Goal: Information Seeking & Learning: Learn about a topic

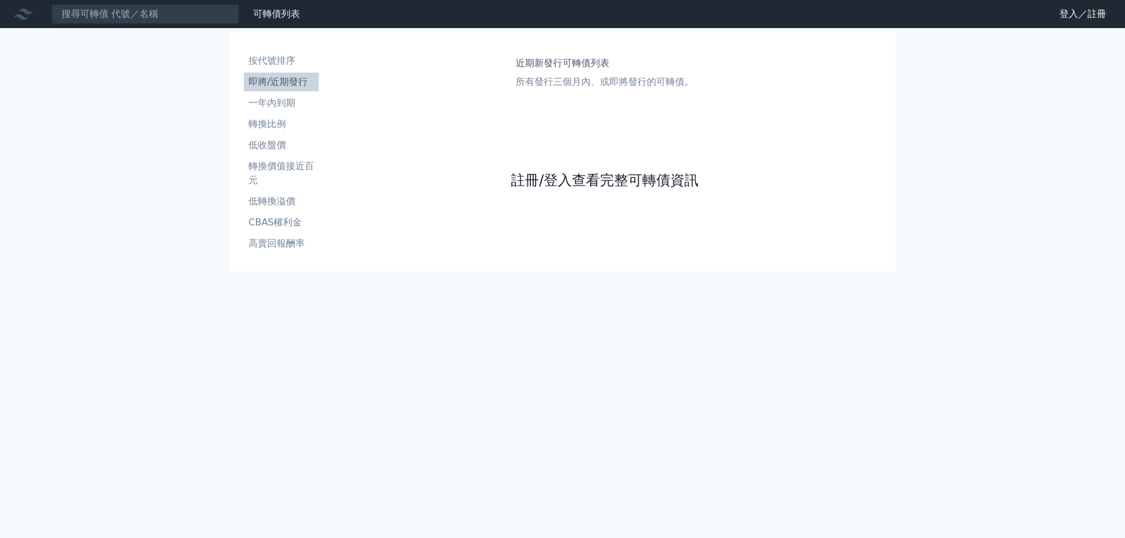
click at [564, 175] on link "註冊/登入查看完整可轉債資訊" at bounding box center [604, 180] width 187 height 19
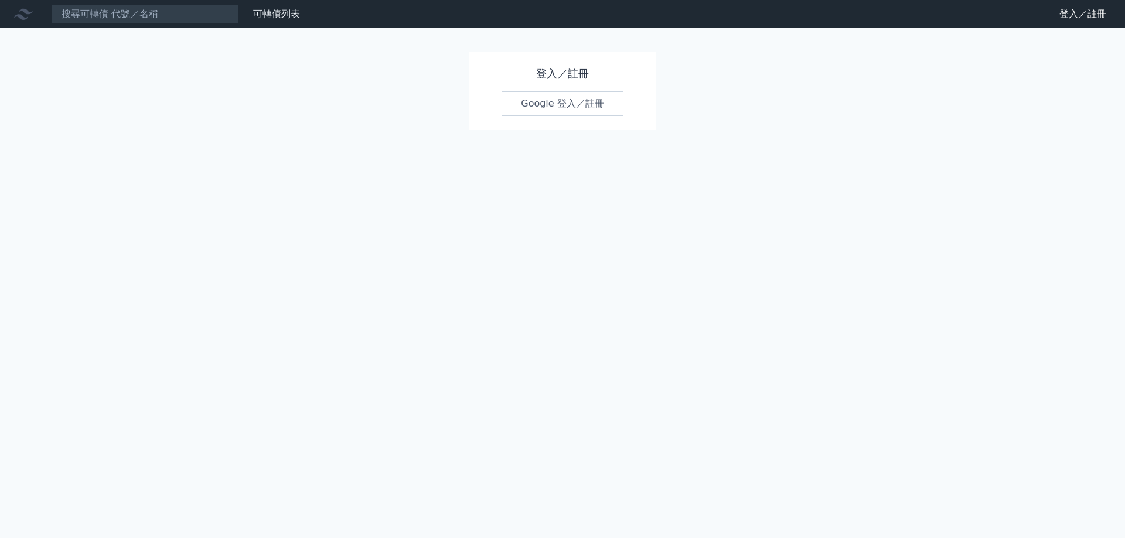
click at [570, 89] on div "登入／註冊 Google 登入／註冊" at bounding box center [562, 91] width 187 height 78
click at [566, 108] on link "Google 登入／註冊" at bounding box center [562, 103] width 122 height 25
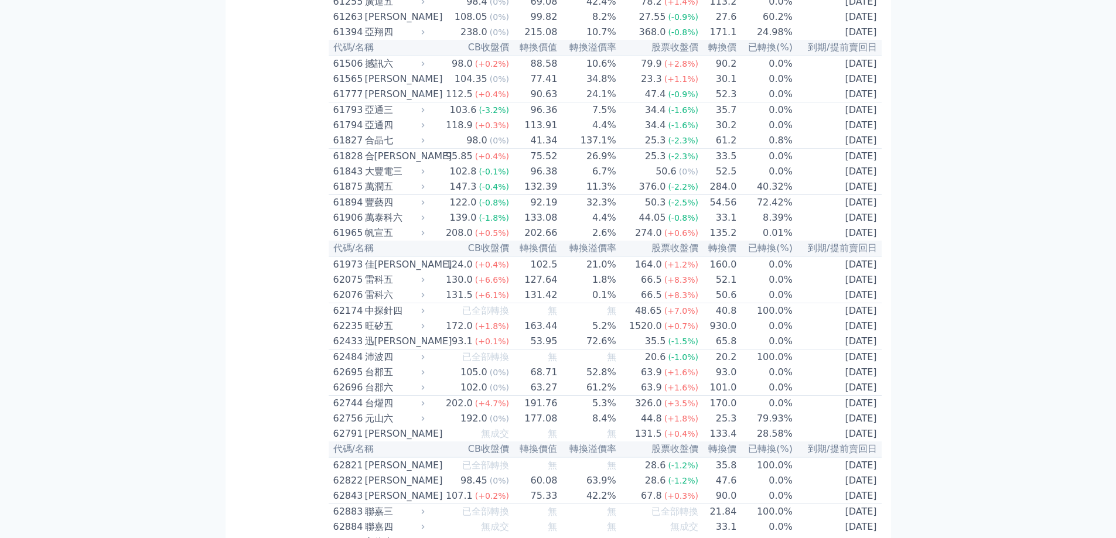
scroll to position [952, 0]
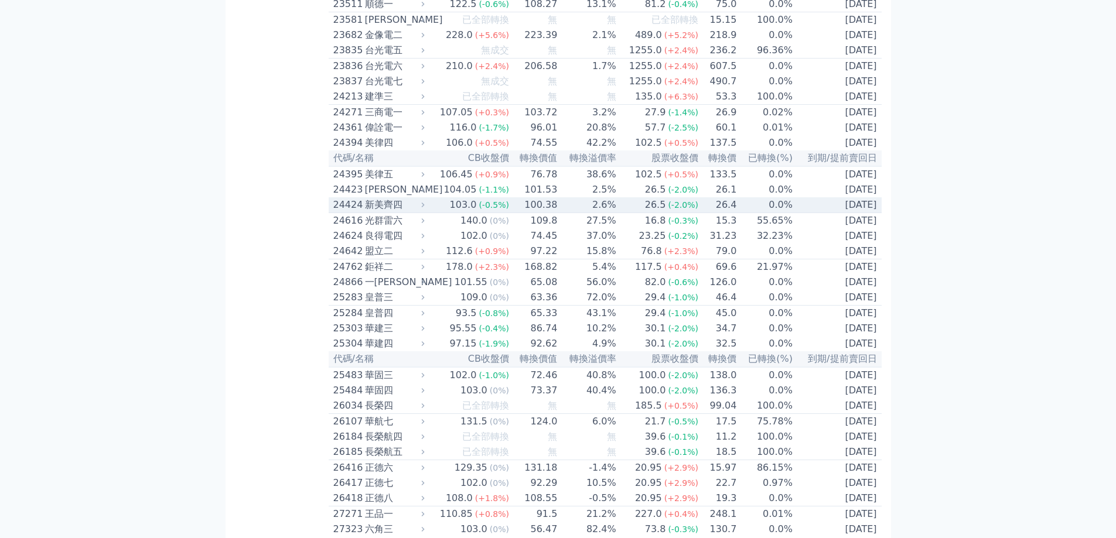
click at [419, 212] on div "新美齊四" at bounding box center [393, 205] width 57 height 14
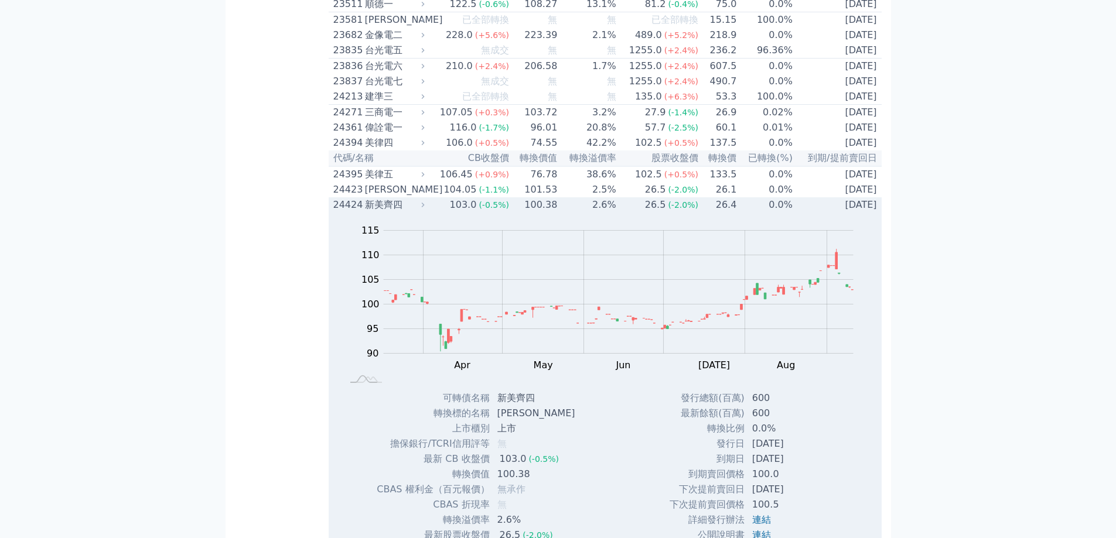
click at [434, 213] on td "103.0 (-0.5%)" at bounding box center [469, 204] width 82 height 15
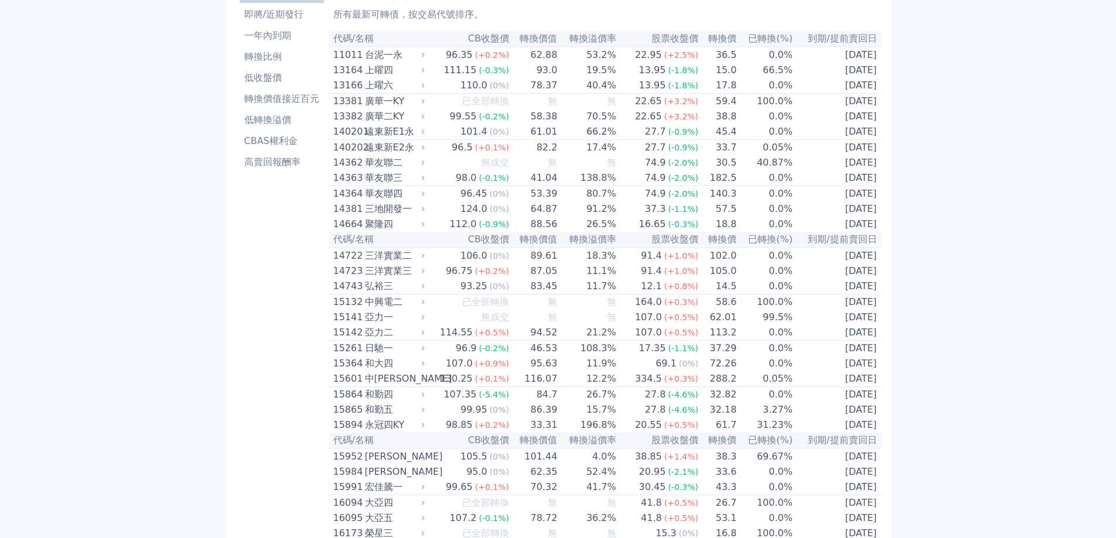
scroll to position [0, 0]
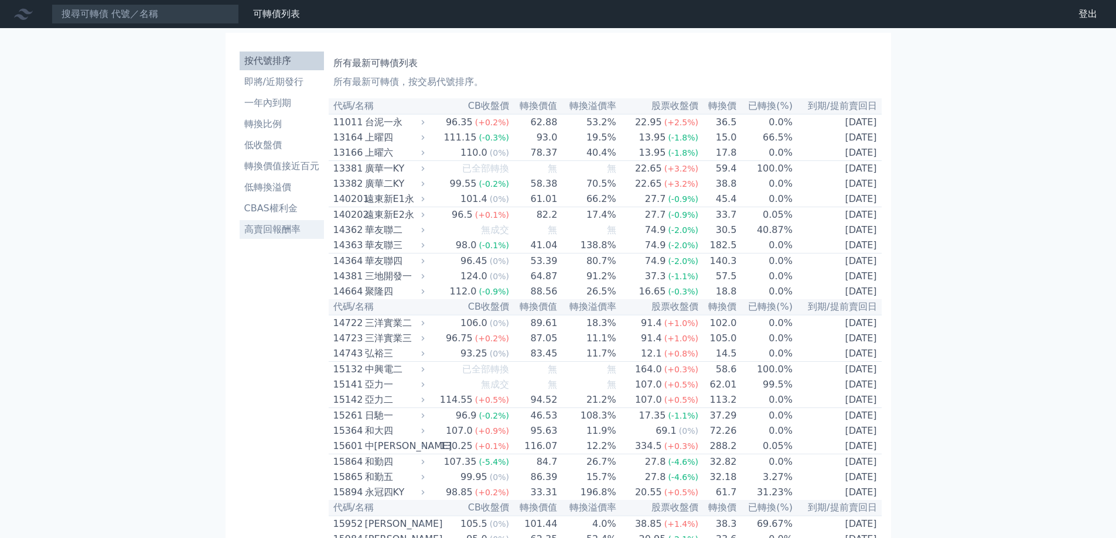
click at [300, 234] on li "高賣回報酬率" at bounding box center [282, 230] width 84 height 14
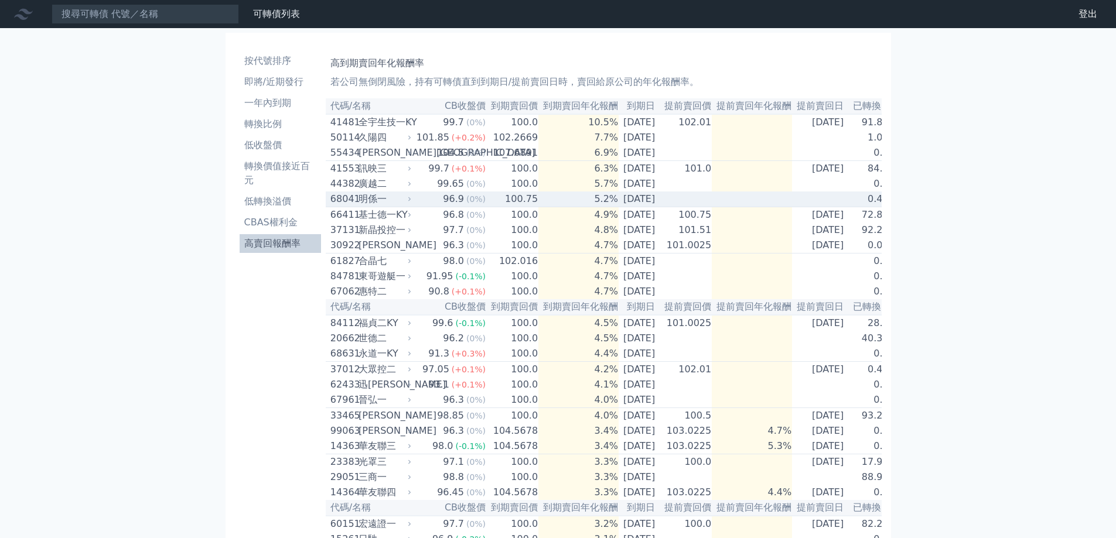
click at [417, 207] on td "96.9 (0%)" at bounding box center [450, 200] width 73 height 16
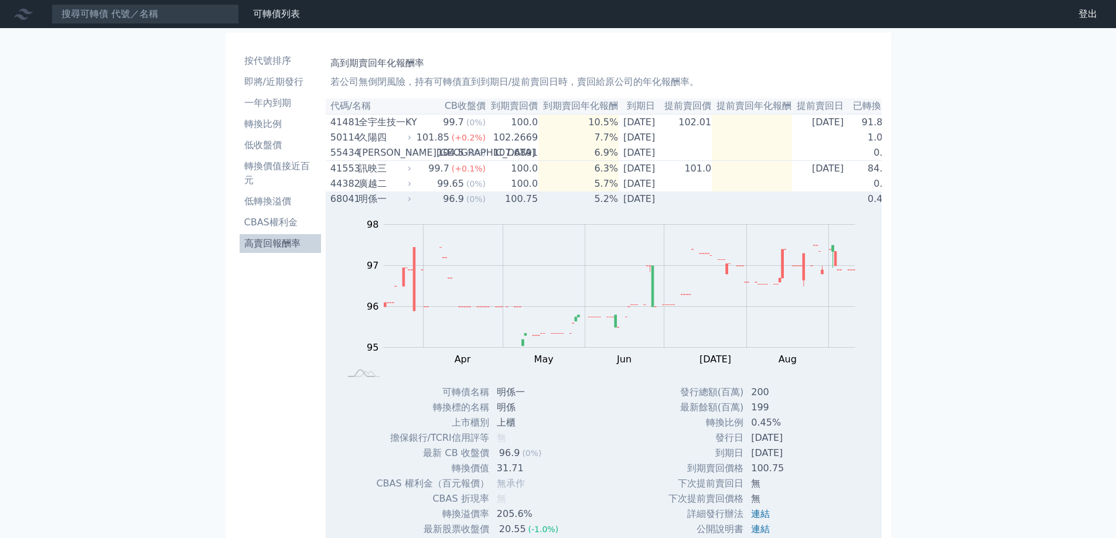
click at [417, 207] on td "96.9 (0%)" at bounding box center [450, 199] width 73 height 15
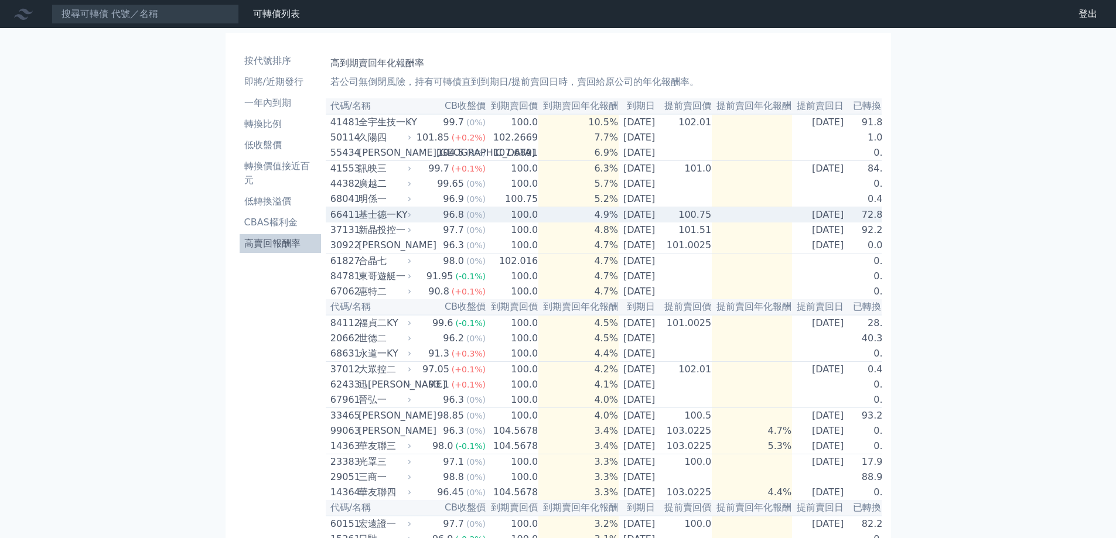
click at [418, 223] on td "96.8 (0%)" at bounding box center [450, 215] width 73 height 16
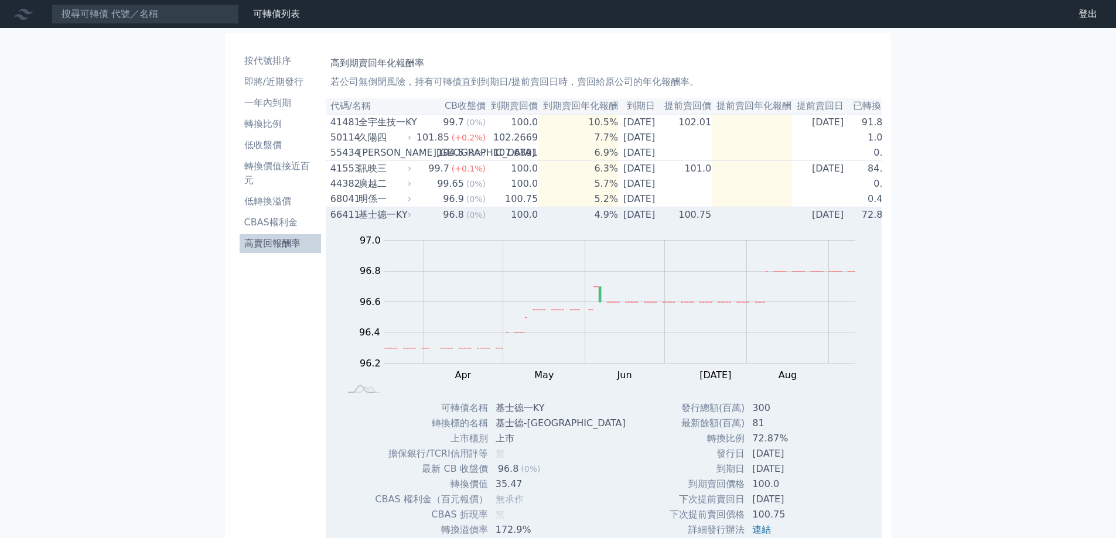
scroll to position [59, 0]
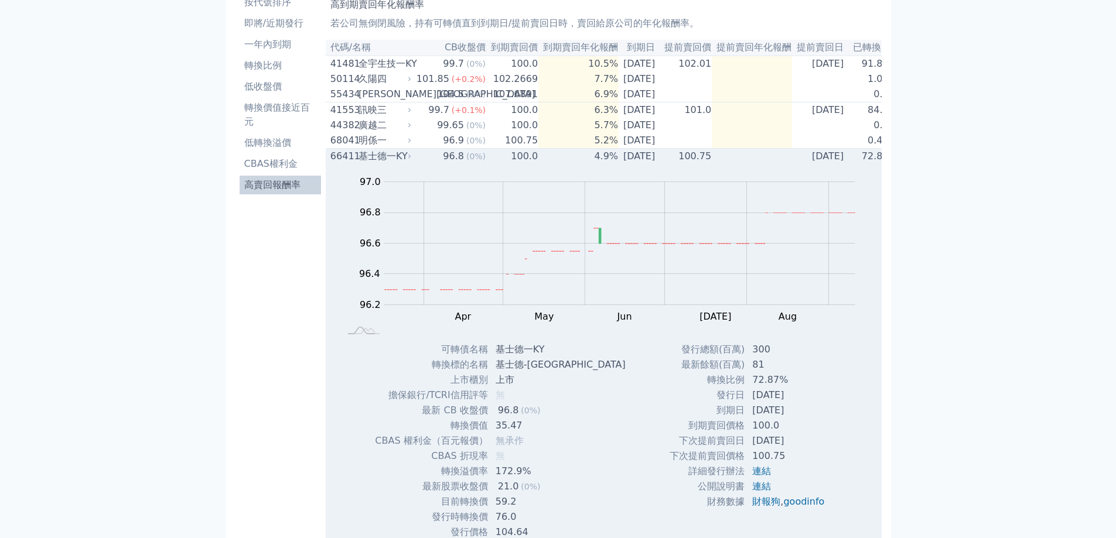
click at [418, 165] on td "96.8 (0%)" at bounding box center [450, 157] width 73 height 16
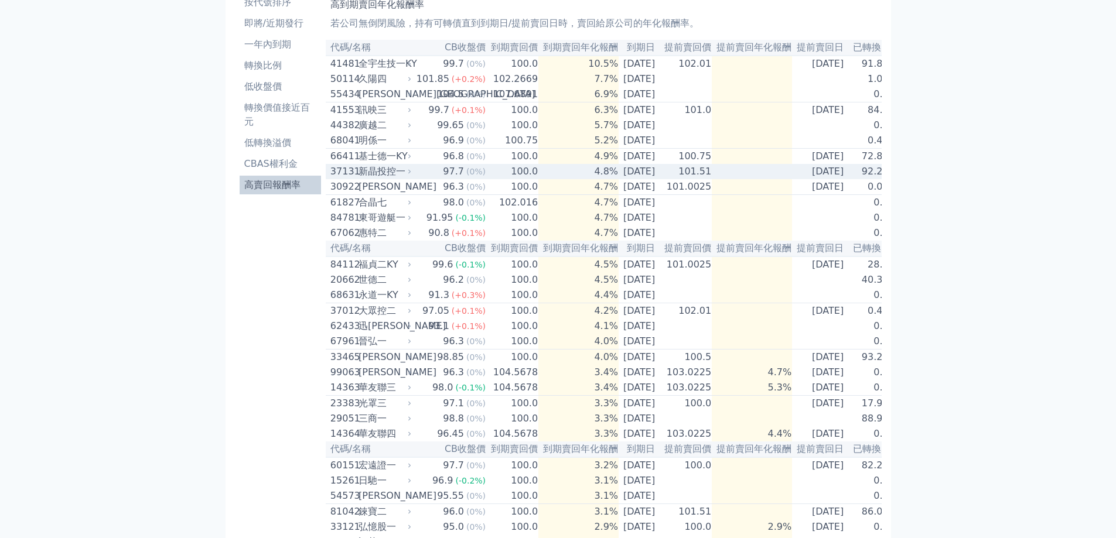
click at [418, 179] on td "97.7 (0%)" at bounding box center [450, 171] width 73 height 15
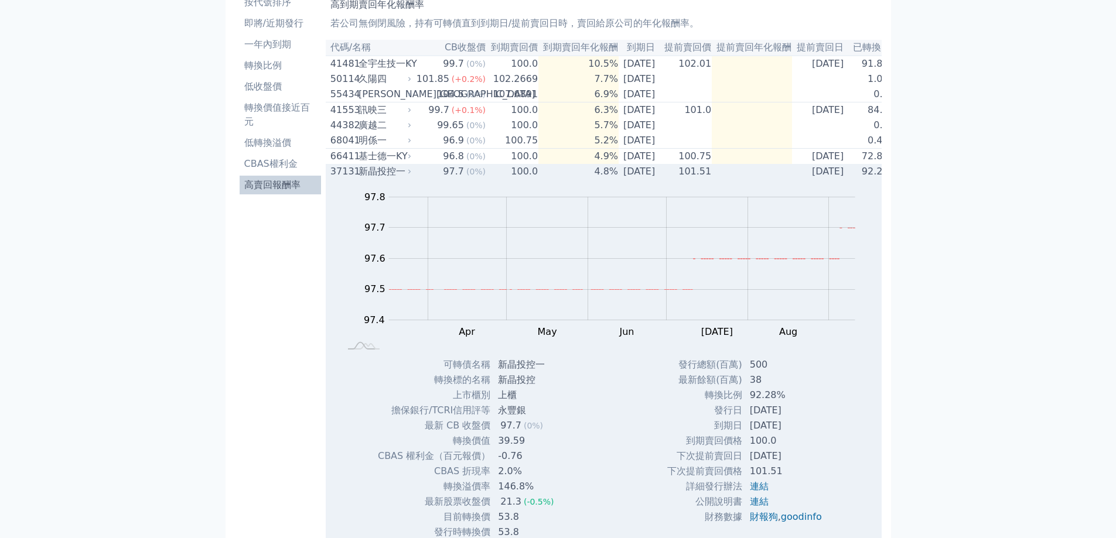
click at [419, 178] on td "97.7 (0%)" at bounding box center [450, 171] width 73 height 15
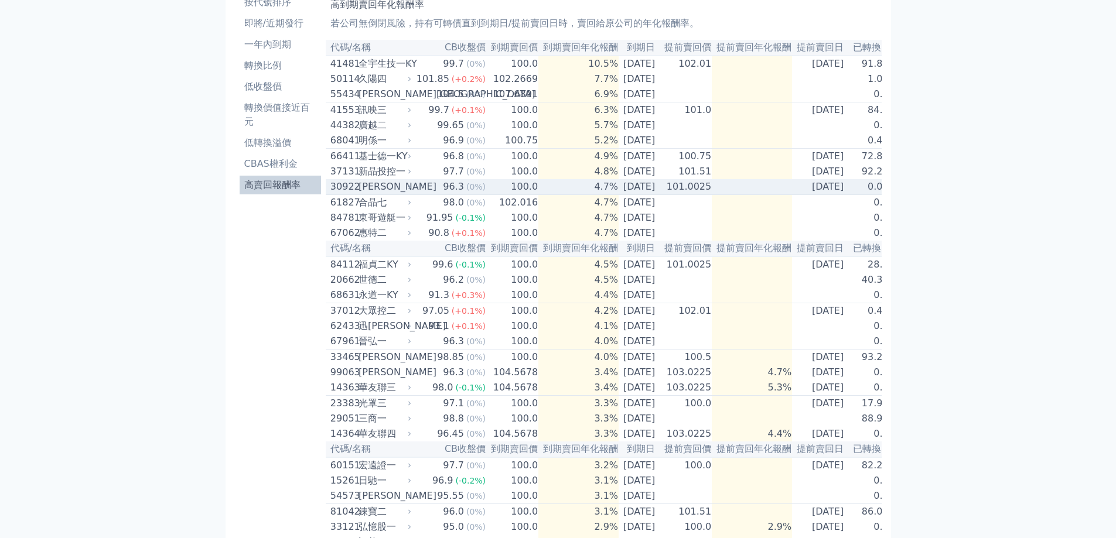
click at [421, 195] on td "96.3 (0%)" at bounding box center [450, 187] width 73 height 16
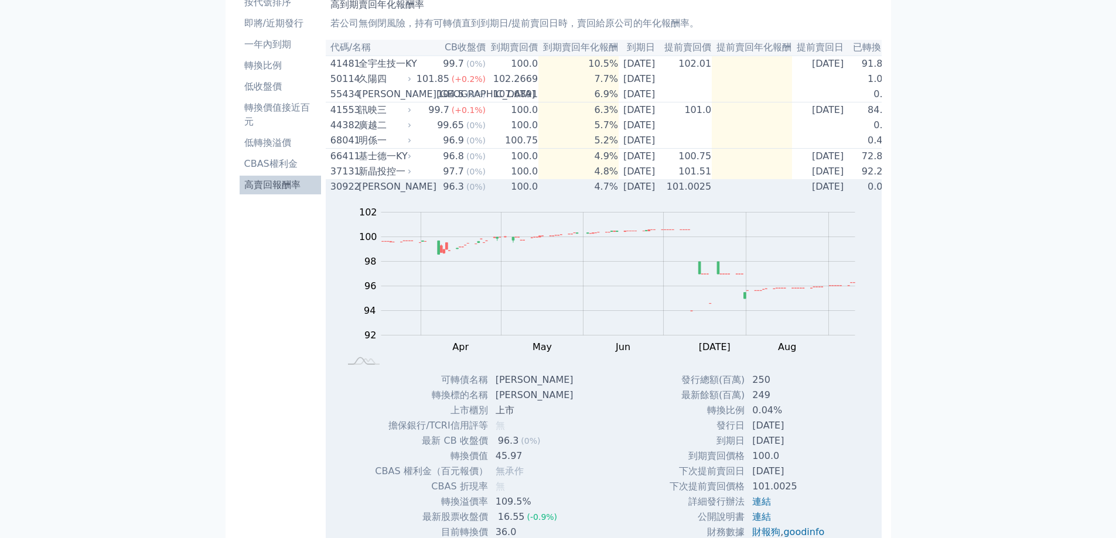
click at [420, 194] on td "96.3 (0%)" at bounding box center [450, 186] width 73 height 15
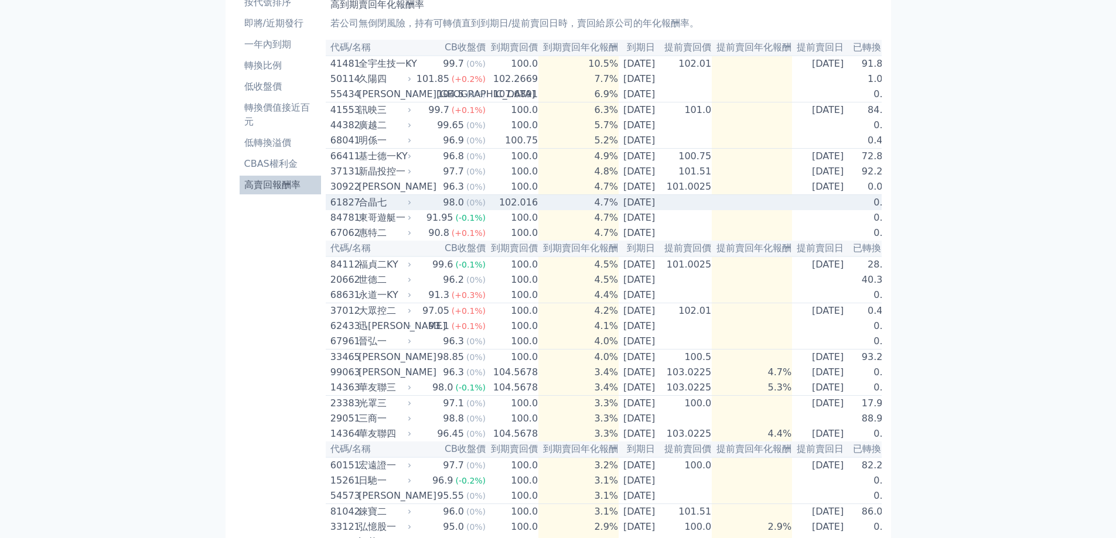
click at [414, 211] on td "98.0 (0%)" at bounding box center [450, 203] width 73 height 16
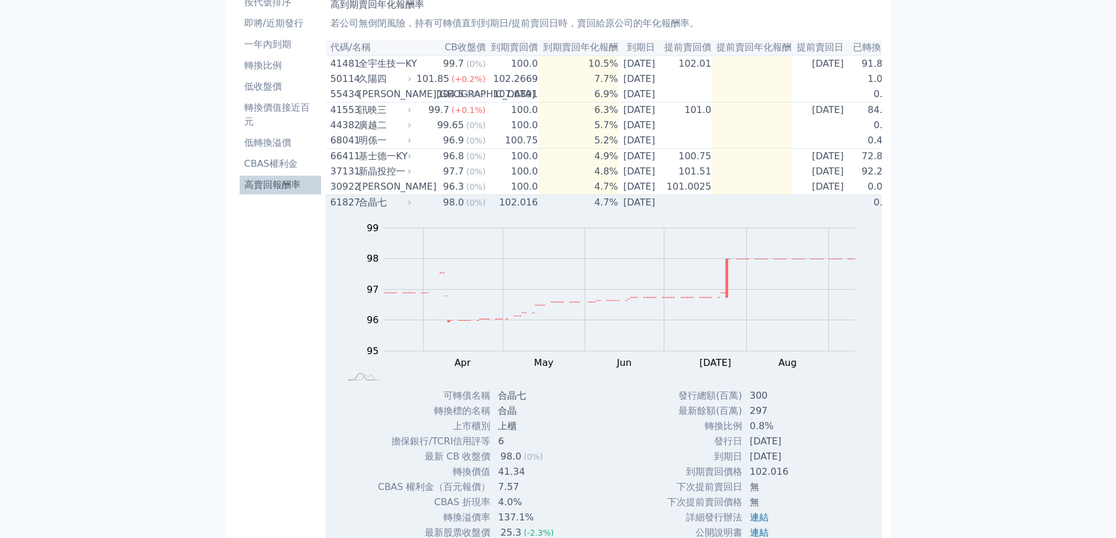
scroll to position [117, 0]
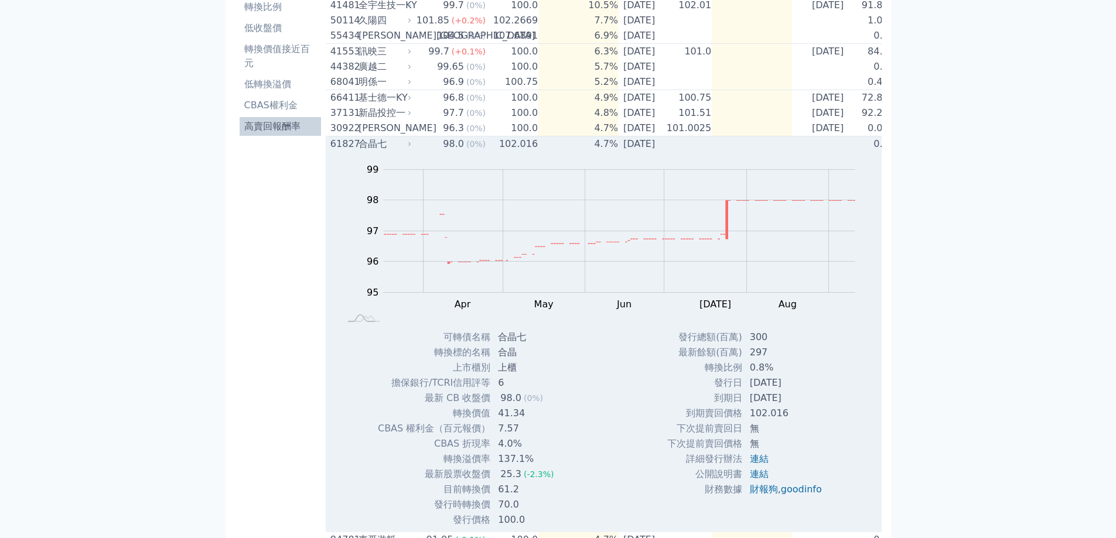
click at [417, 152] on td "98.0 (0%)" at bounding box center [450, 144] width 73 height 16
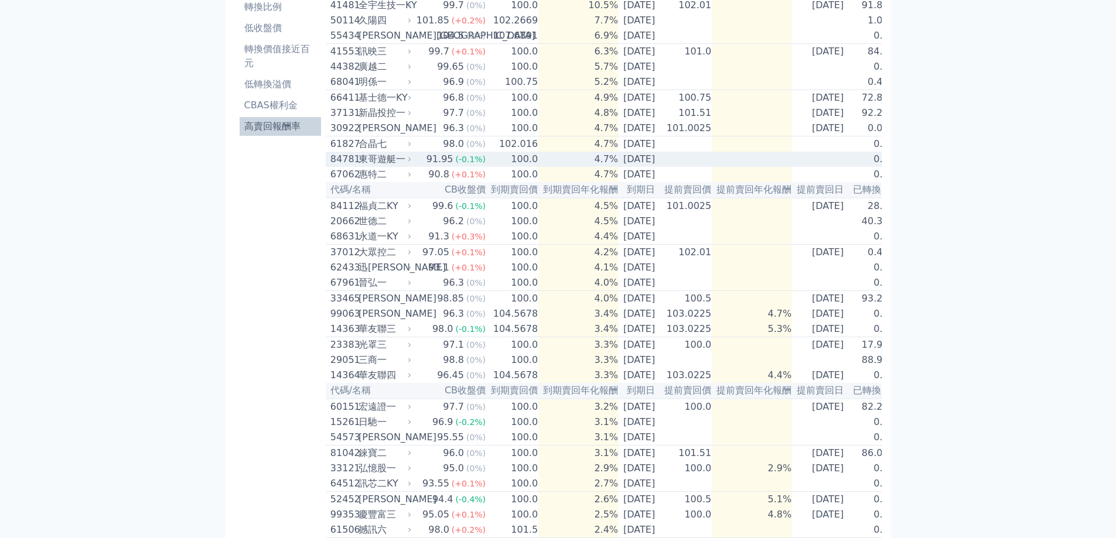
click at [412, 163] on icon at bounding box center [409, 159] width 7 height 7
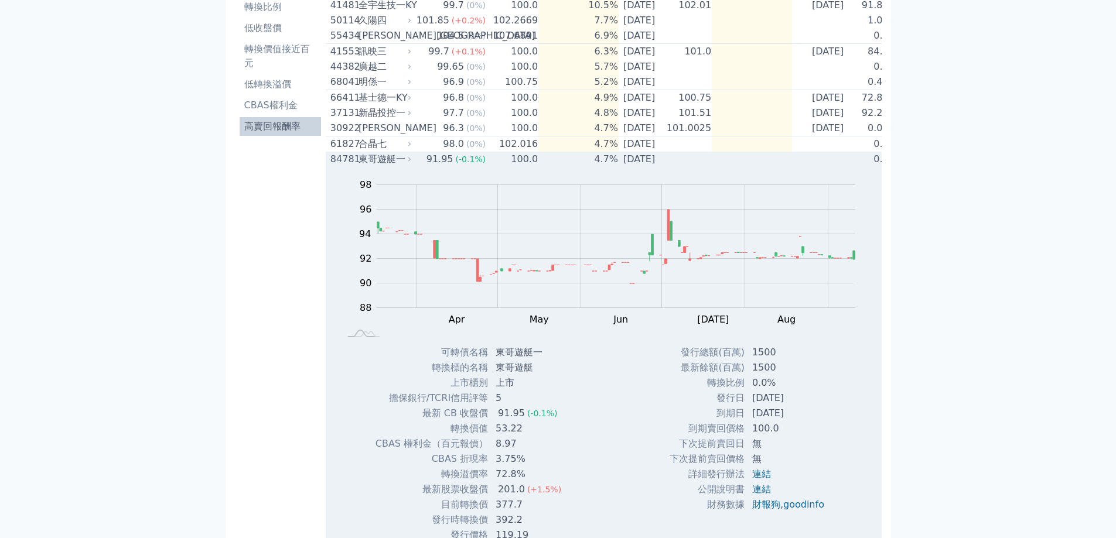
click at [414, 167] on td "91.95 (-0.1%)" at bounding box center [450, 159] width 73 height 15
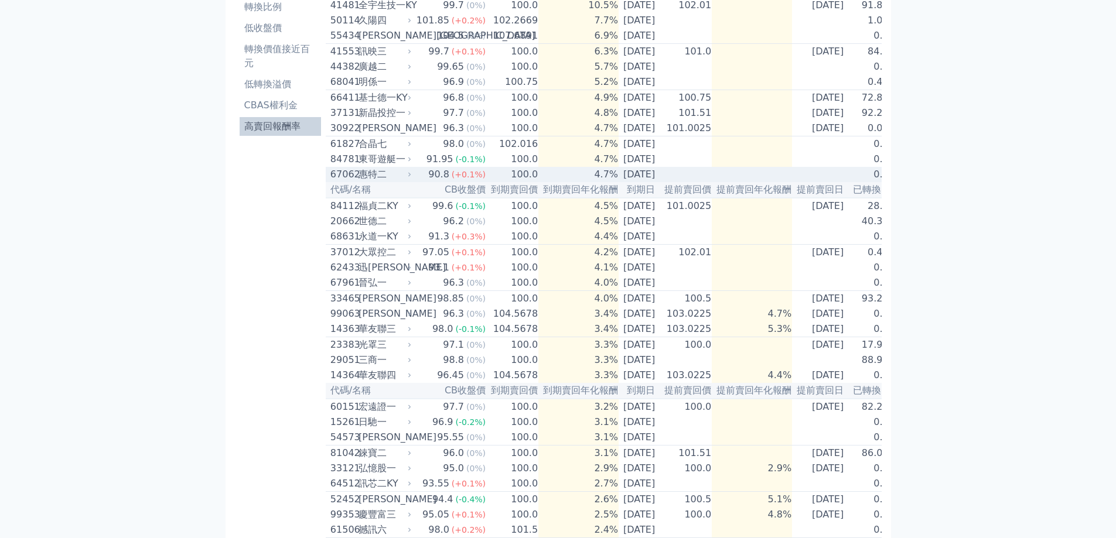
click at [414, 182] on td "90.8 (+0.1%)" at bounding box center [450, 174] width 73 height 15
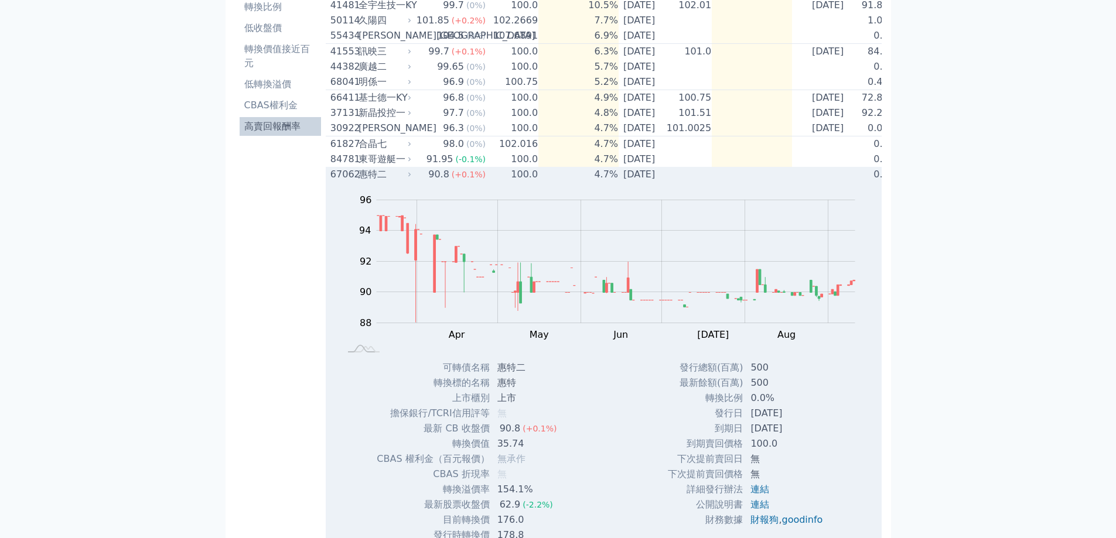
click at [414, 182] on td "90.8 (+0.1%)" at bounding box center [450, 174] width 73 height 15
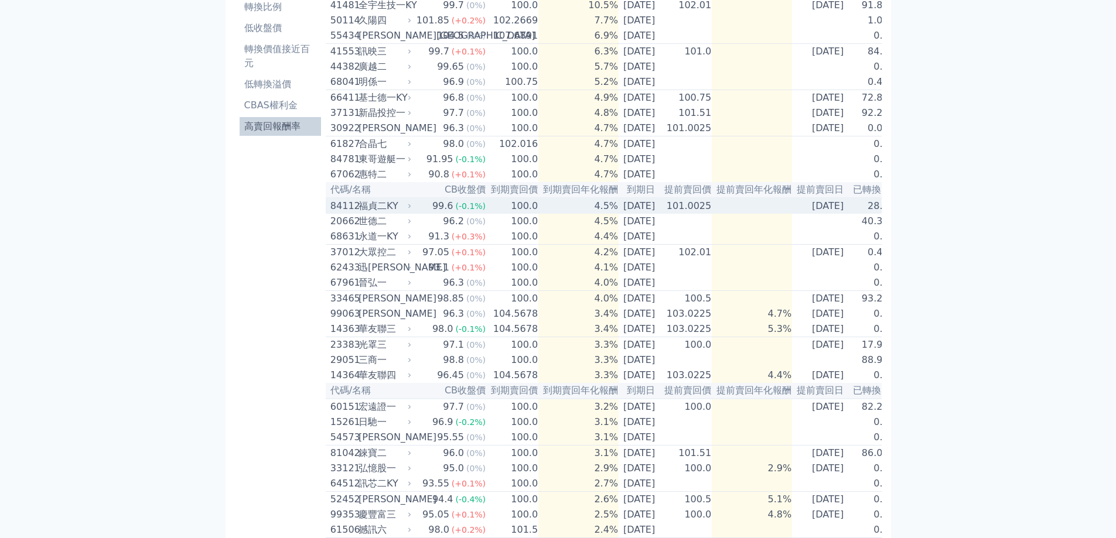
click at [410, 213] on div "84112 福貞二KY" at bounding box center [371, 206] width 83 height 14
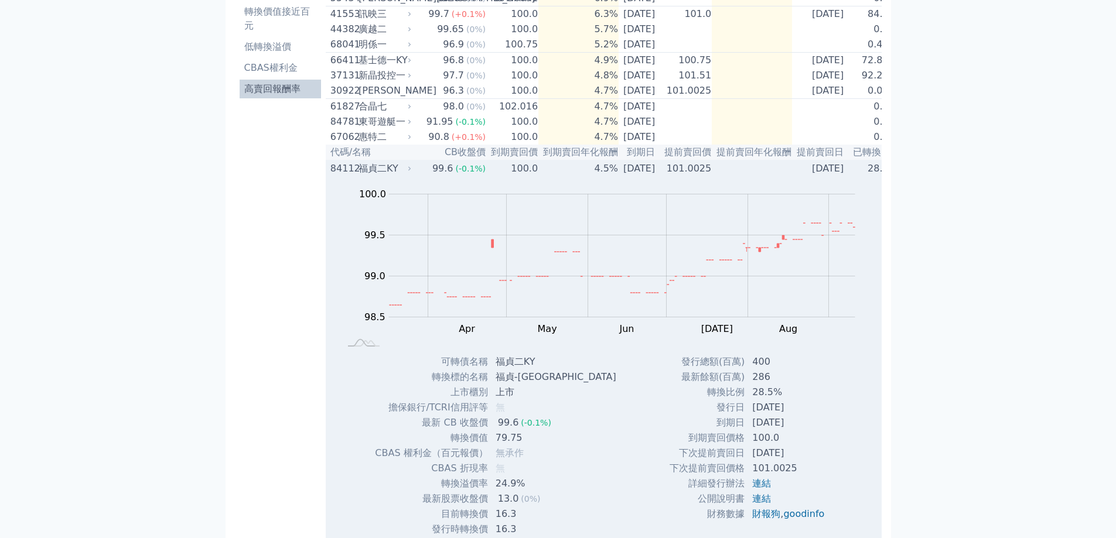
scroll to position [176, 0]
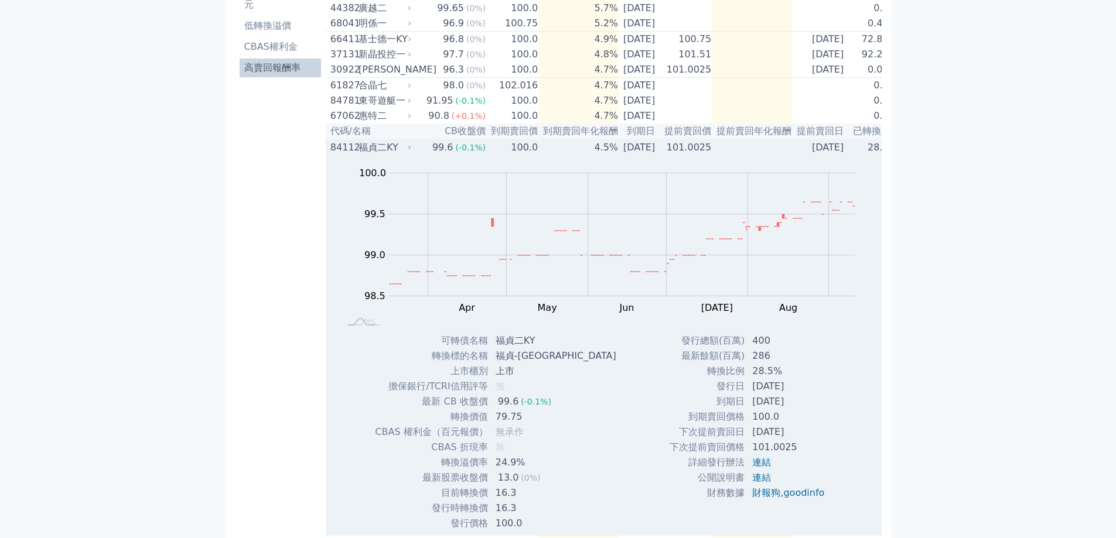
click at [414, 155] on td "99.6 (-0.1%)" at bounding box center [450, 147] width 73 height 16
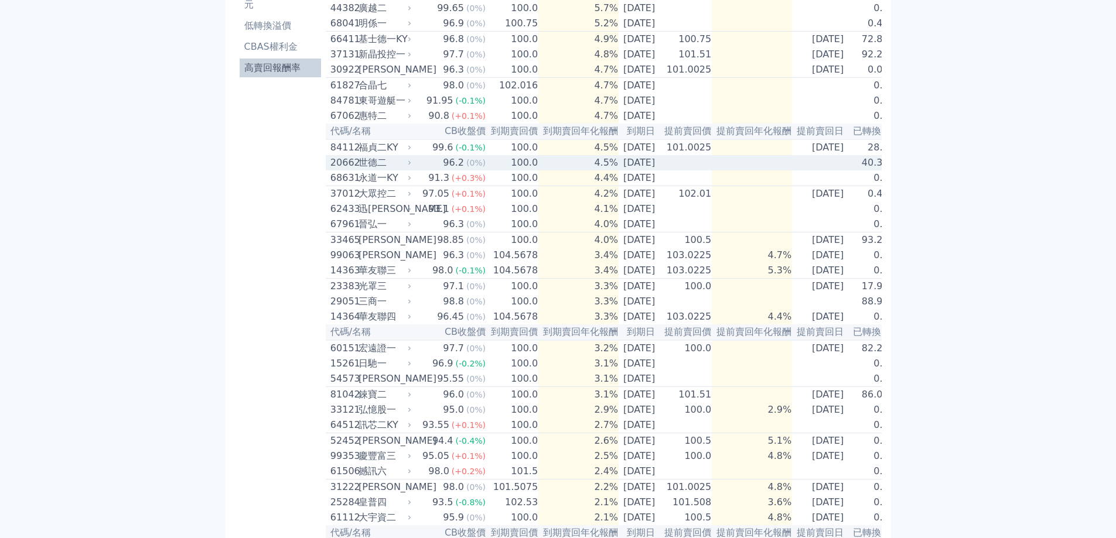
click at [440, 170] on div "96.2" at bounding box center [453, 163] width 26 height 14
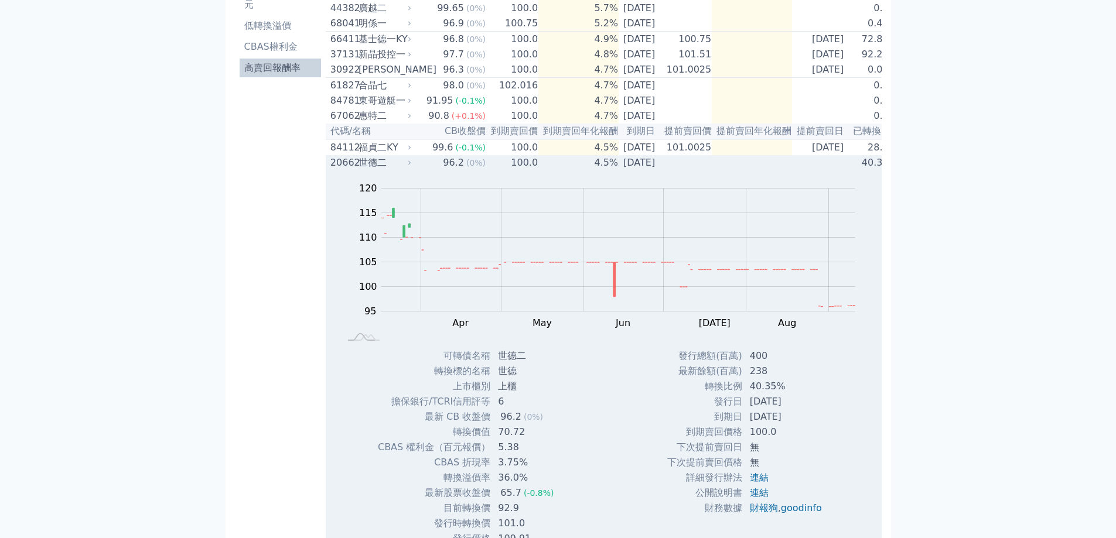
click at [440, 170] on div "96.2" at bounding box center [453, 163] width 26 height 14
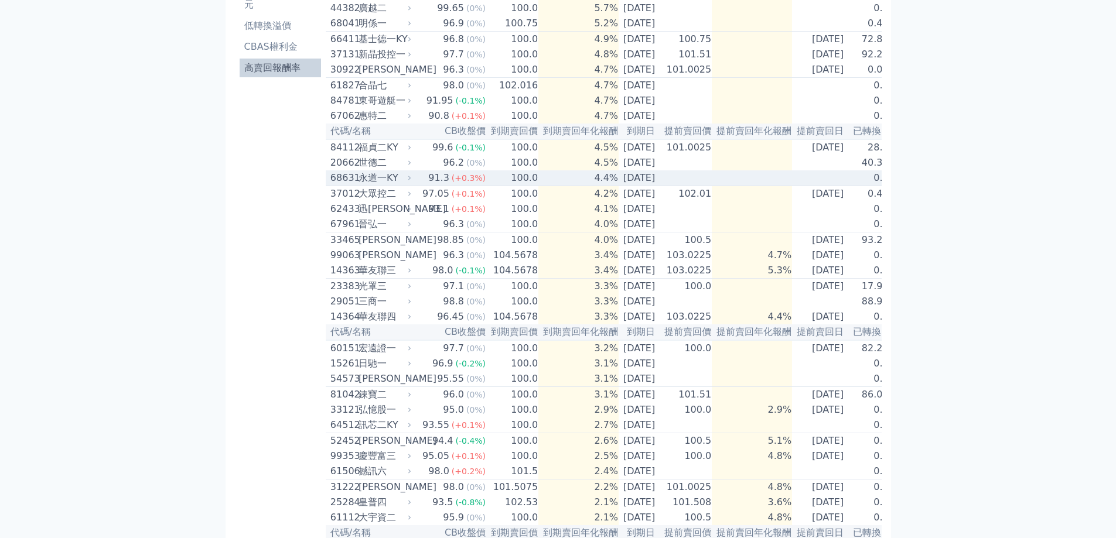
click at [407, 182] on icon at bounding box center [409, 178] width 7 height 7
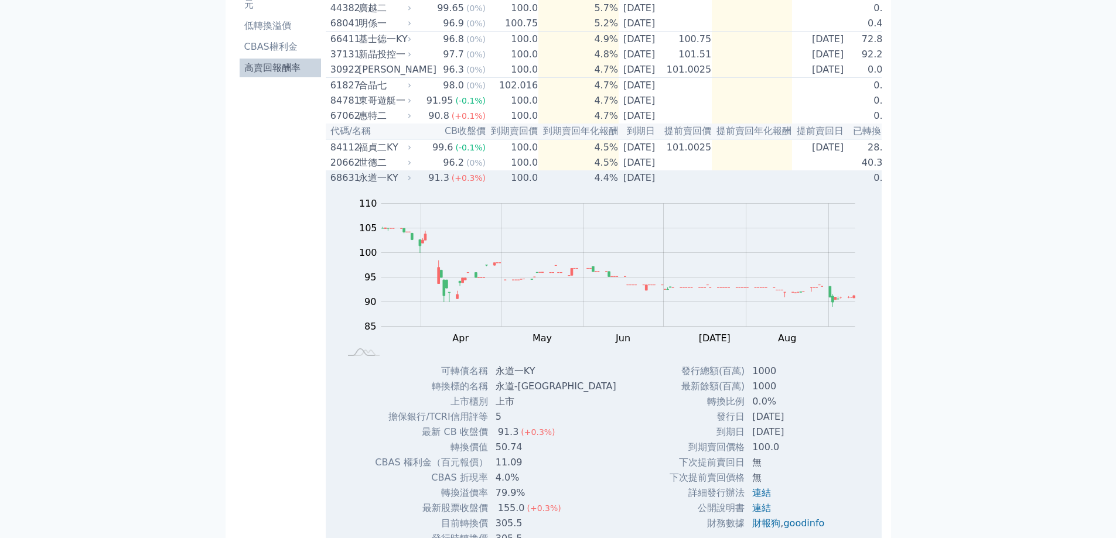
click at [407, 182] on icon at bounding box center [409, 178] width 7 height 7
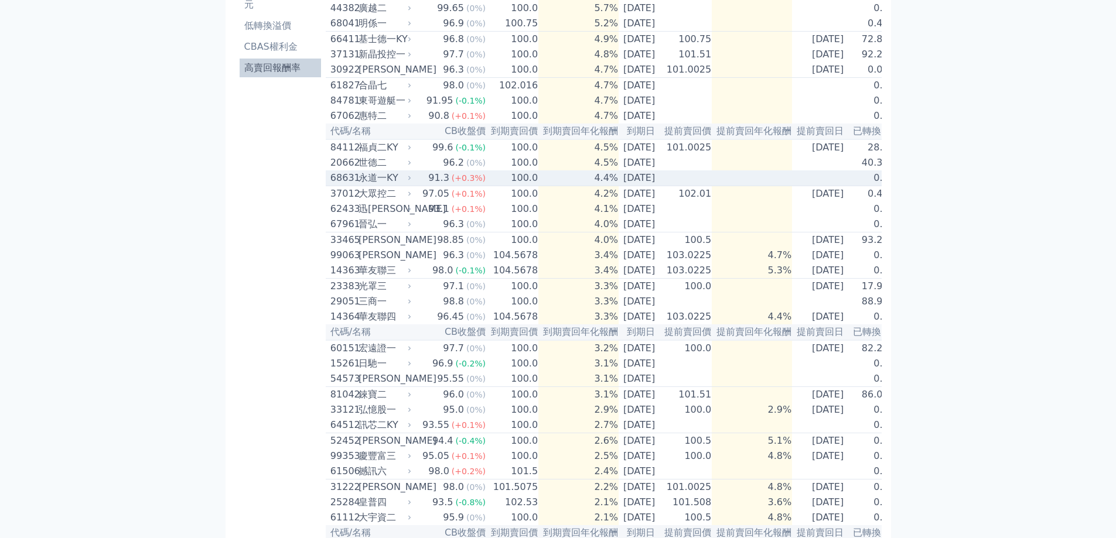
click at [375, 185] on div "永道一KY" at bounding box center [383, 178] width 50 height 14
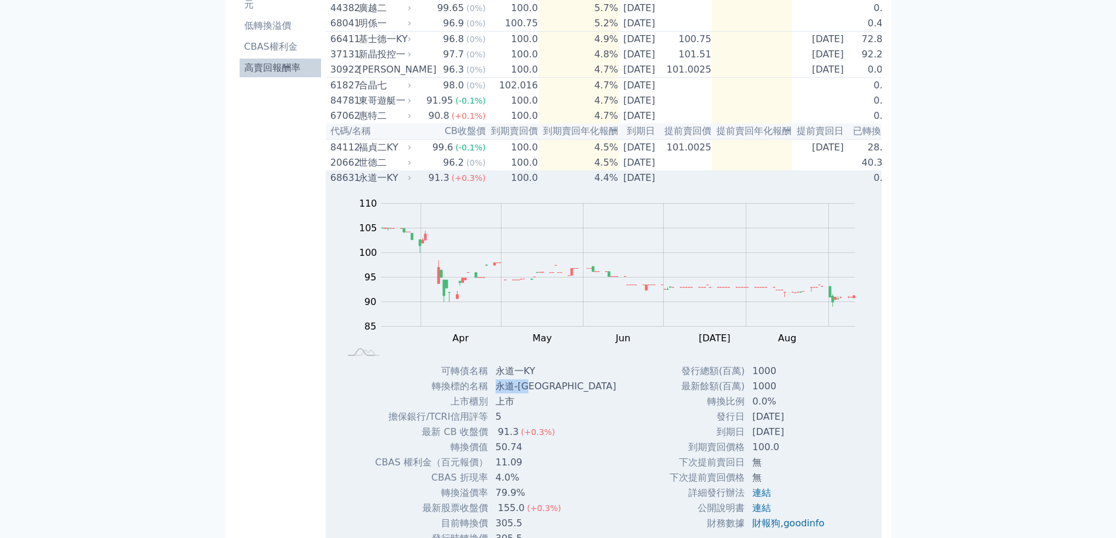
drag, startPoint x: 497, startPoint y: 406, endPoint x: 541, endPoint y: 412, distance: 44.2
click at [541, 394] on td "永道-[GEOGRAPHIC_DATA]" at bounding box center [556, 386] width 137 height 15
copy td "永道-[GEOGRAPHIC_DATA]"
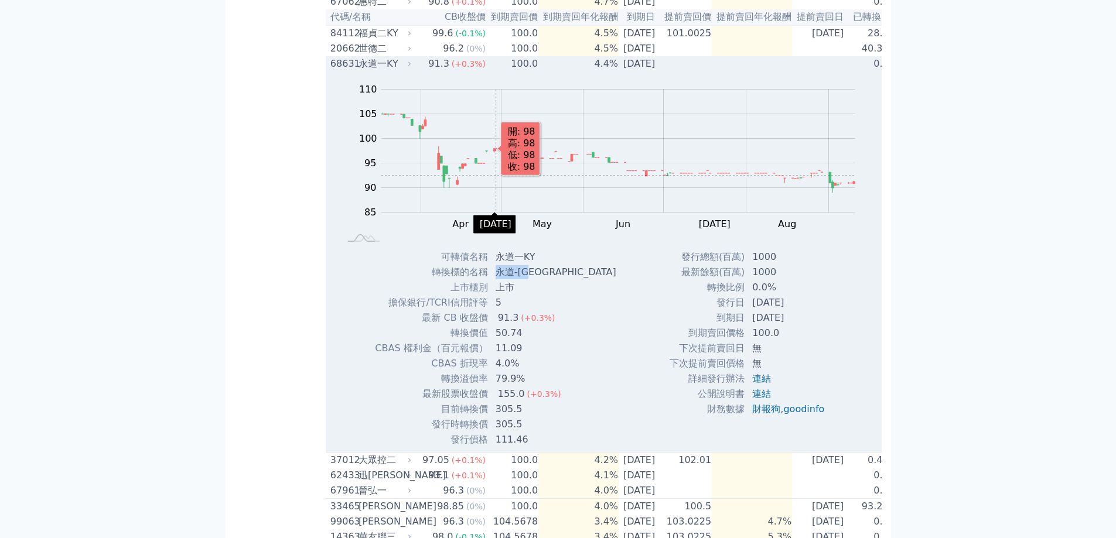
scroll to position [293, 0]
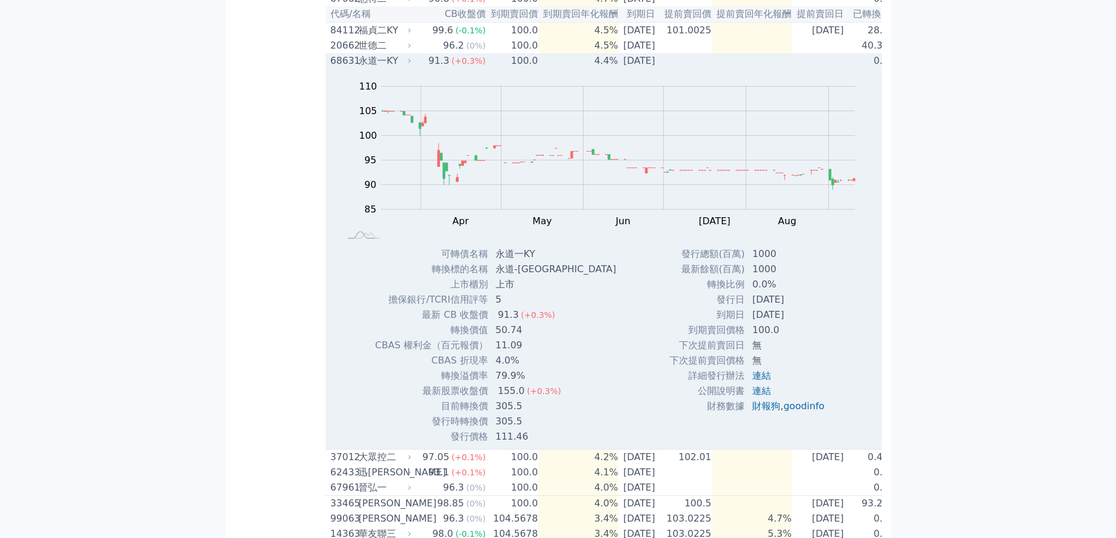
click at [406, 64] on icon at bounding box center [409, 60] width 7 height 7
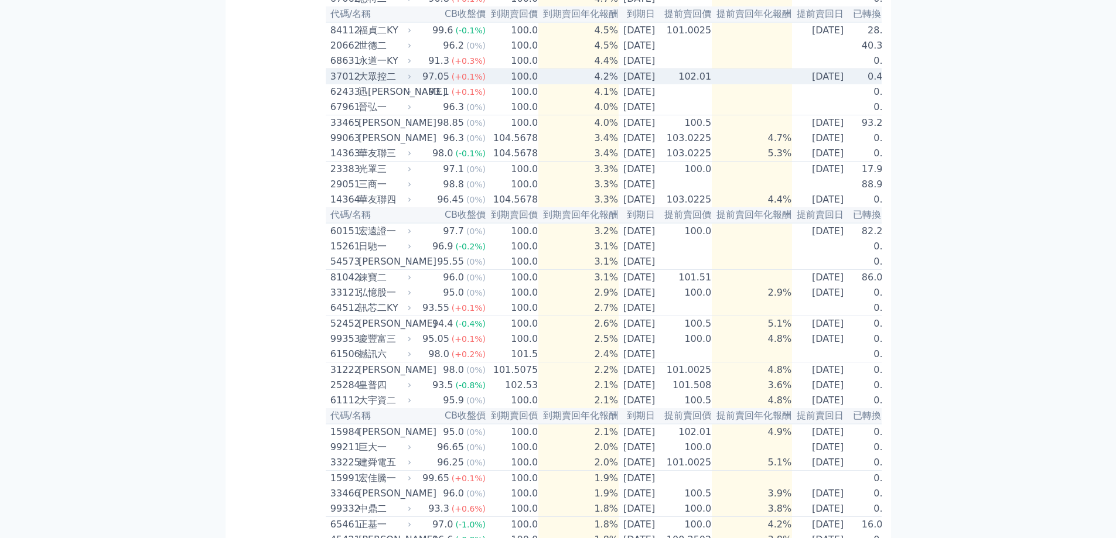
click at [406, 84] on div "大眾控二" at bounding box center [383, 77] width 50 height 14
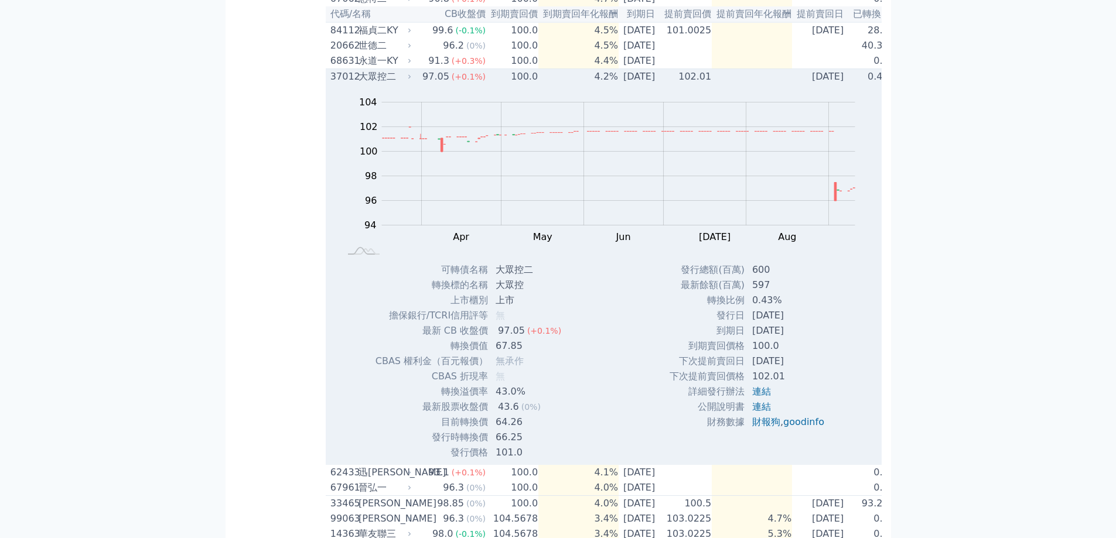
click at [408, 79] on icon at bounding box center [409, 77] width 2 height 4
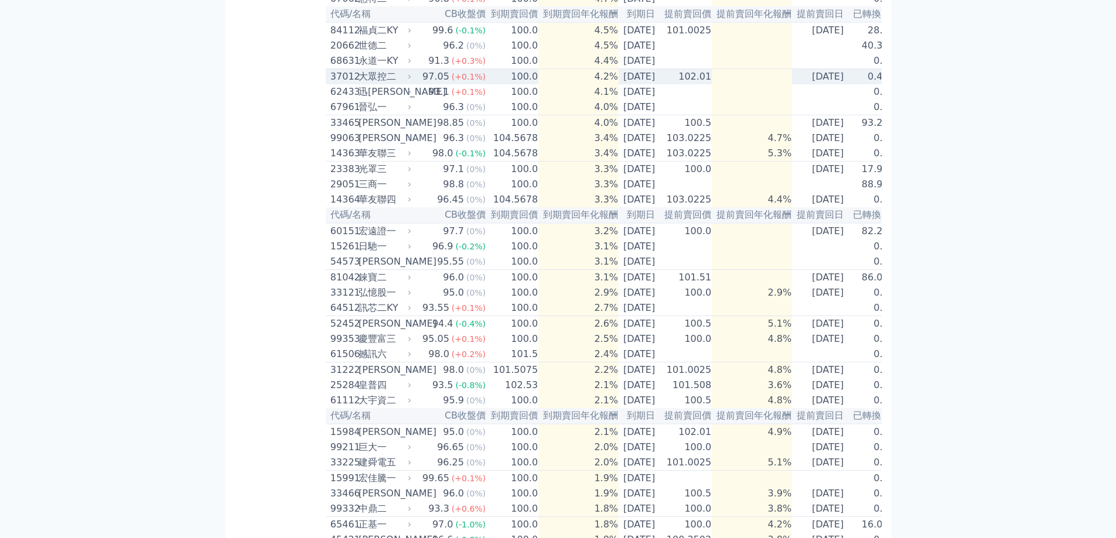
click at [408, 79] on icon at bounding box center [409, 77] width 2 height 4
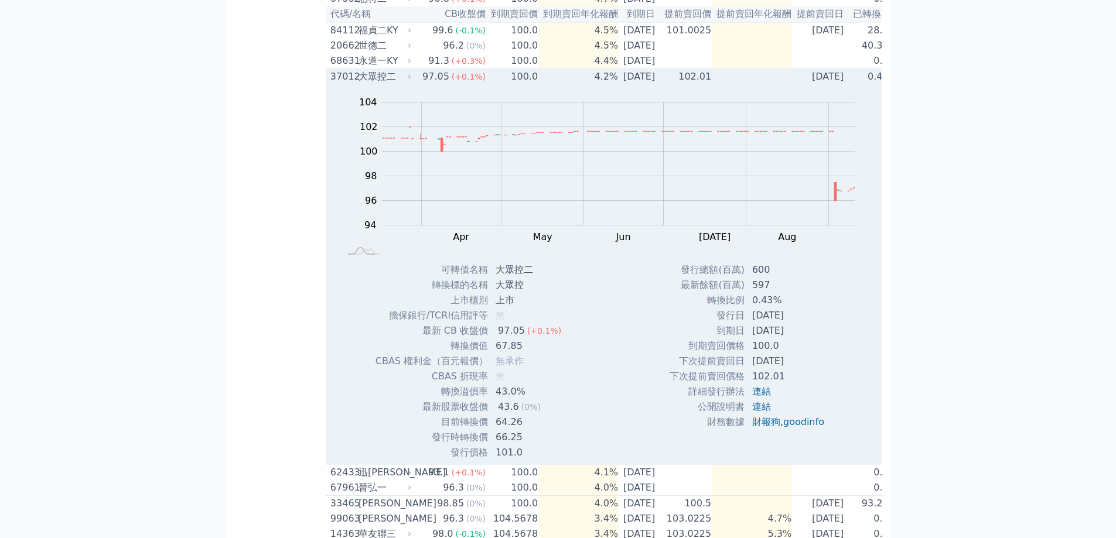
click at [408, 79] on icon at bounding box center [409, 77] width 2 height 4
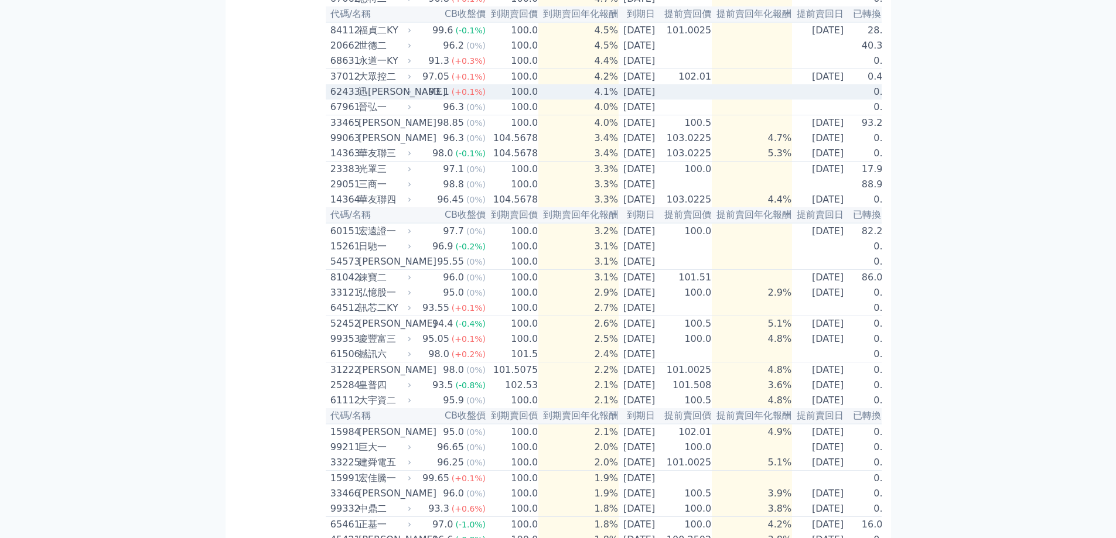
click at [405, 99] on div "迅[PERSON_NAME]" at bounding box center [383, 92] width 50 height 14
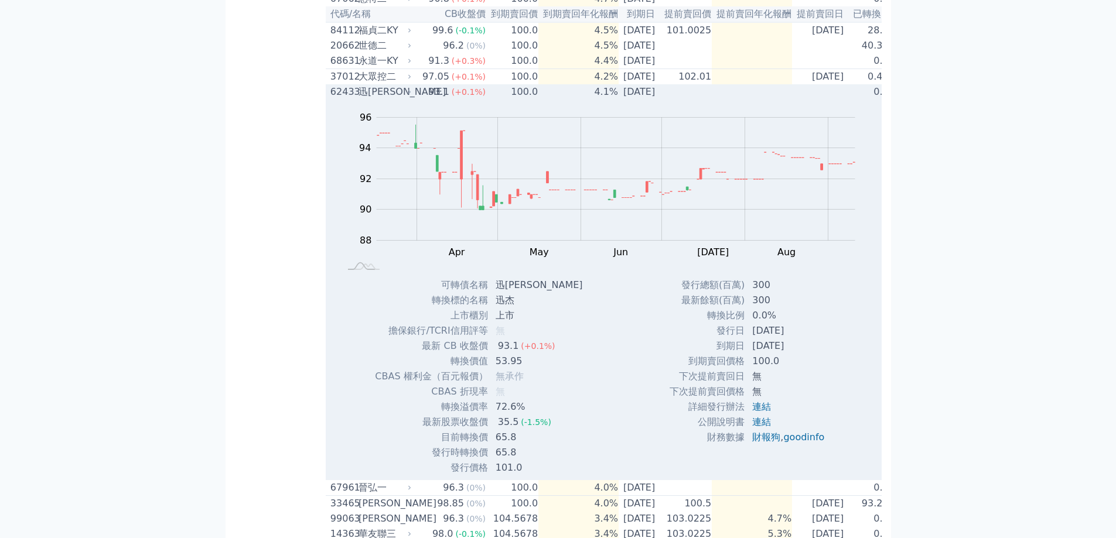
click at [405, 99] on div "迅[PERSON_NAME]" at bounding box center [383, 92] width 50 height 14
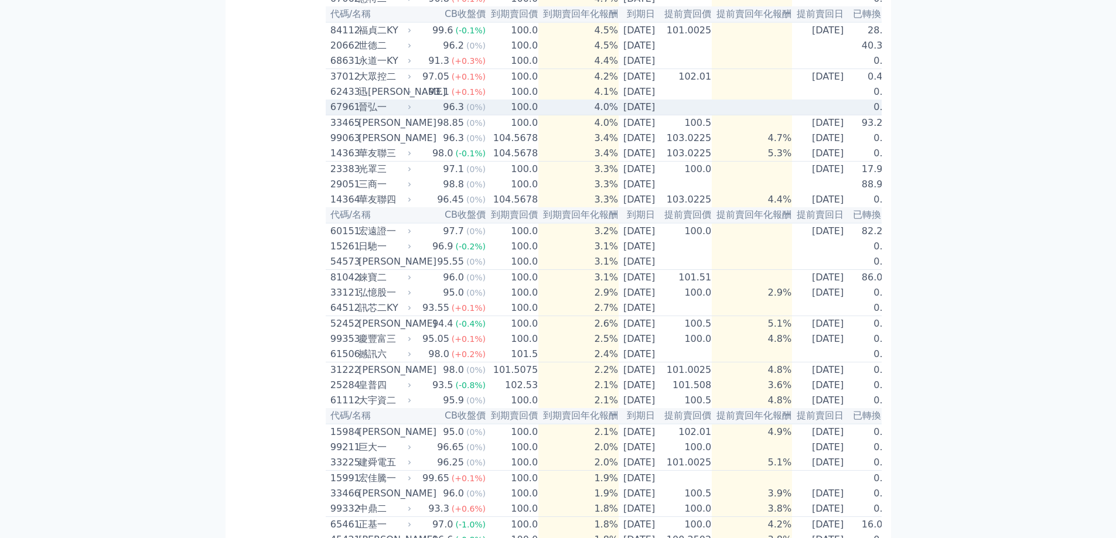
click at [401, 114] on div "晉弘一" at bounding box center [383, 107] width 50 height 14
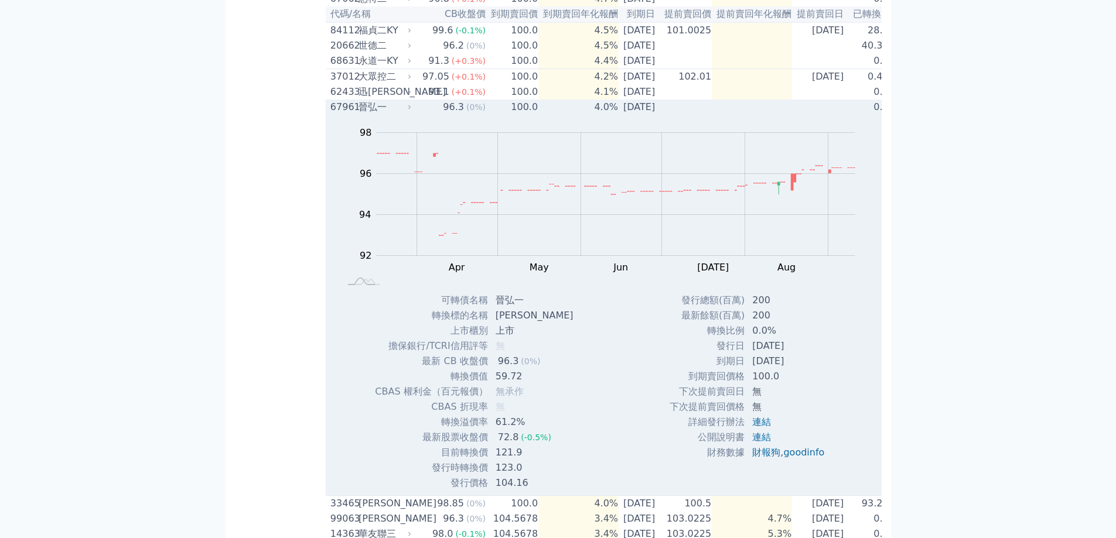
click at [401, 114] on div "晉弘一" at bounding box center [383, 107] width 50 height 14
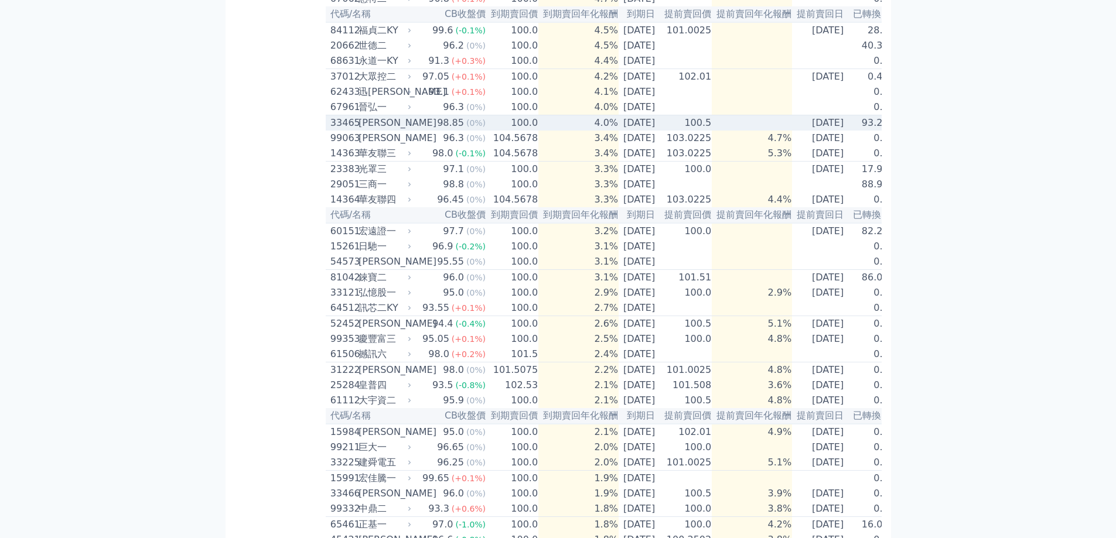
click at [416, 131] on td "98.85 (0%)" at bounding box center [450, 123] width 73 height 16
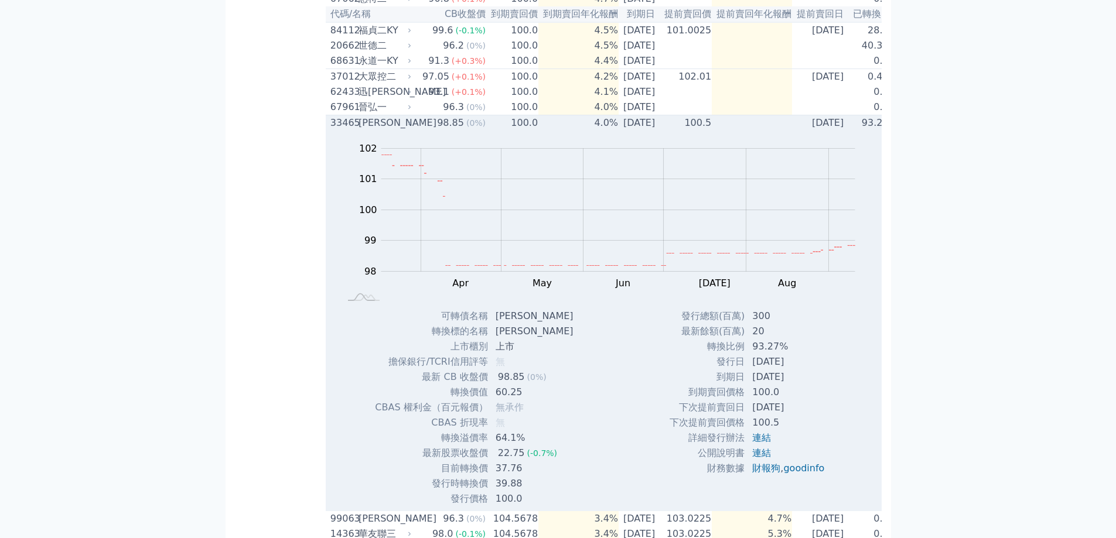
click at [415, 131] on td "98.85 (0%)" at bounding box center [450, 123] width 73 height 16
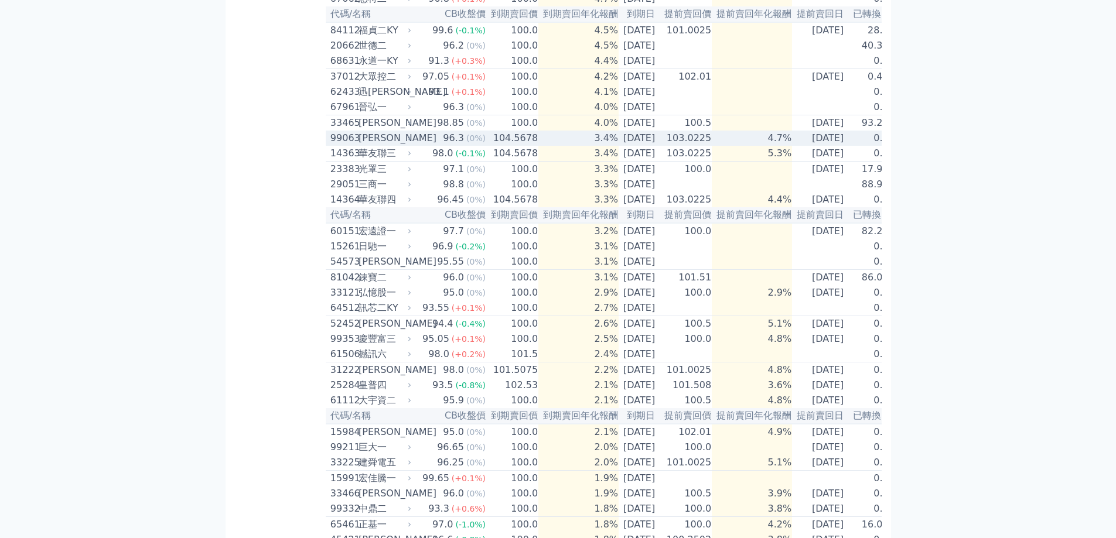
click at [409, 145] on div "99063 [PERSON_NAME]" at bounding box center [371, 138] width 83 height 14
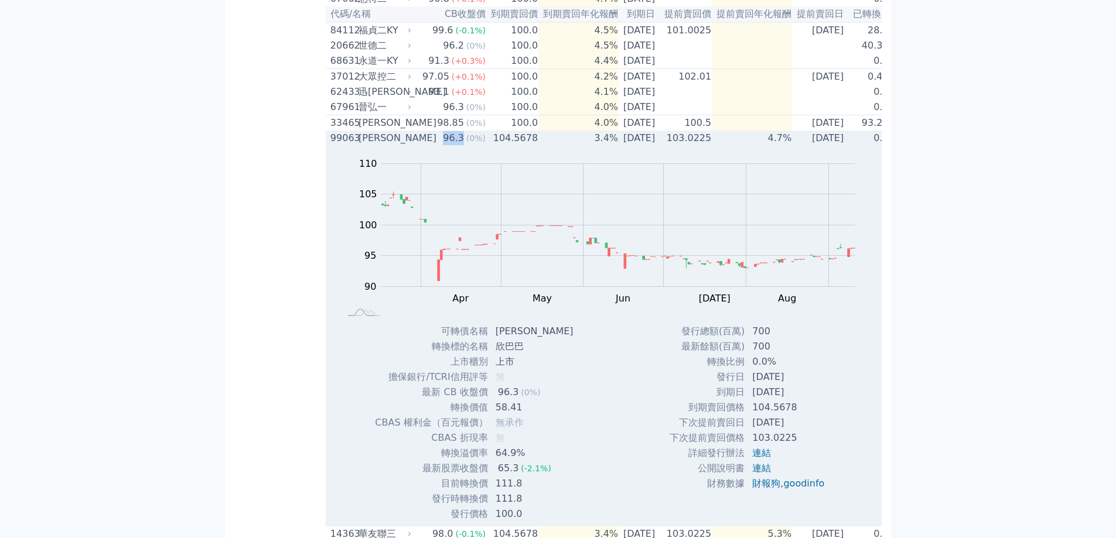
click at [409, 145] on div "99063 [PERSON_NAME]" at bounding box center [371, 138] width 83 height 14
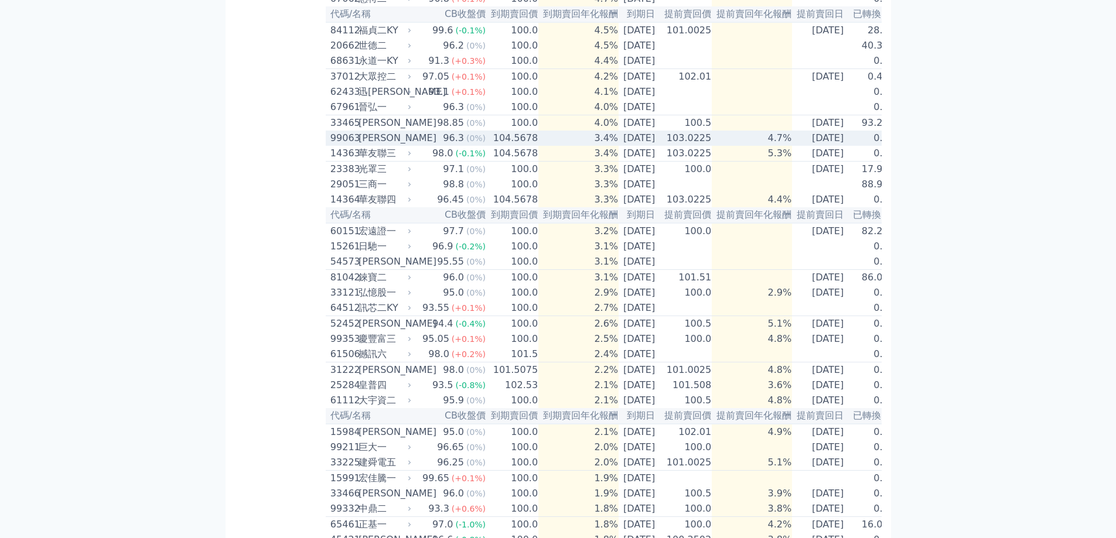
click at [784, 146] on td "4.7%" at bounding box center [752, 138] width 80 height 15
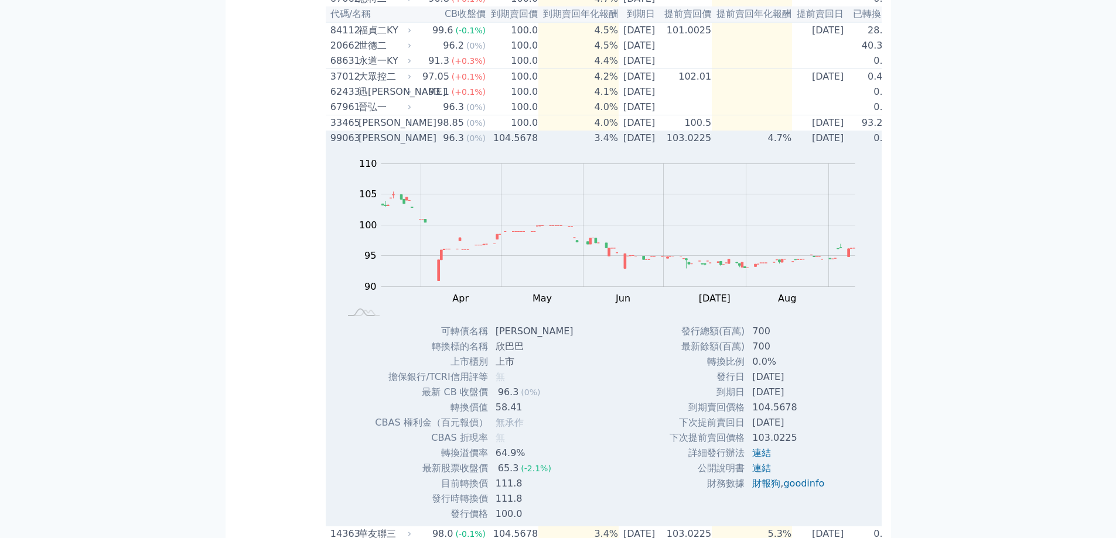
click at [784, 146] on td "4.7%" at bounding box center [752, 138] width 80 height 15
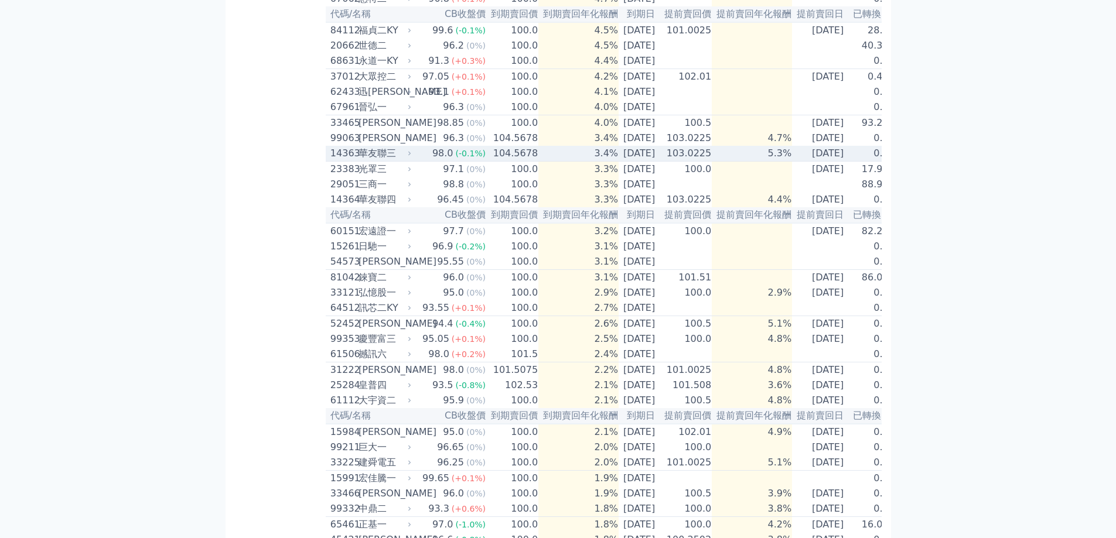
click at [782, 162] on td "5.3%" at bounding box center [752, 154] width 80 height 16
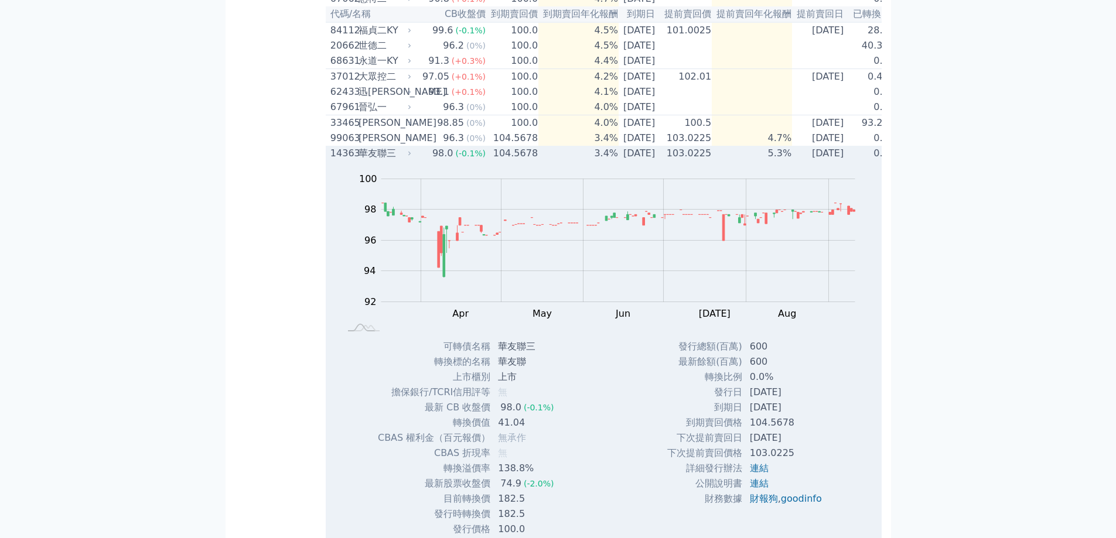
click at [782, 161] on td "5.3%" at bounding box center [752, 153] width 80 height 15
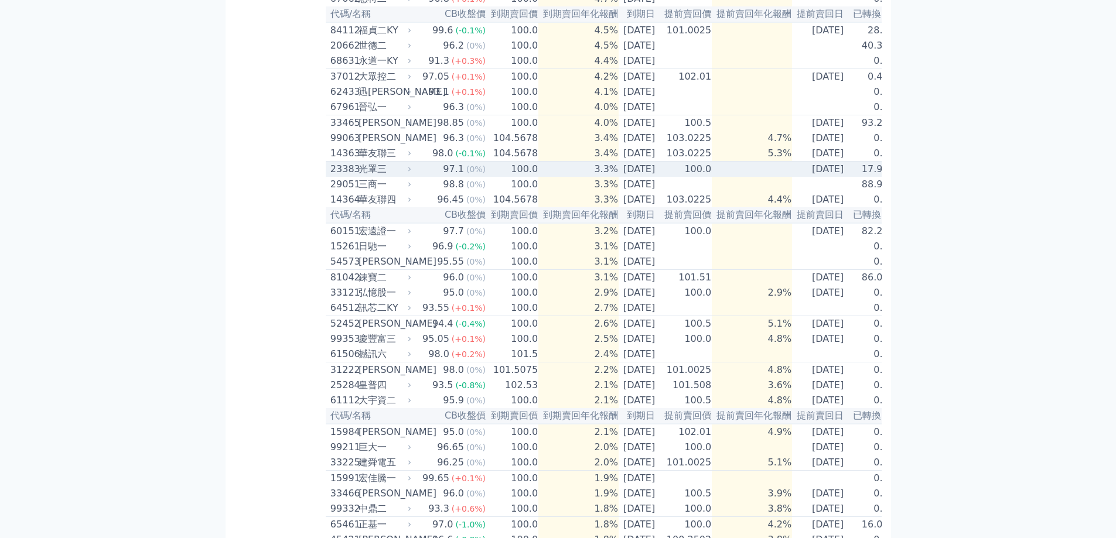
click at [727, 177] on td at bounding box center [752, 170] width 80 height 16
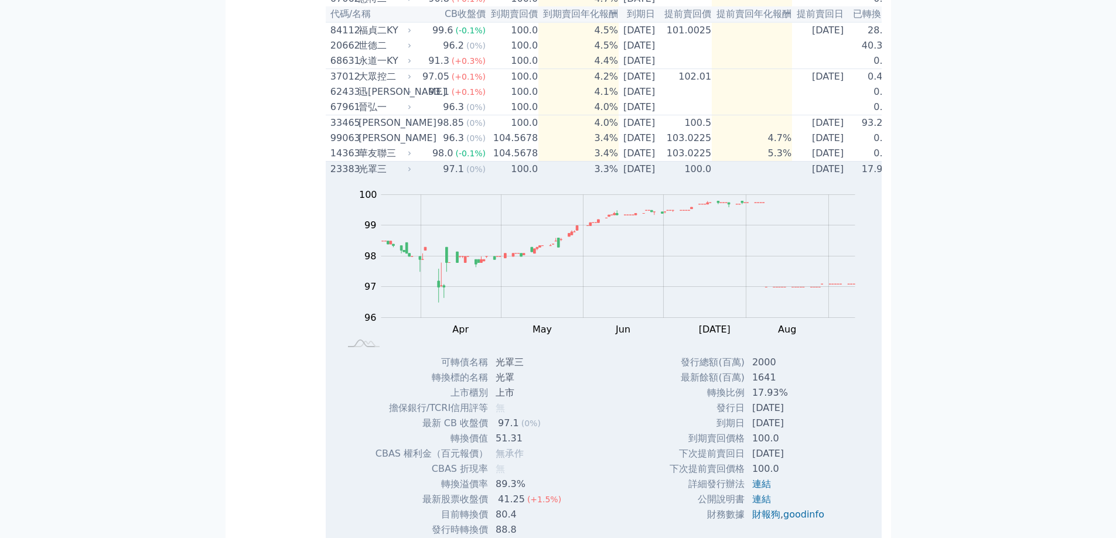
click at [727, 177] on td at bounding box center [752, 170] width 80 height 16
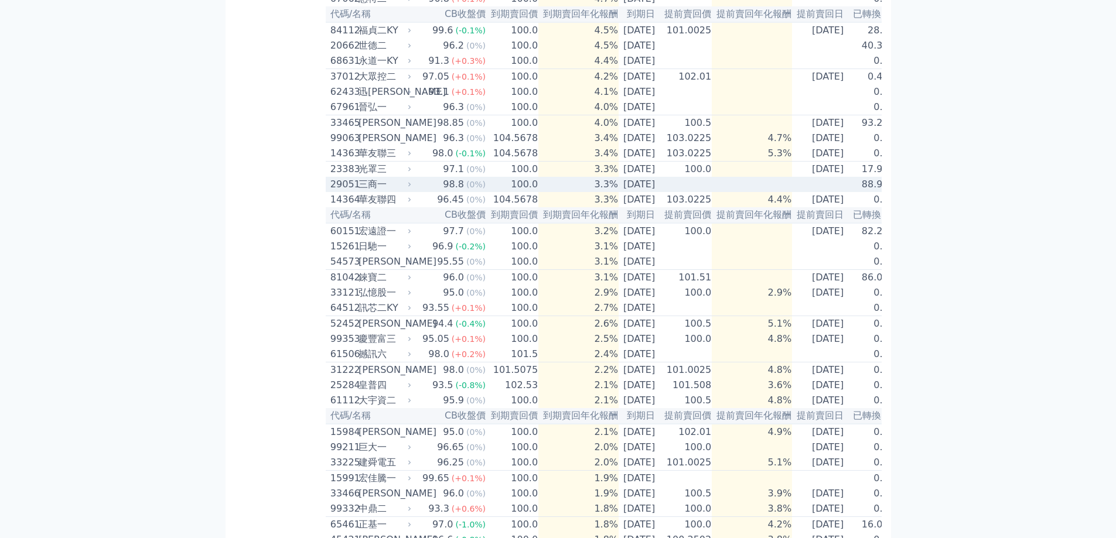
click at [723, 192] on td at bounding box center [752, 184] width 80 height 15
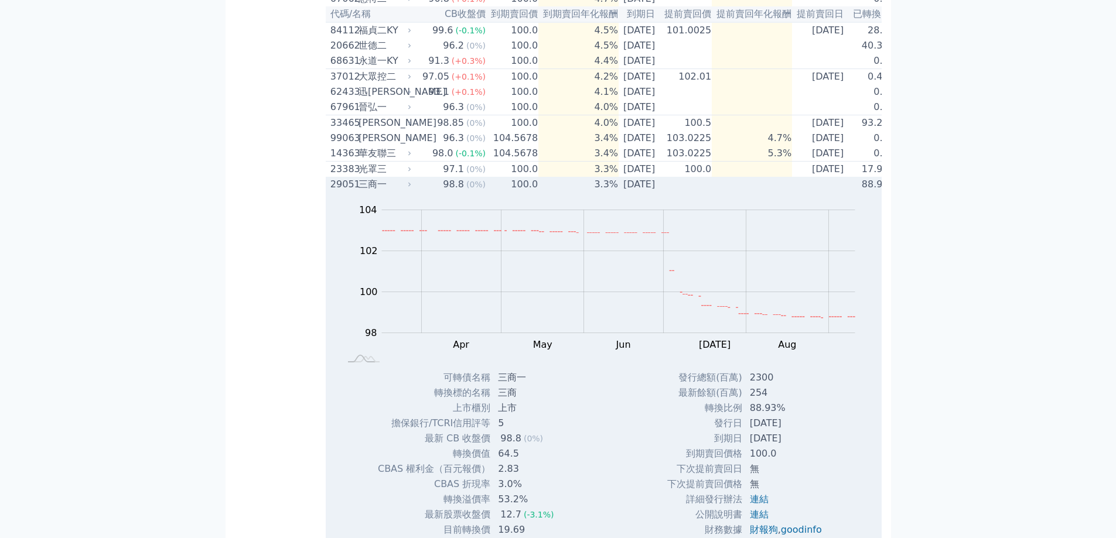
click at [723, 192] on td at bounding box center [752, 184] width 80 height 15
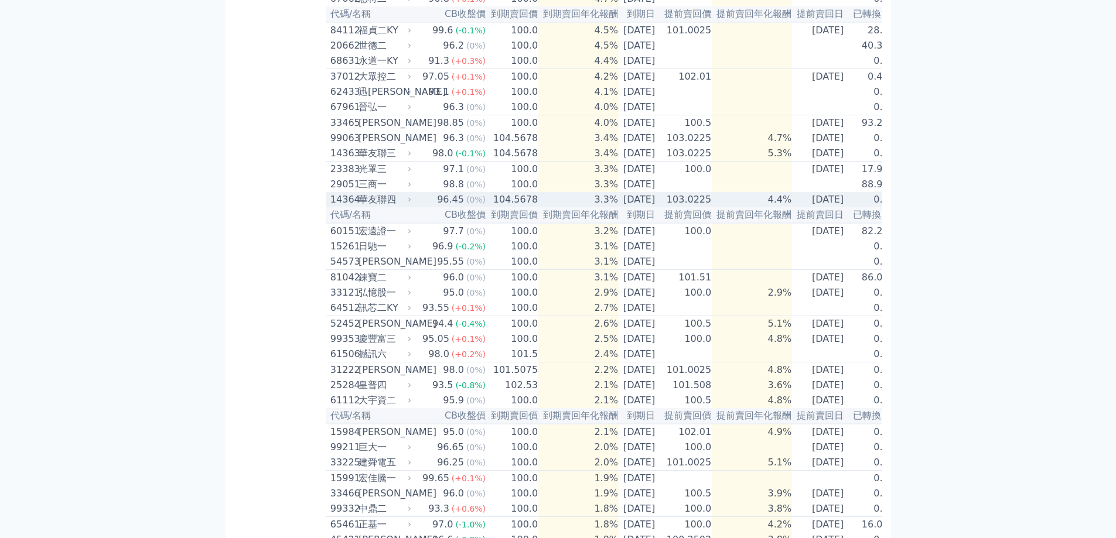
click at [730, 207] on td "4.4%" at bounding box center [752, 199] width 80 height 15
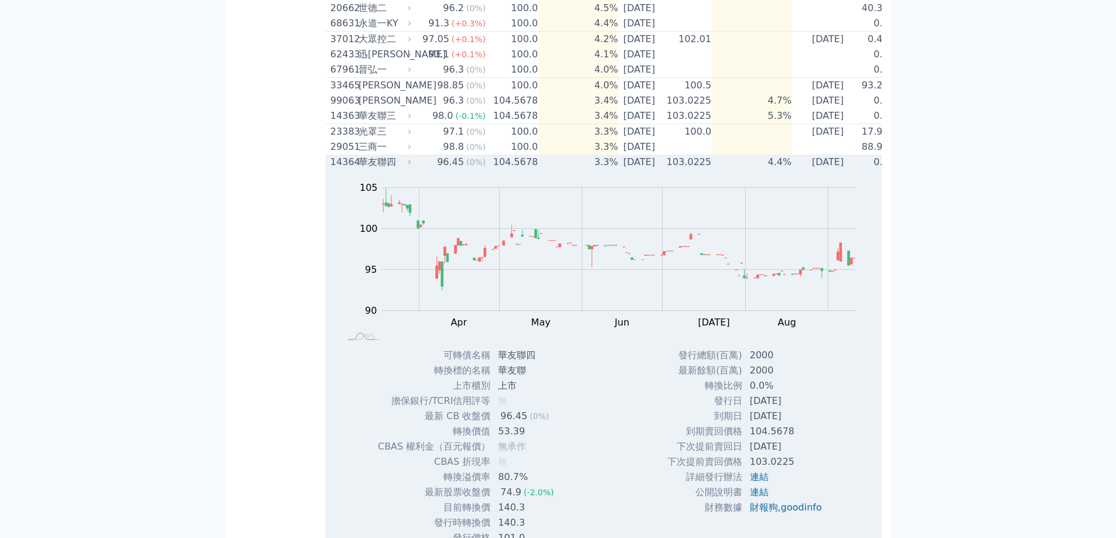
scroll to position [351, 0]
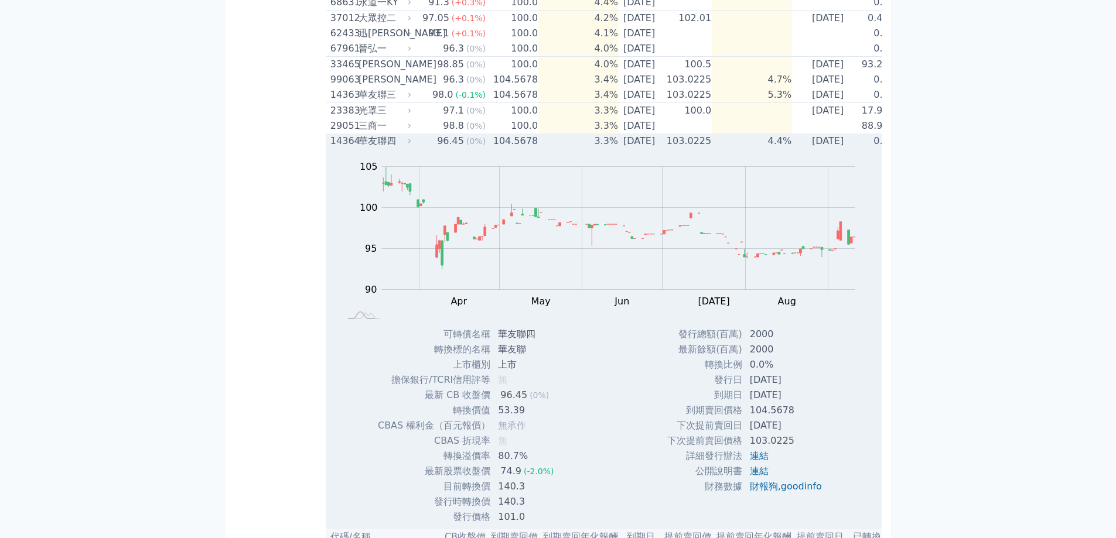
click at [738, 149] on td "4.4%" at bounding box center [752, 141] width 80 height 15
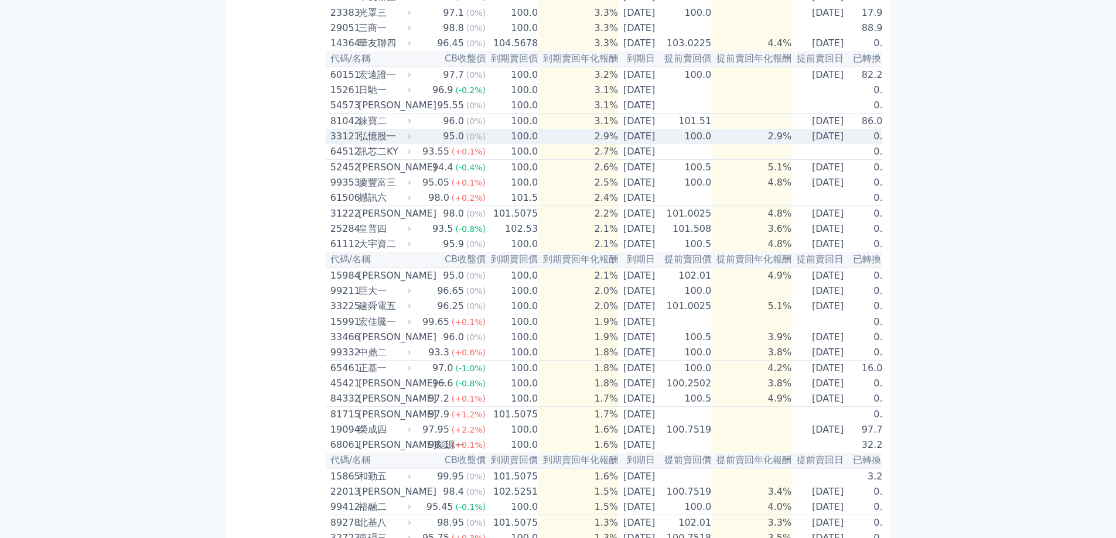
scroll to position [469, 0]
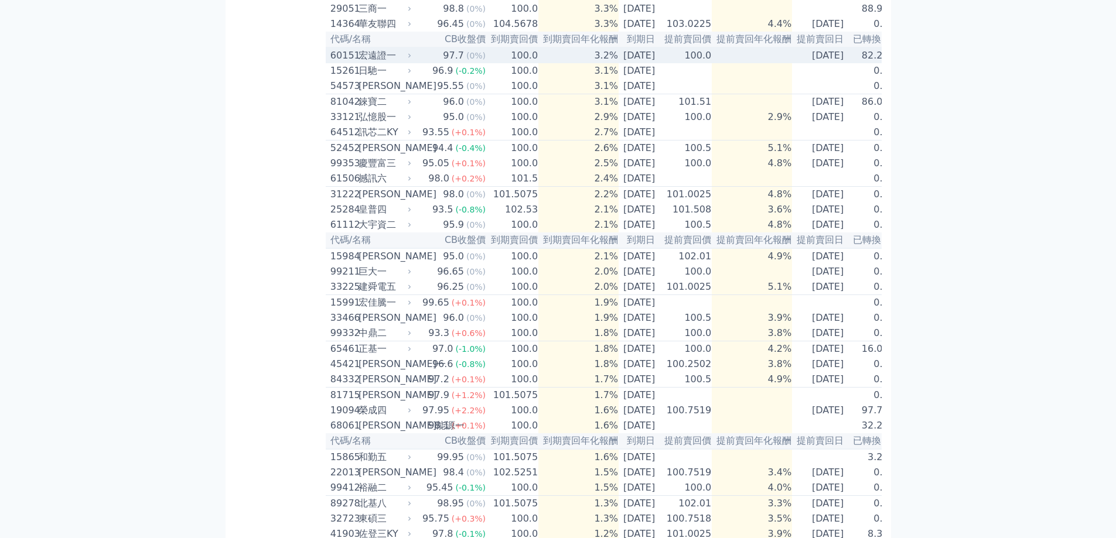
click at [618, 63] on td "[DATE]" at bounding box center [638, 55] width 41 height 16
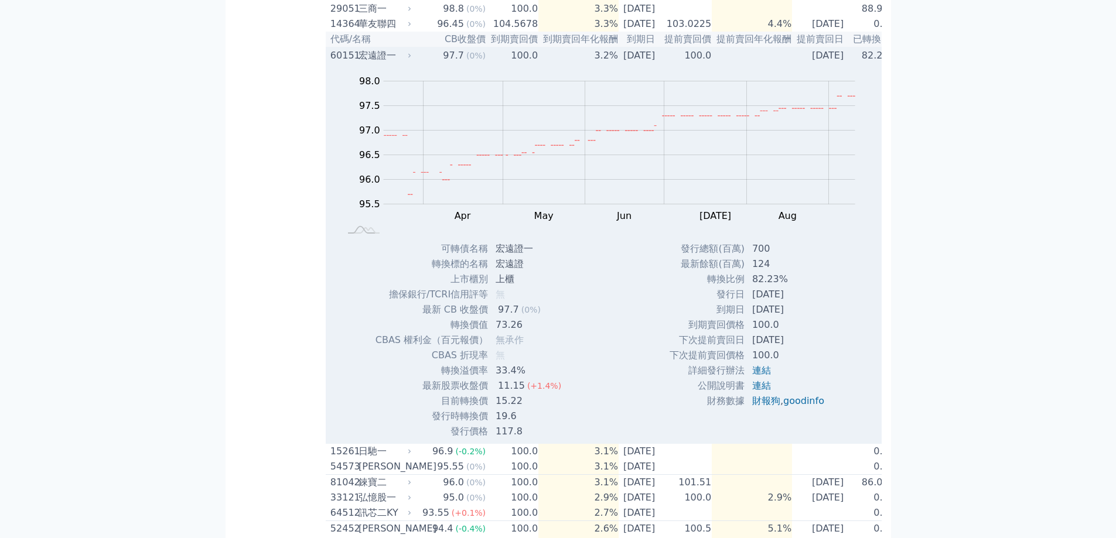
click at [398, 63] on div "宏遠證一" at bounding box center [383, 56] width 50 height 14
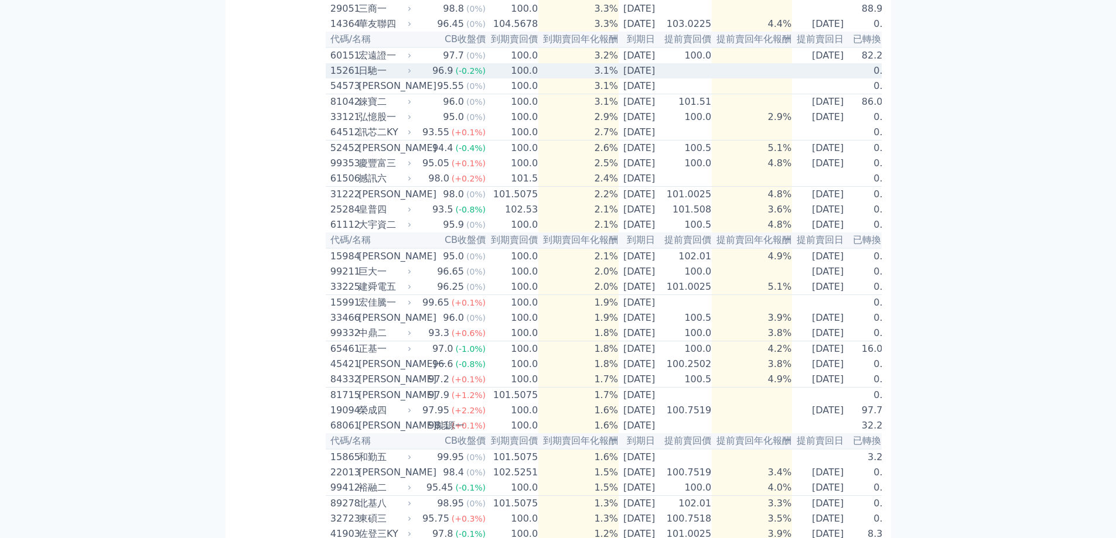
click at [409, 78] on div "15261 日馳一" at bounding box center [371, 71] width 83 height 14
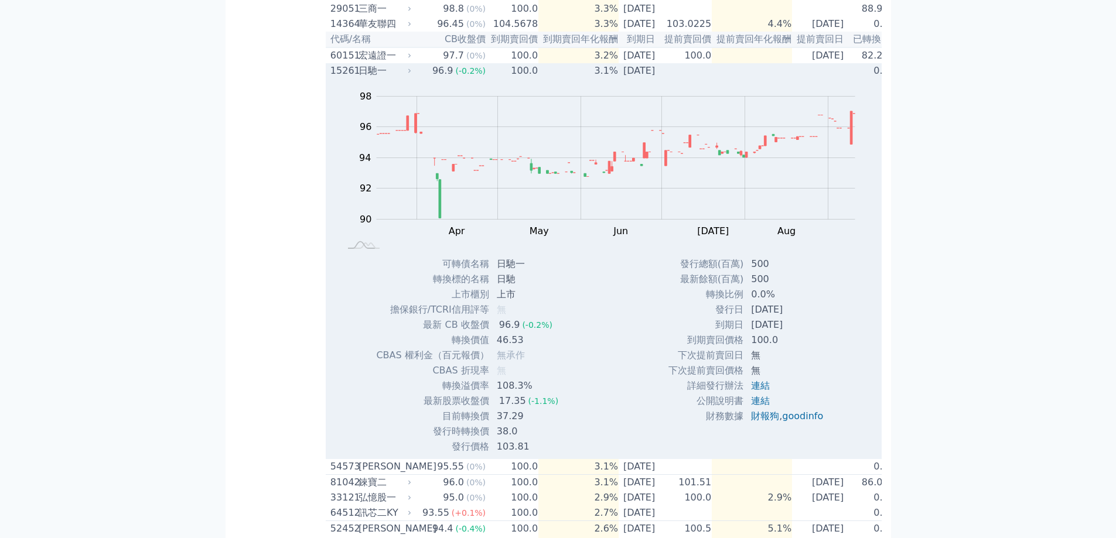
click at [409, 74] on icon at bounding box center [409, 70] width 7 height 7
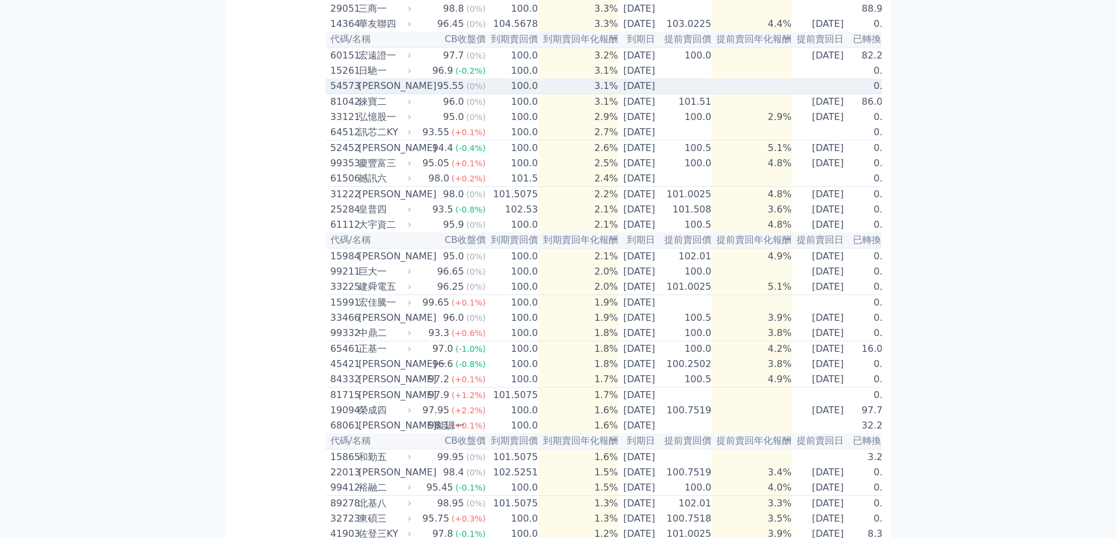
click at [407, 90] on icon at bounding box center [409, 86] width 7 height 7
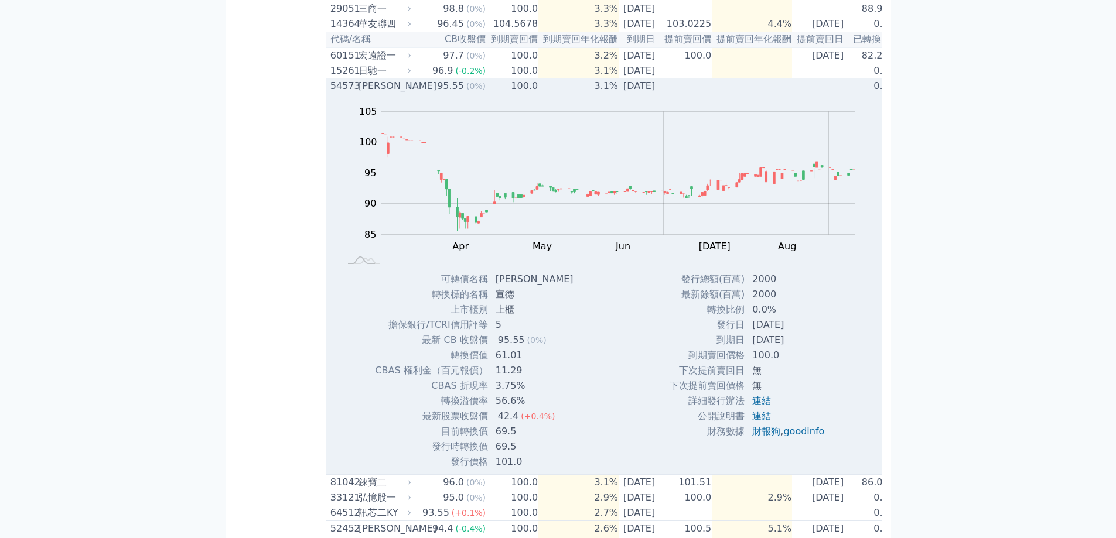
click at [407, 90] on icon at bounding box center [409, 86] width 7 height 7
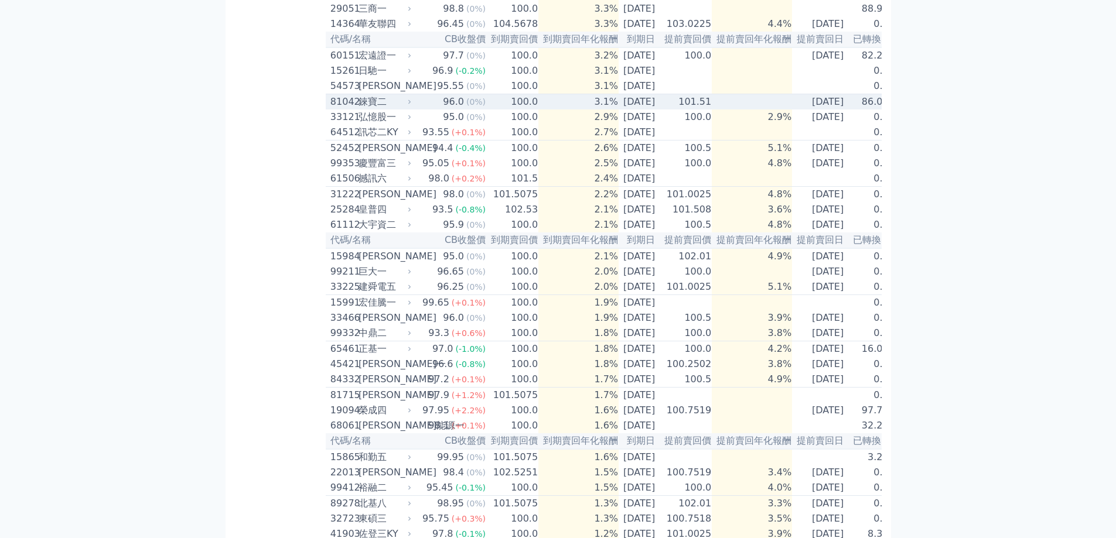
click at [395, 109] on div "錸寶二" at bounding box center [383, 102] width 50 height 14
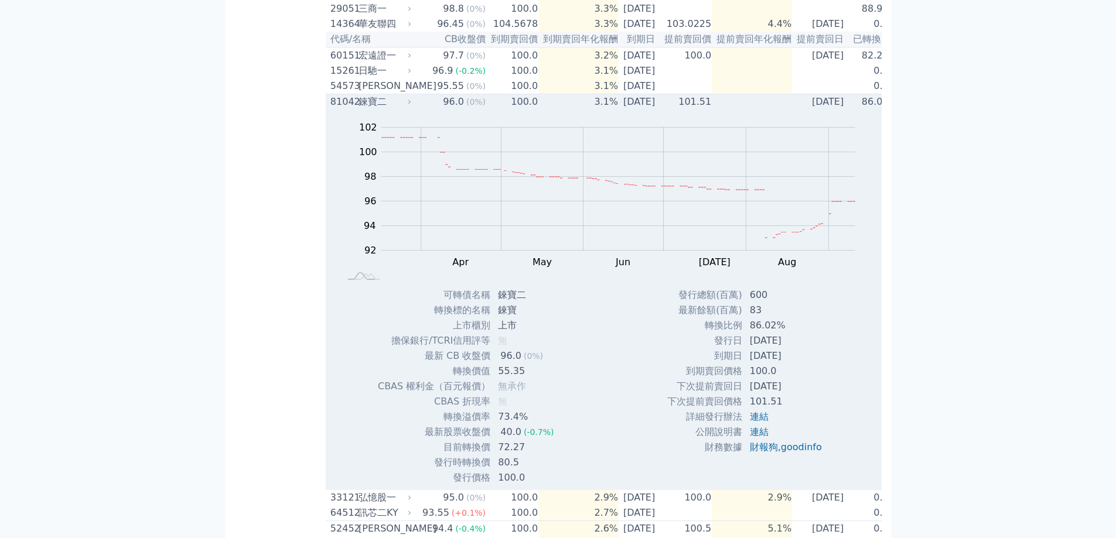
click at [395, 109] on div "錸寶二" at bounding box center [383, 102] width 50 height 14
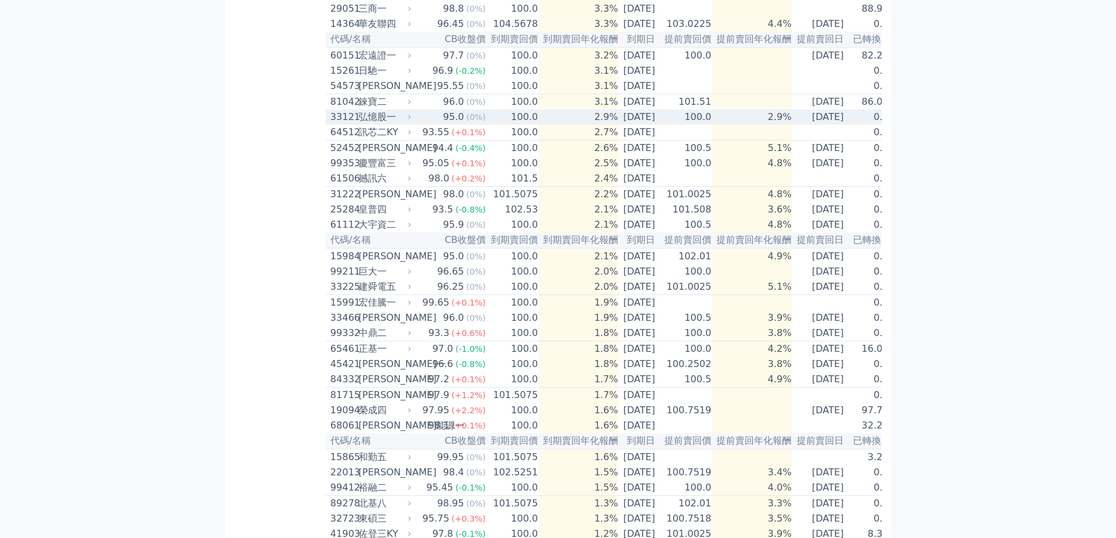
click at [409, 121] on icon at bounding box center [409, 117] width 7 height 7
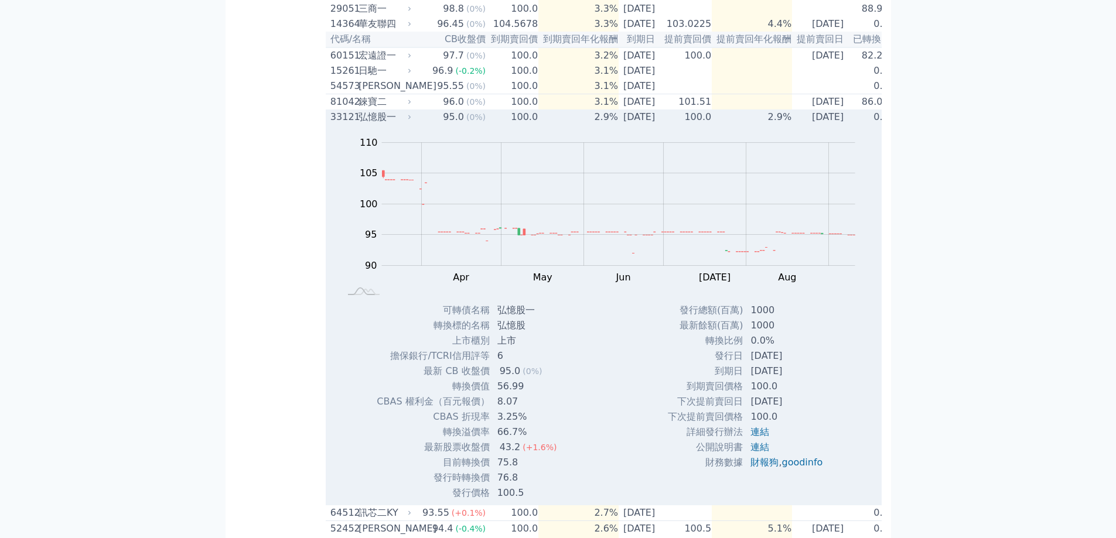
click at [409, 121] on icon at bounding box center [409, 117] width 7 height 7
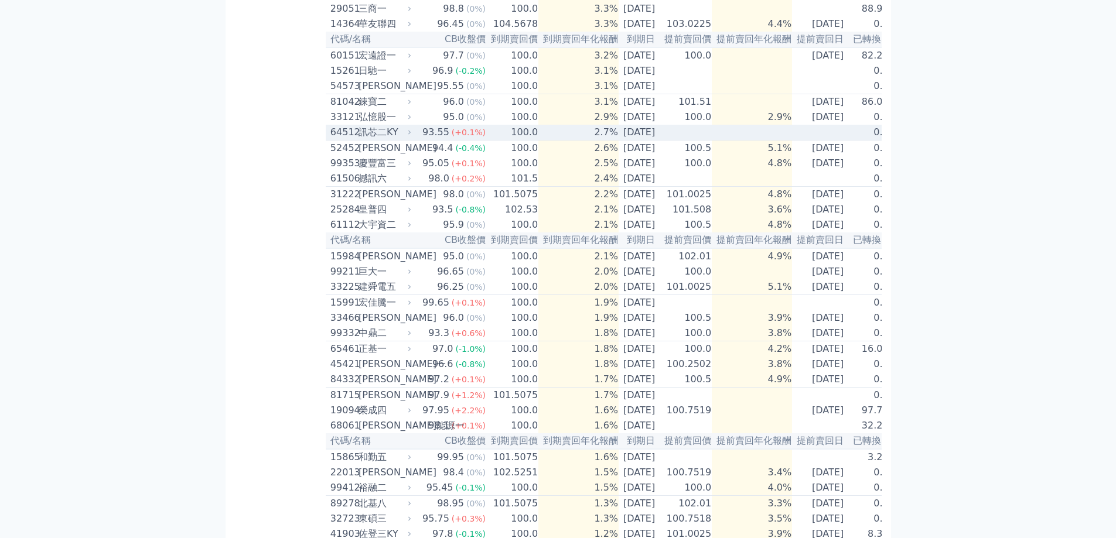
click at [410, 136] on icon at bounding box center [409, 132] width 7 height 7
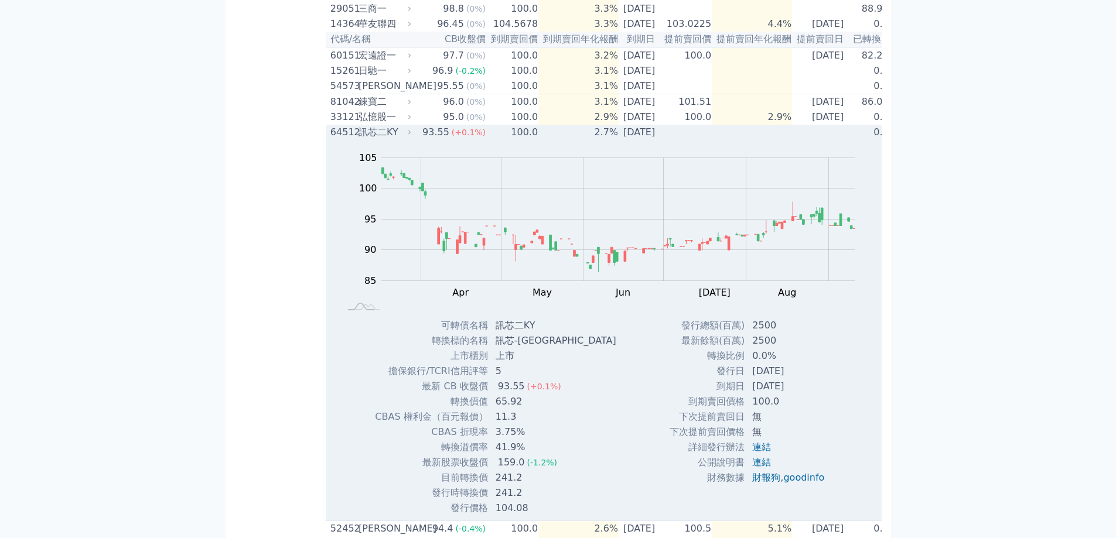
click at [410, 136] on icon at bounding box center [409, 132] width 7 height 7
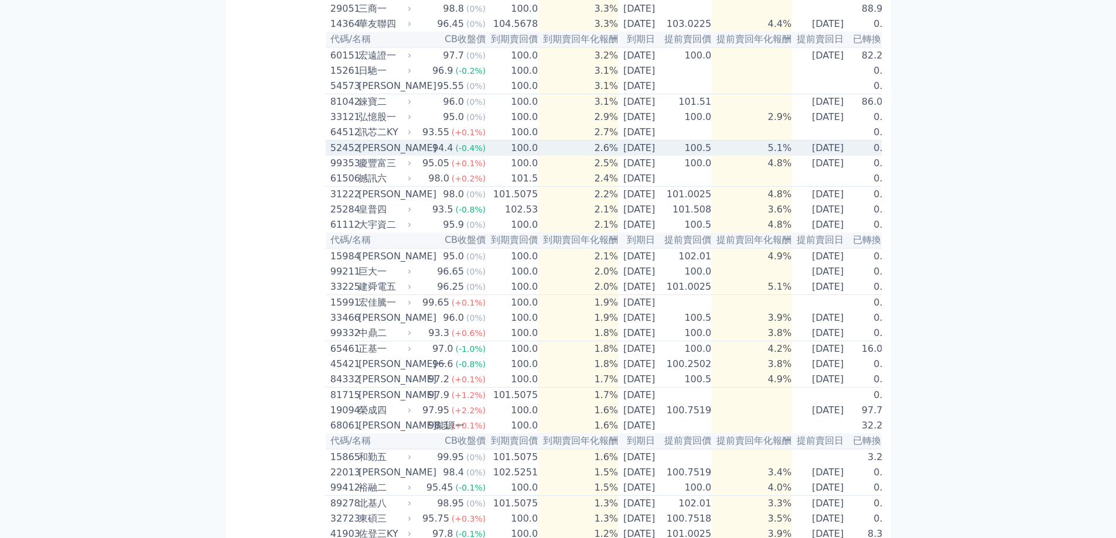
click at [411, 152] on icon at bounding box center [409, 148] width 7 height 7
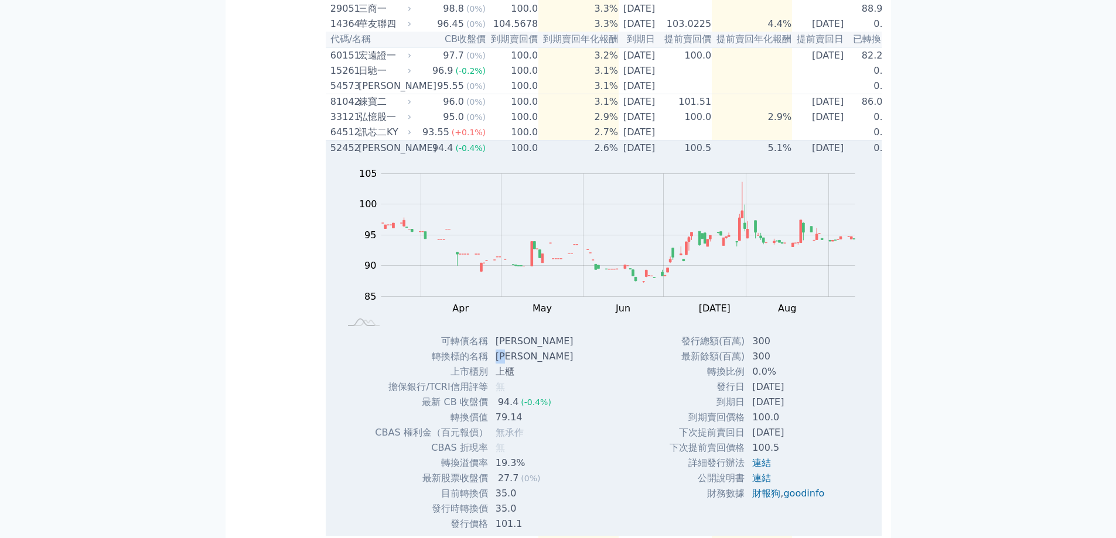
drag, startPoint x: 498, startPoint y: 397, endPoint x: 514, endPoint y: 397, distance: 15.2
click at [514, 364] on td "[PERSON_NAME]" at bounding box center [535, 356] width 94 height 15
copy td "[PERSON_NAME]"
click at [407, 152] on icon at bounding box center [409, 148] width 7 height 7
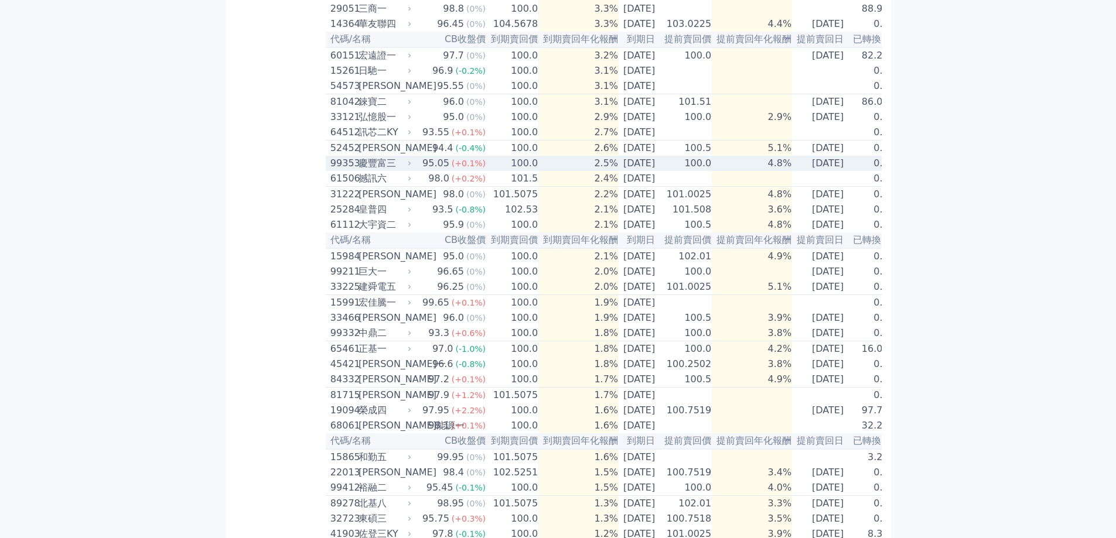
click at [406, 167] on icon at bounding box center [409, 163] width 7 height 7
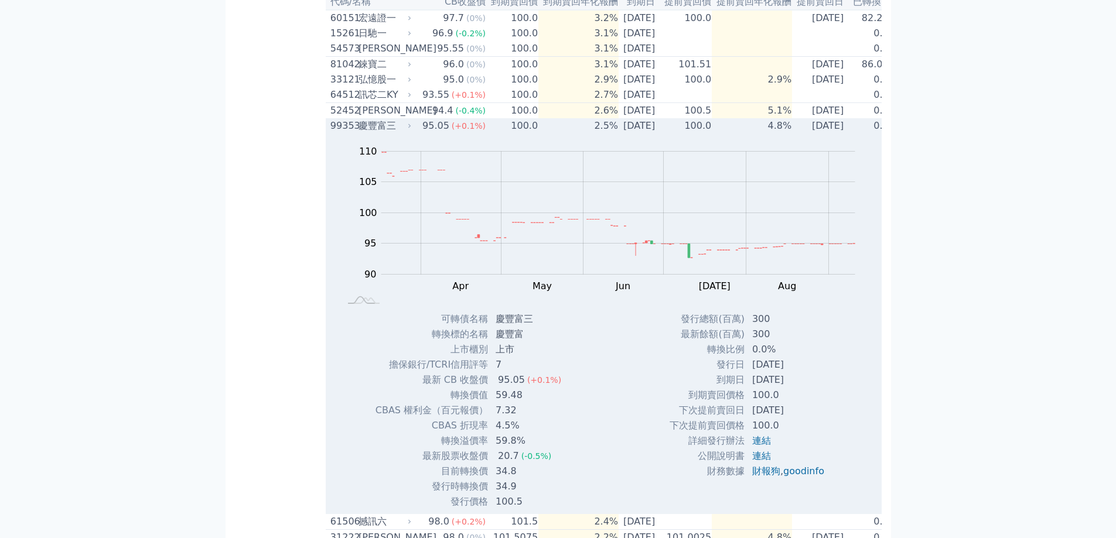
scroll to position [527, 0]
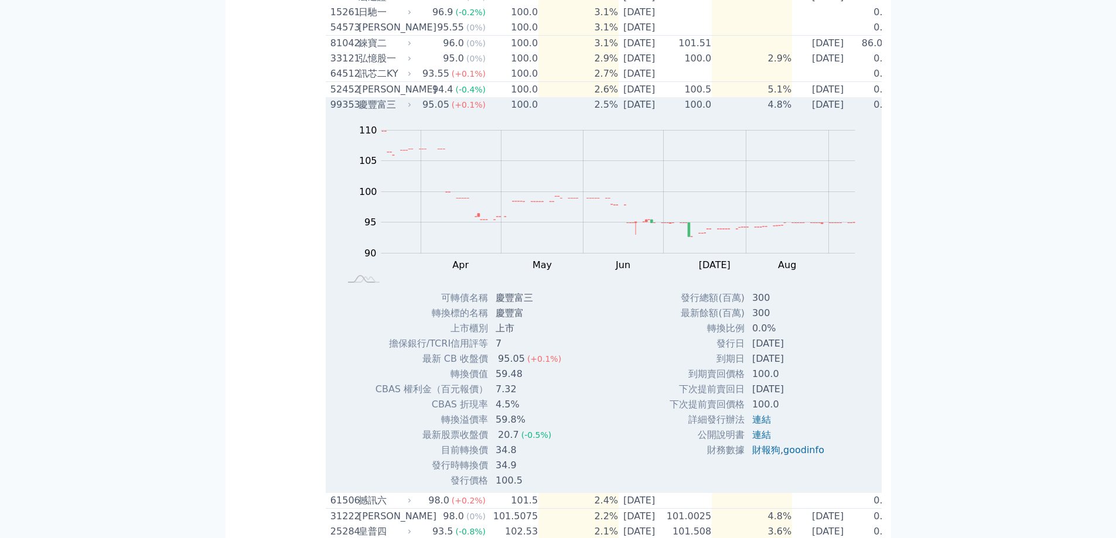
drag, startPoint x: 409, startPoint y: 207, endPoint x: 244, endPoint y: 217, distance: 164.9
click at [244, 217] on div "按代號排序 即將/近期發行 一年內到期 轉換比例 低收盤價 轉換價值接近百元 低轉換溢價 CBAS權利金 高賣回報酬率" at bounding box center [280, 223] width 91 height 1406
click at [406, 108] on icon at bounding box center [409, 104] width 7 height 7
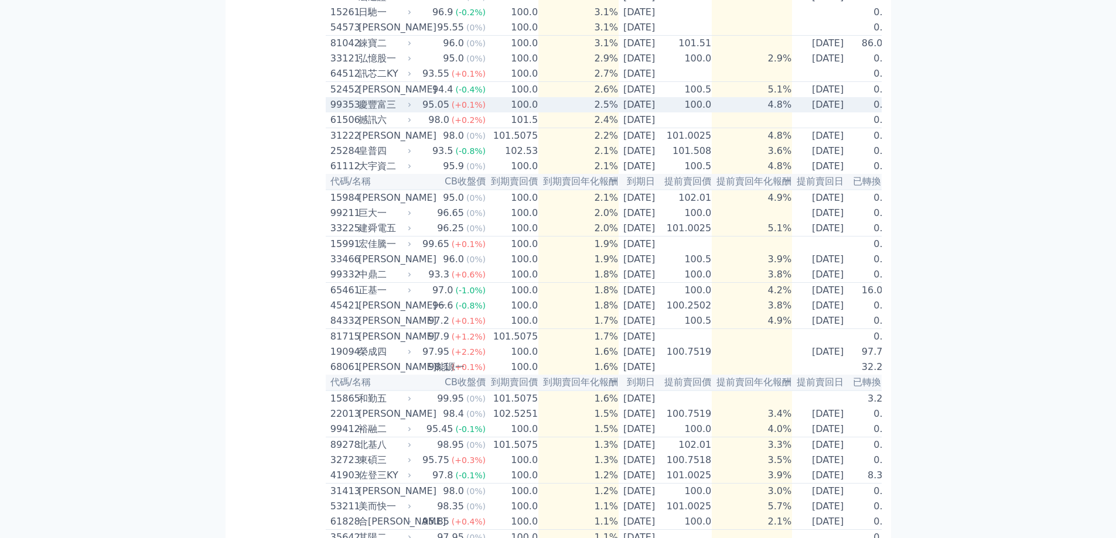
click at [411, 112] on div "99353 慶豐富三" at bounding box center [371, 105] width 83 height 14
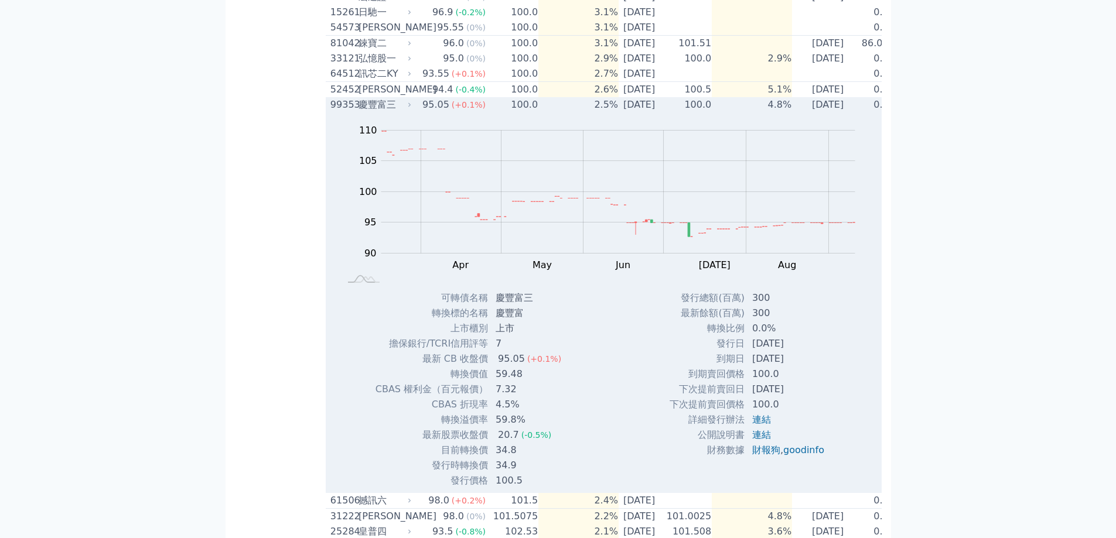
click at [420, 112] on div "95.05" at bounding box center [436, 105] width 32 height 14
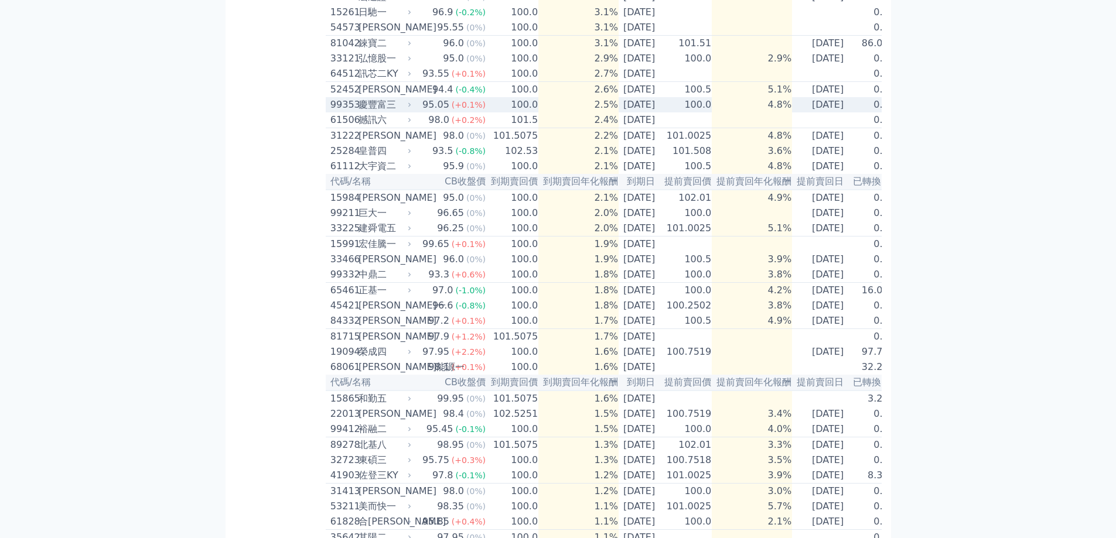
click at [420, 112] on div "95.05" at bounding box center [436, 105] width 32 height 14
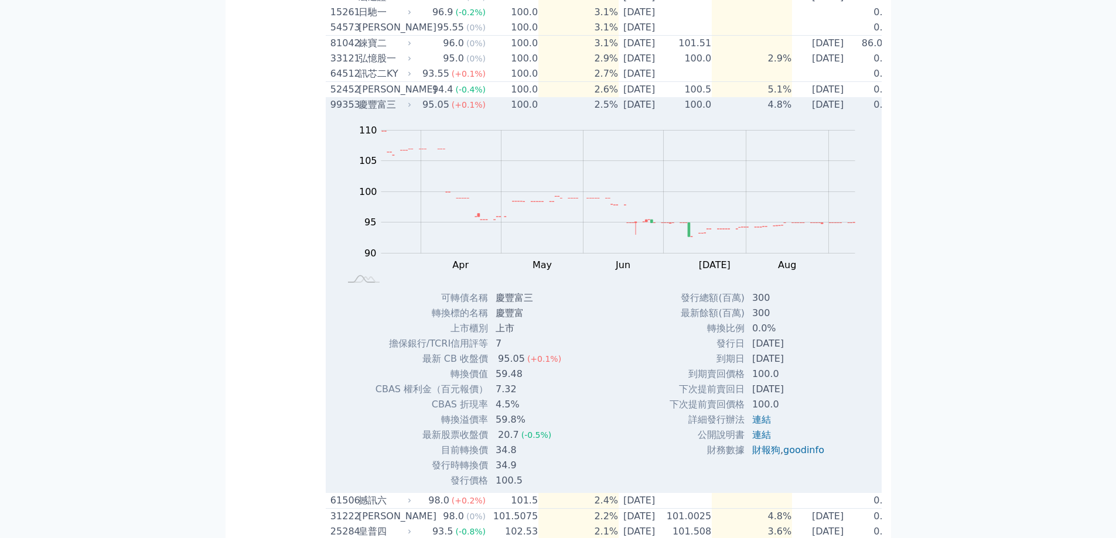
click at [421, 112] on div "95.05" at bounding box center [436, 105] width 32 height 14
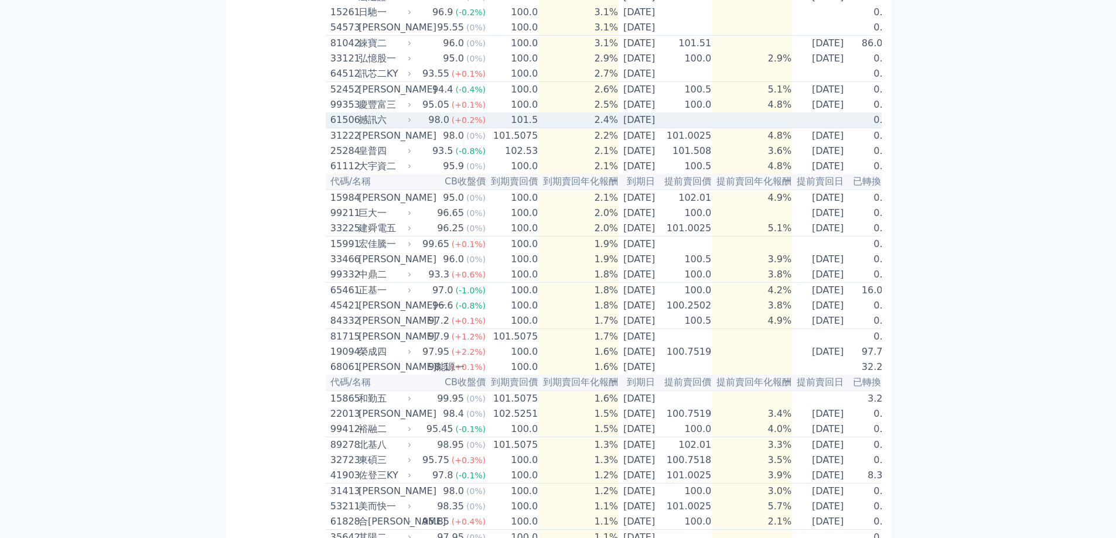
click at [409, 124] on icon at bounding box center [409, 120] width 7 height 7
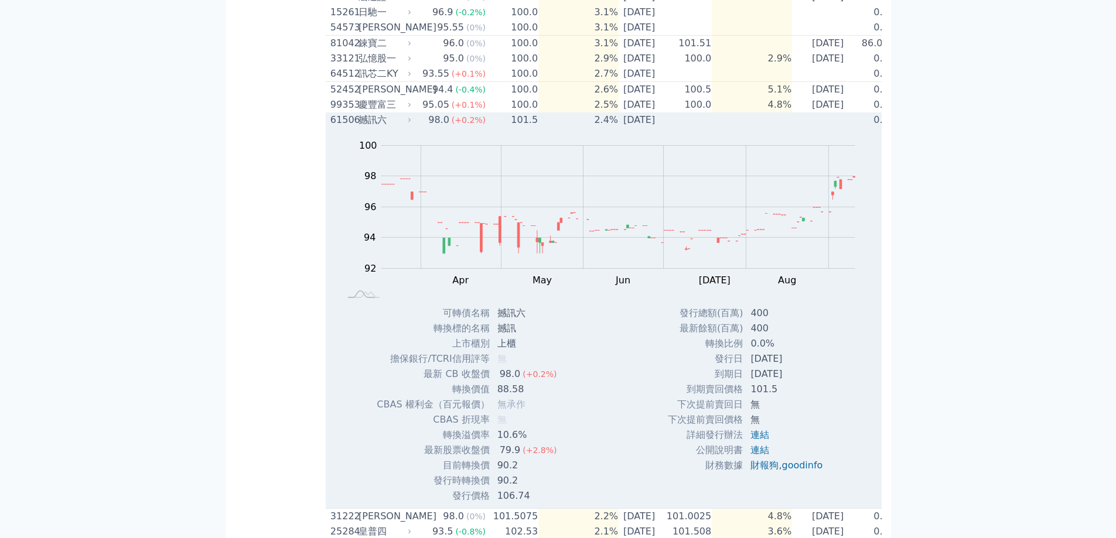
click at [406, 124] on icon at bounding box center [409, 120] width 7 height 7
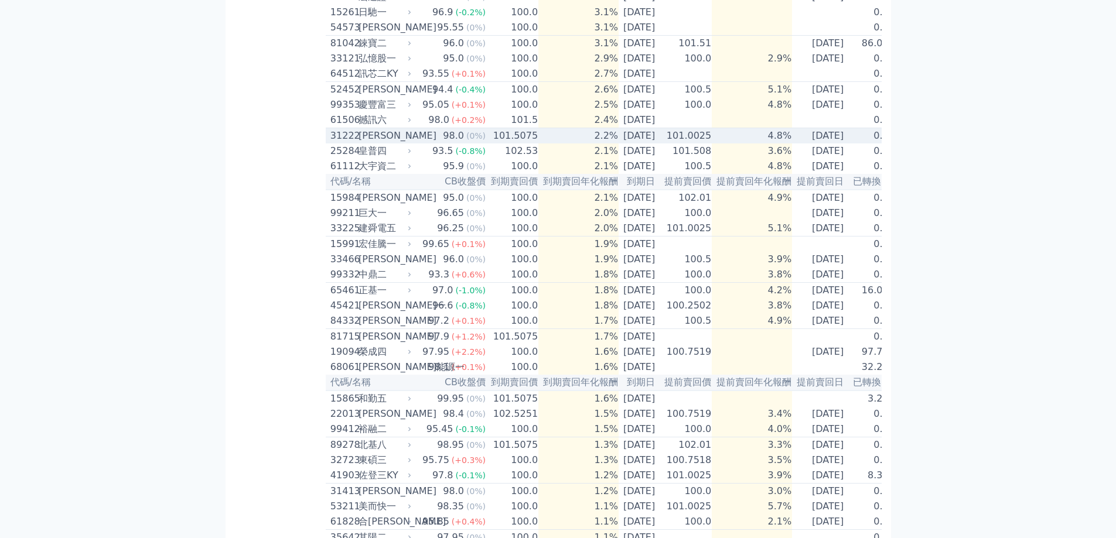
click at [405, 143] on div "[PERSON_NAME]" at bounding box center [383, 136] width 50 height 14
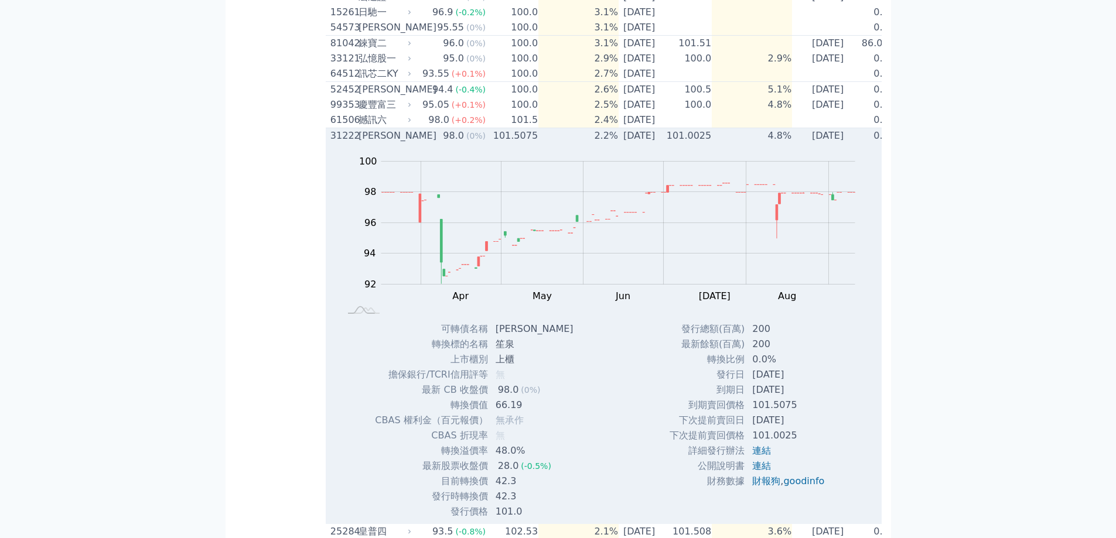
click at [405, 143] on div "[PERSON_NAME]" at bounding box center [383, 136] width 50 height 14
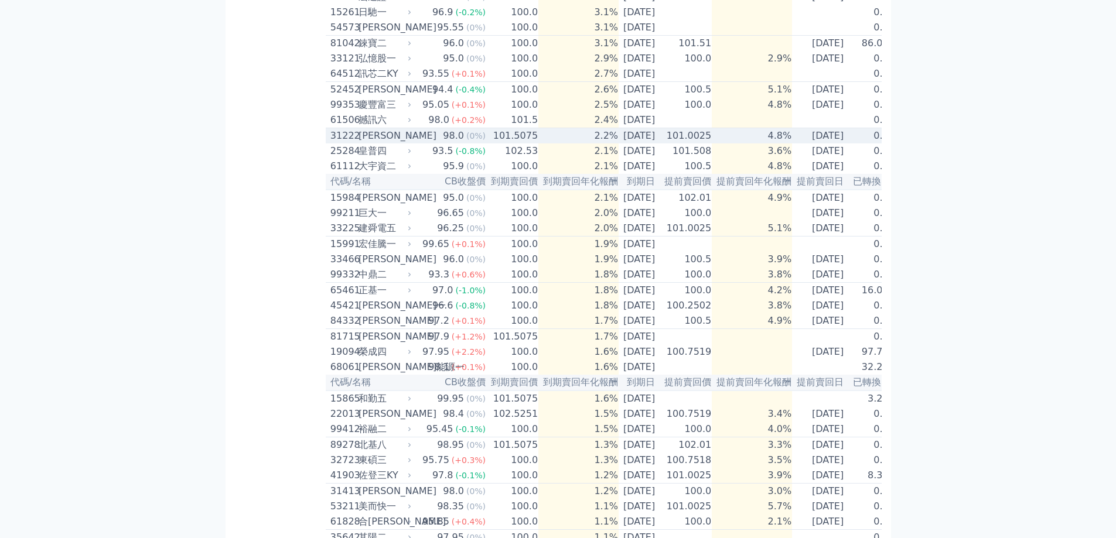
click at [406, 139] on icon at bounding box center [409, 135] width 7 height 7
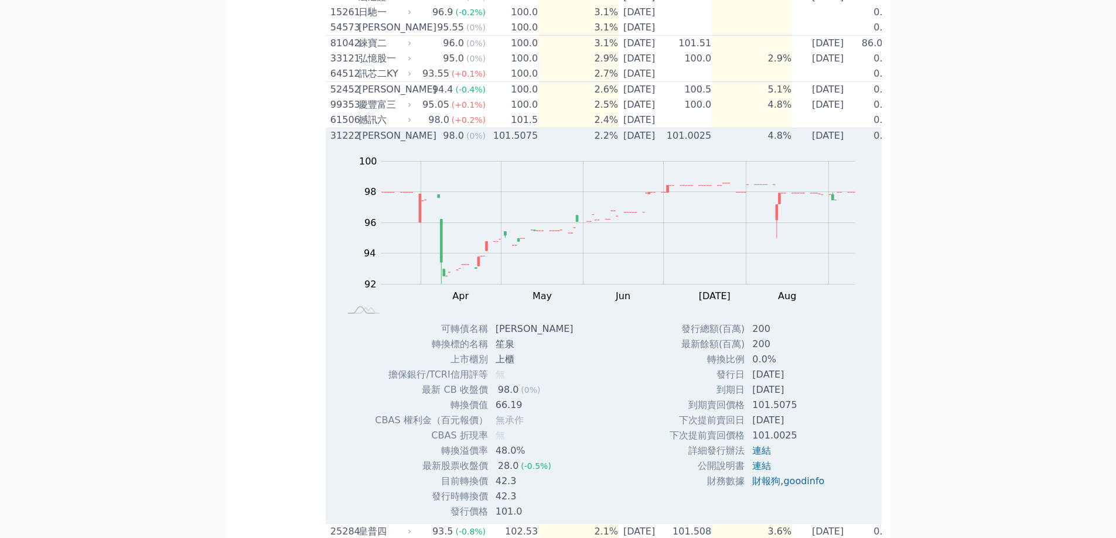
click at [406, 139] on icon at bounding box center [409, 135] width 7 height 7
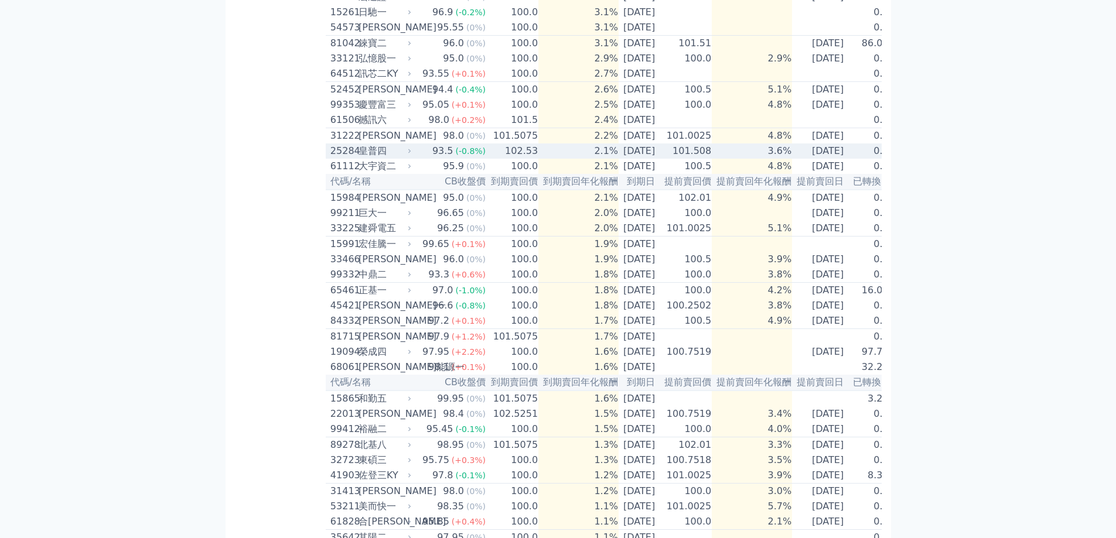
click at [408, 158] on div "25284 皇普四" at bounding box center [371, 151] width 83 height 14
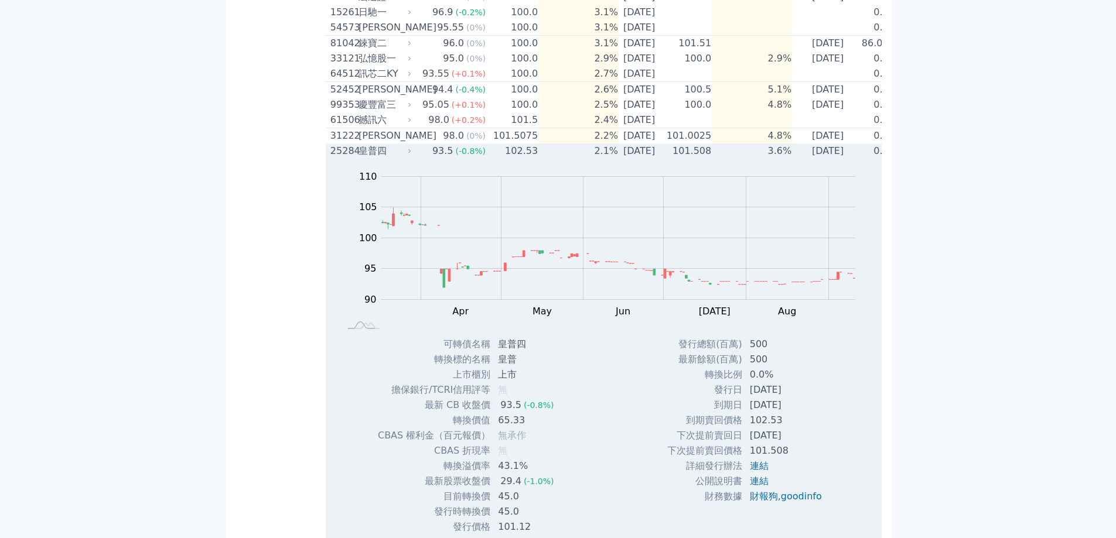
click at [408, 158] on div "25284 皇普四" at bounding box center [371, 151] width 83 height 14
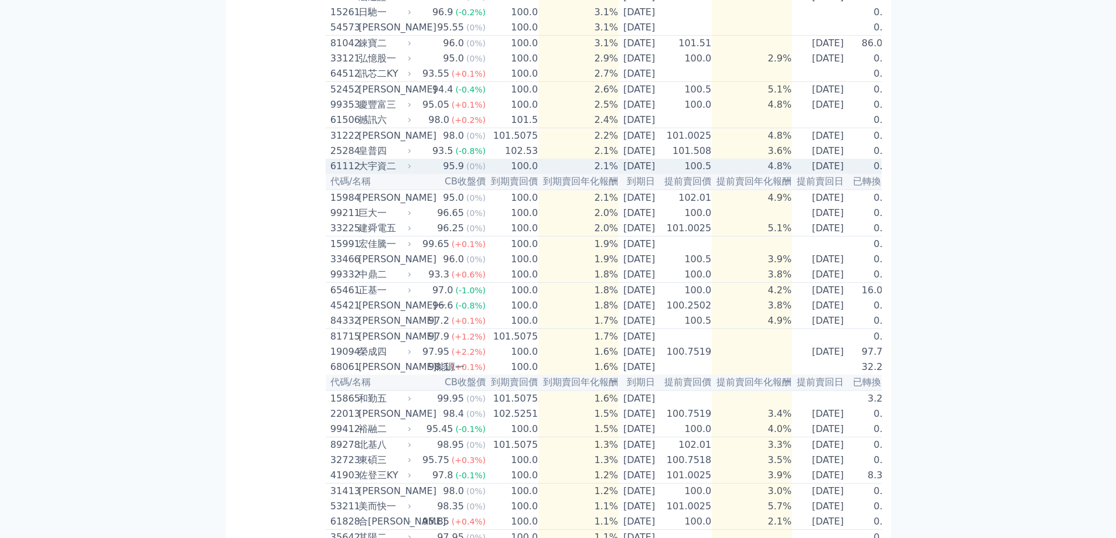
click at [411, 173] on div "61112 大宇資二" at bounding box center [371, 166] width 83 height 14
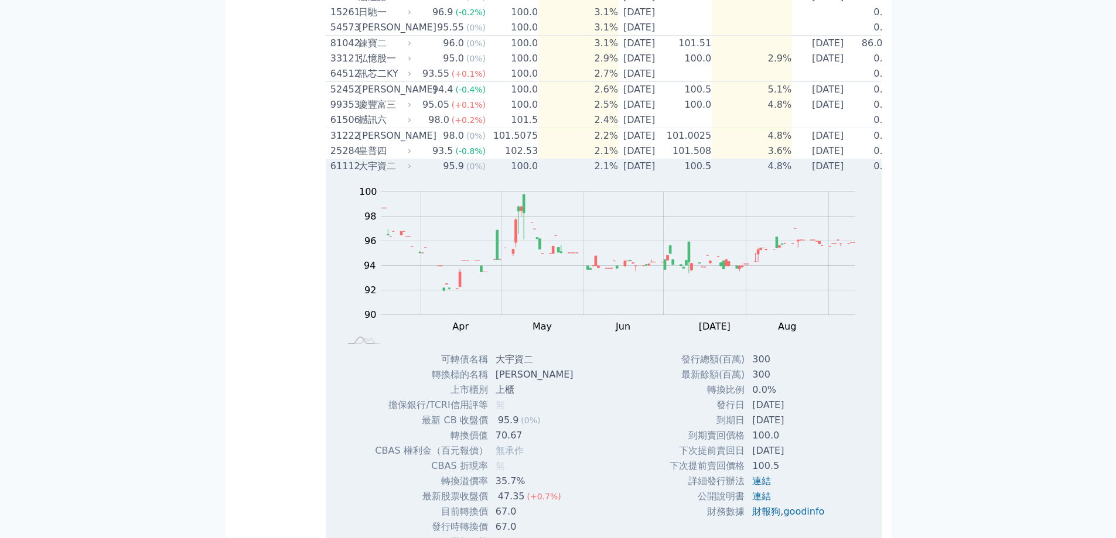
click at [411, 173] on div "61112 大宇資二" at bounding box center [371, 166] width 83 height 14
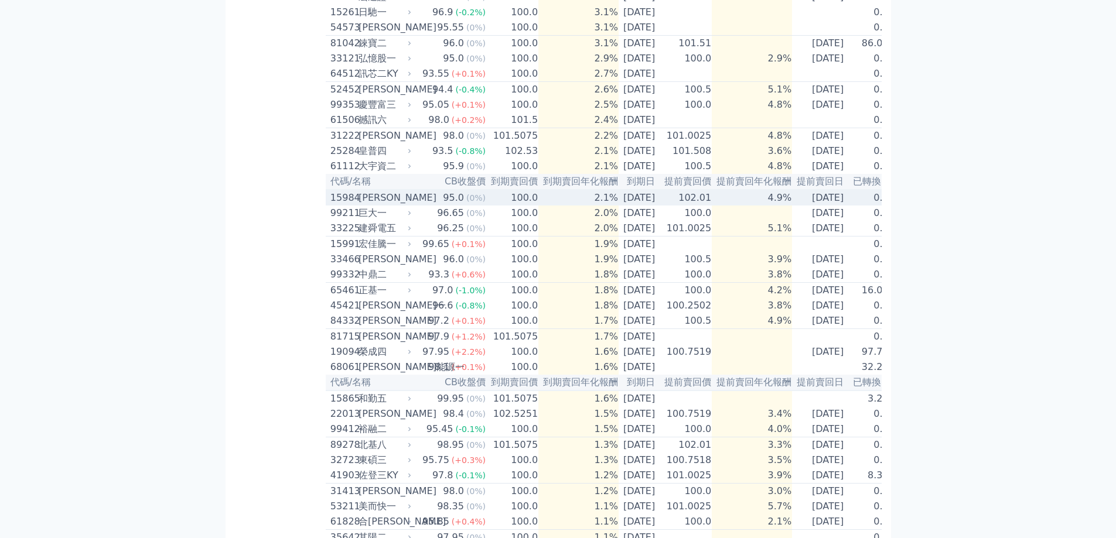
click at [415, 206] on td "95.0 (0%)" at bounding box center [450, 198] width 73 height 16
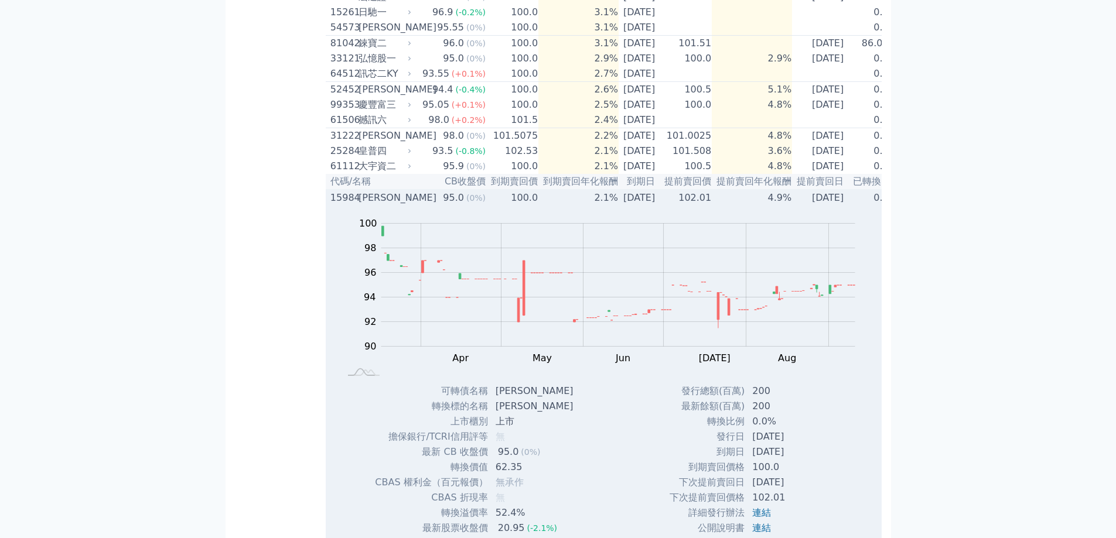
scroll to position [644, 0]
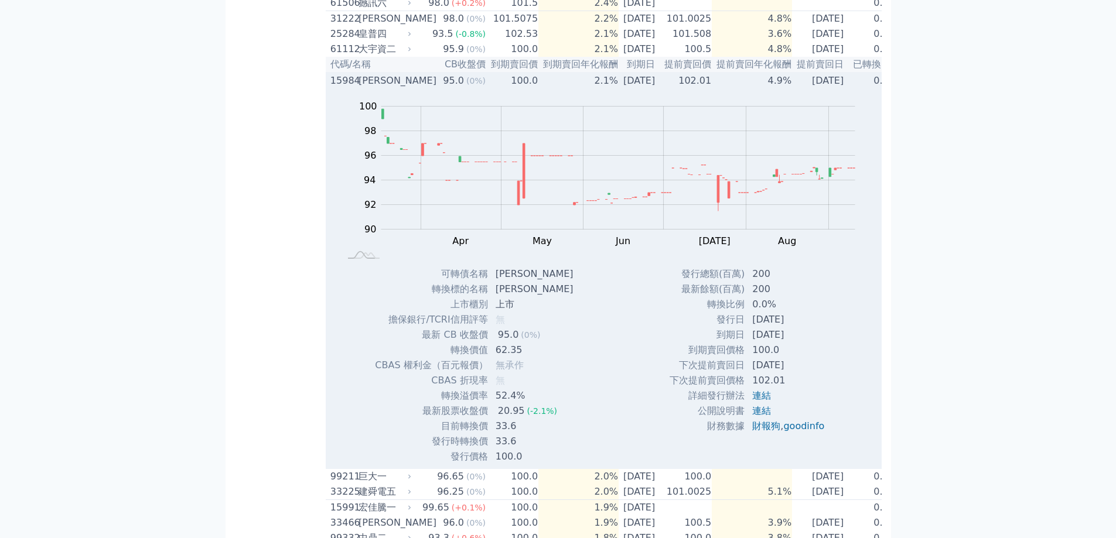
click at [405, 88] on div "[PERSON_NAME]" at bounding box center [383, 81] width 50 height 14
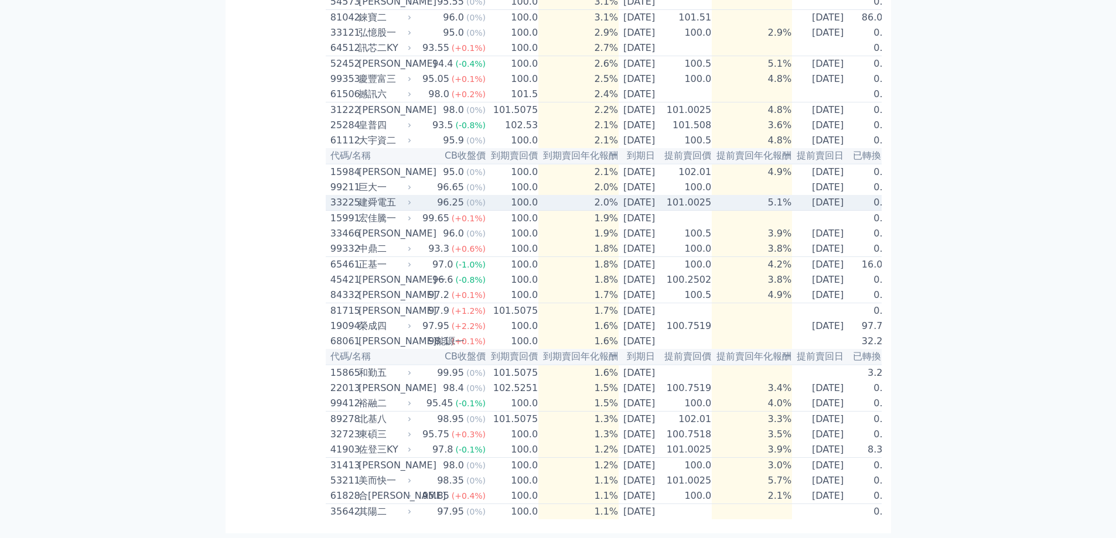
click at [414, 195] on td "96.25 (0%)" at bounding box center [450, 203] width 73 height 16
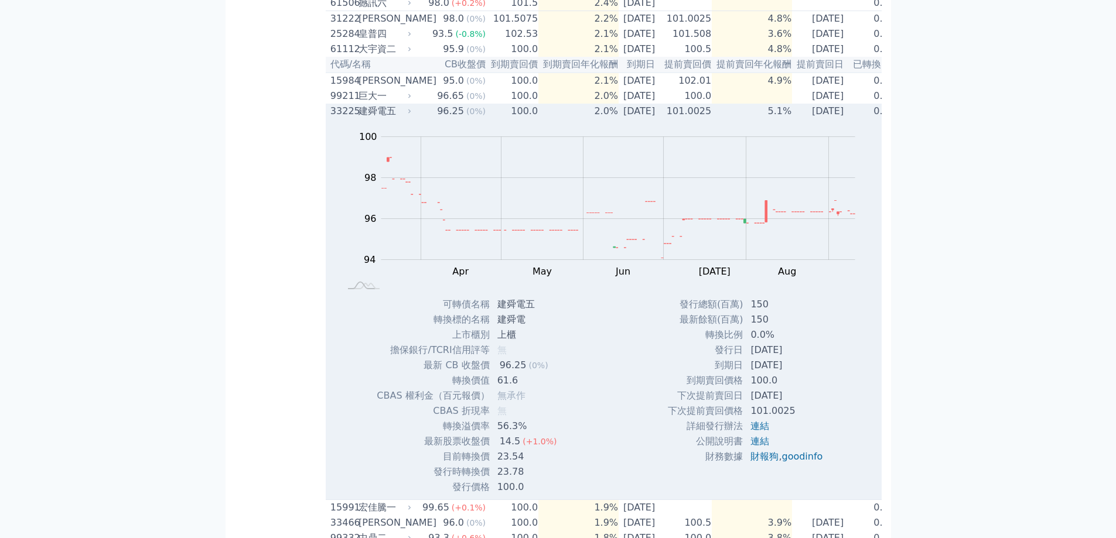
click at [413, 173] on div "Zoom Out 100 92 93 94 95 96 97 98 102 100 90 L Mar Apr May Jun [DATE] Aug Sep O…" at bounding box center [604, 208] width 557 height 178
click at [409, 114] on icon at bounding box center [409, 112] width 2 height 4
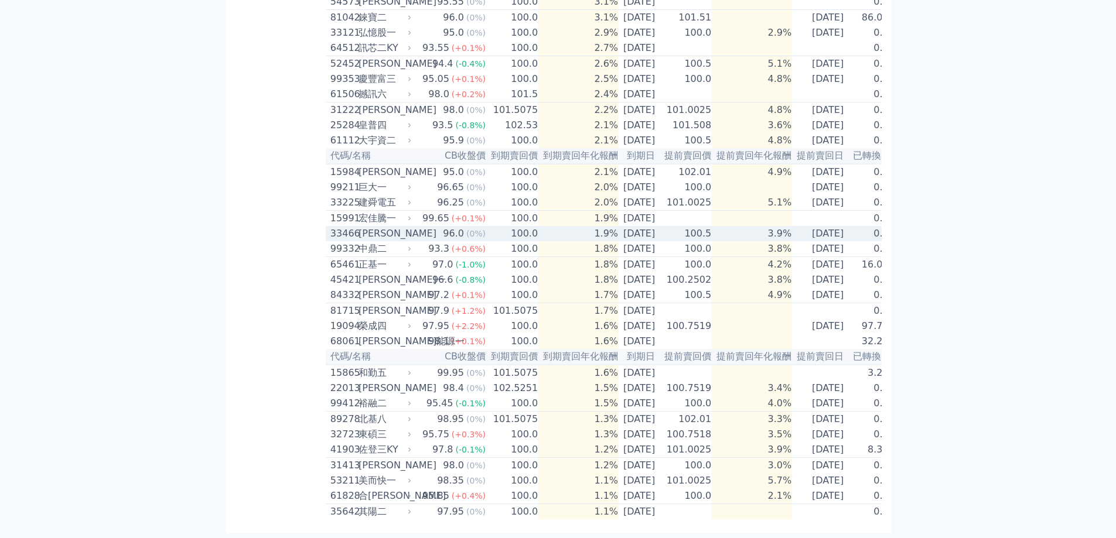
click at [408, 227] on div "33466 [PERSON_NAME]" at bounding box center [371, 234] width 83 height 14
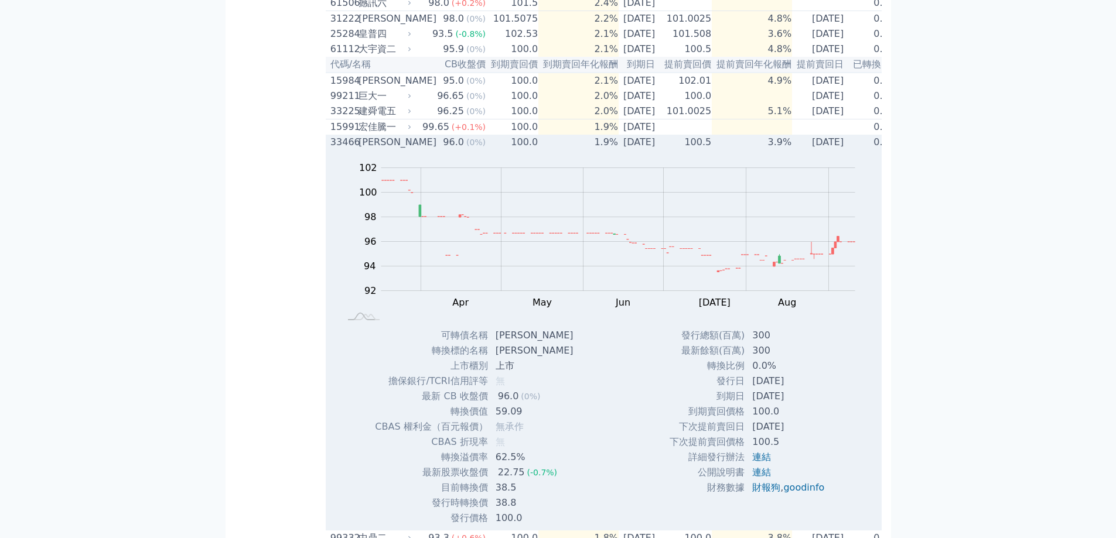
click at [408, 205] on div "Zoom Out 100 88 90 92 94 96 98 100 102 104 L Mar Apr May Jun [DATE] Aug Sep Oct…" at bounding box center [604, 239] width 557 height 178
click at [409, 149] on div "33466 [PERSON_NAME]" at bounding box center [371, 142] width 83 height 14
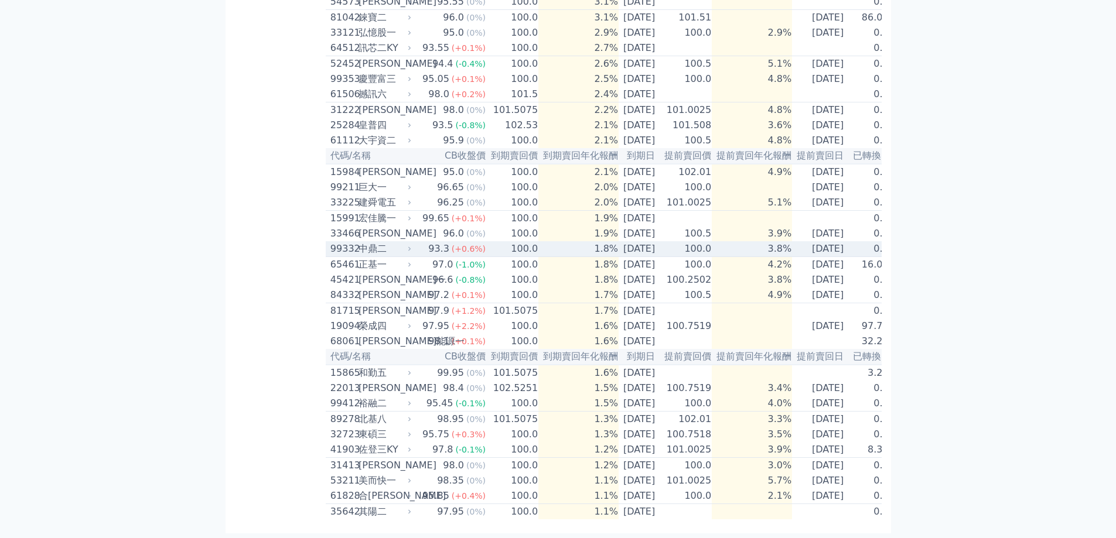
click at [406, 245] on icon at bounding box center [409, 248] width 7 height 7
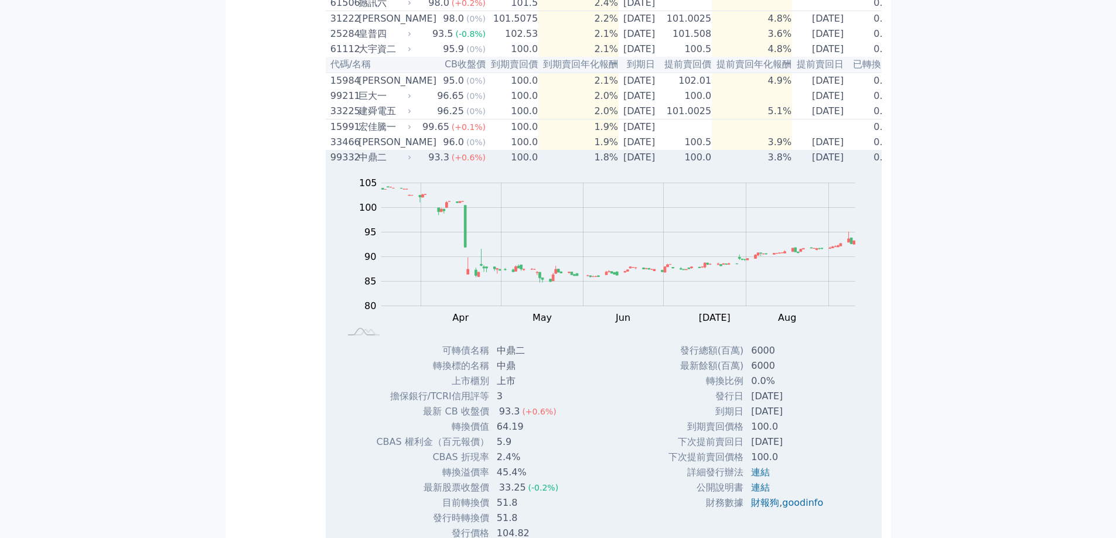
click at [406, 161] on icon at bounding box center [409, 157] width 7 height 7
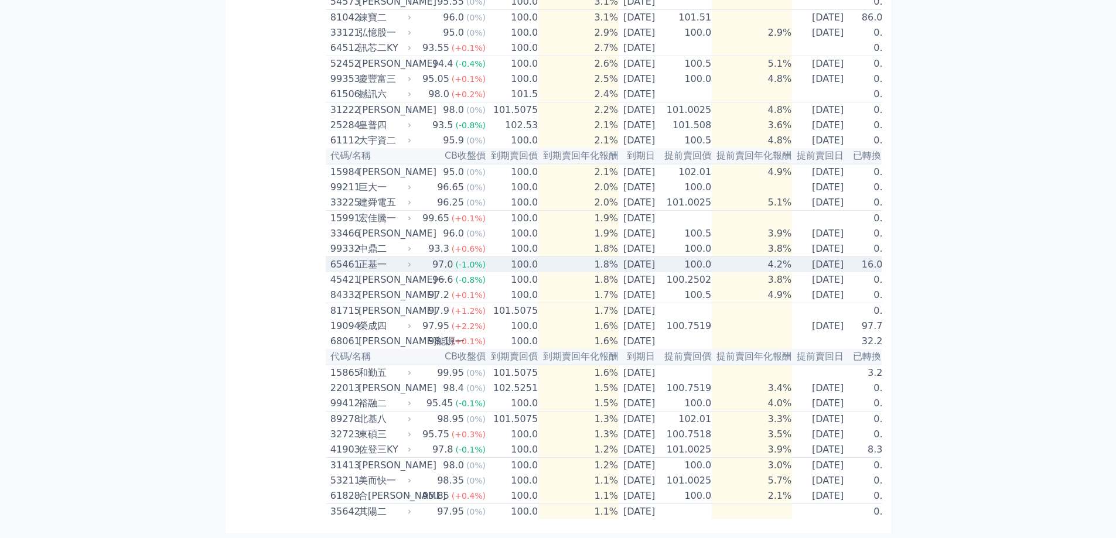
click at [409, 261] on icon at bounding box center [409, 264] width 7 height 7
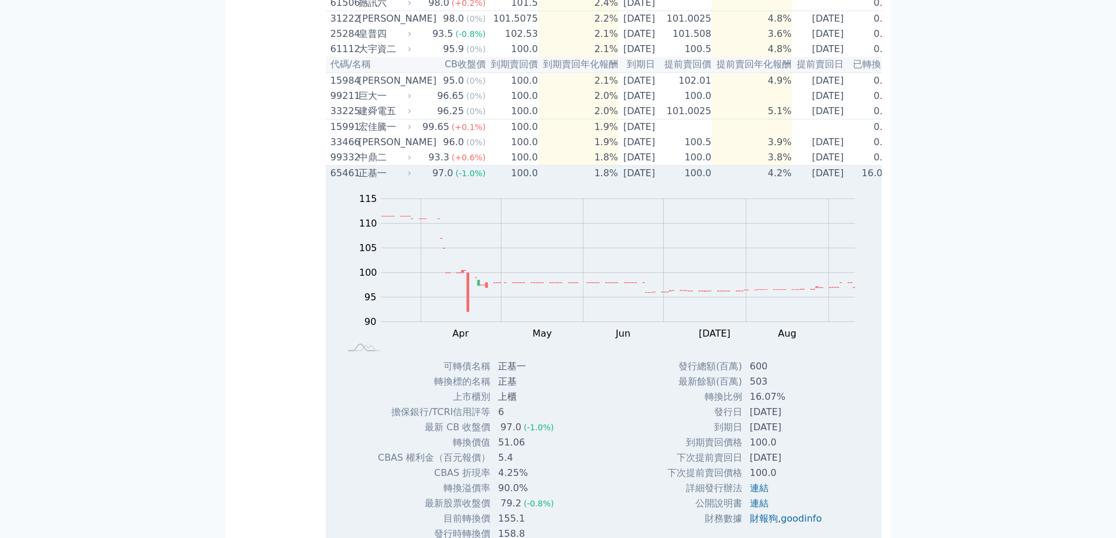
click at [409, 176] on icon at bounding box center [409, 174] width 2 height 4
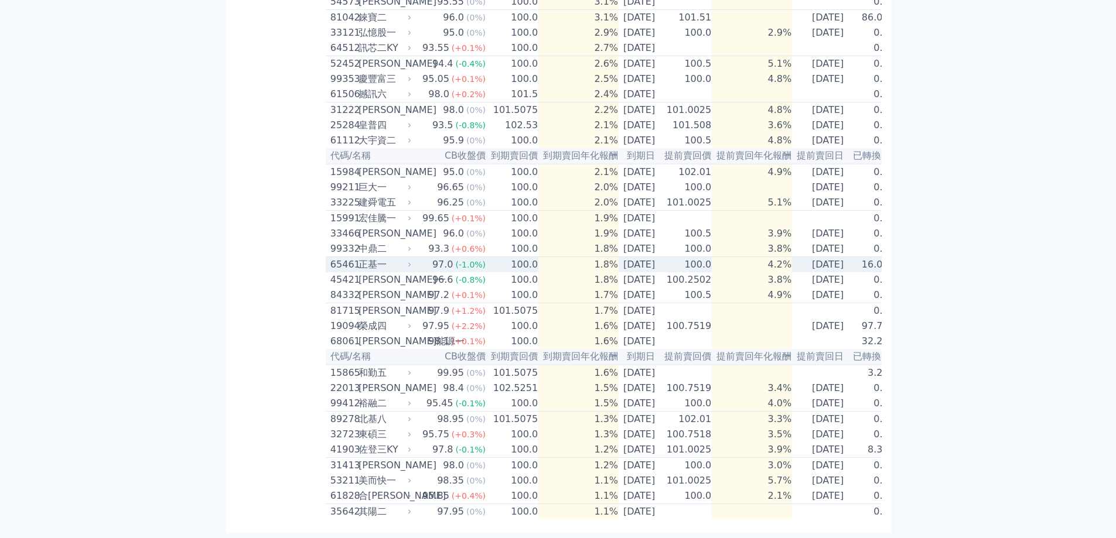
click at [409, 261] on icon at bounding box center [409, 264] width 7 height 7
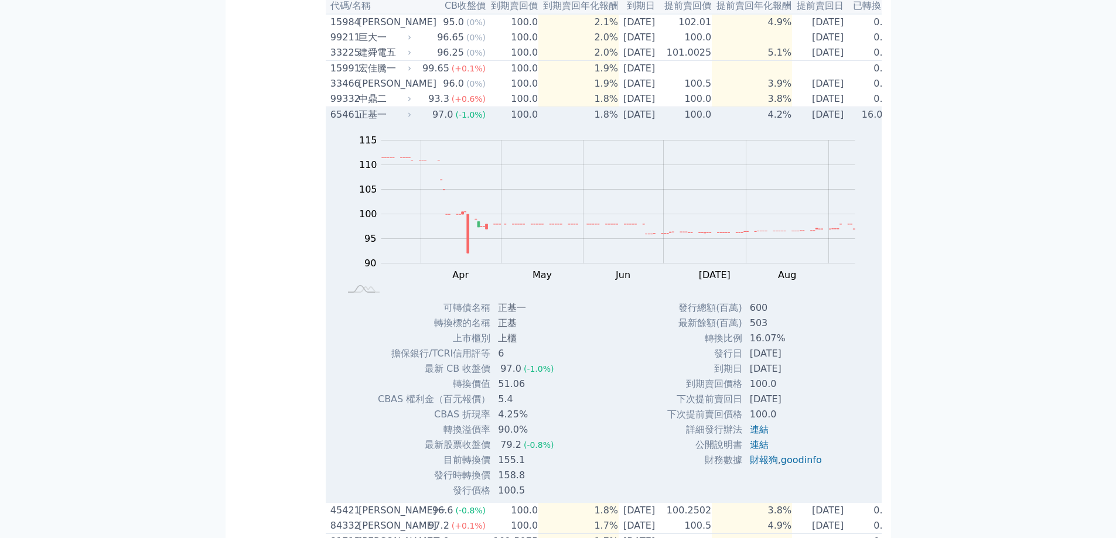
click at [406, 118] on icon at bounding box center [409, 114] width 7 height 7
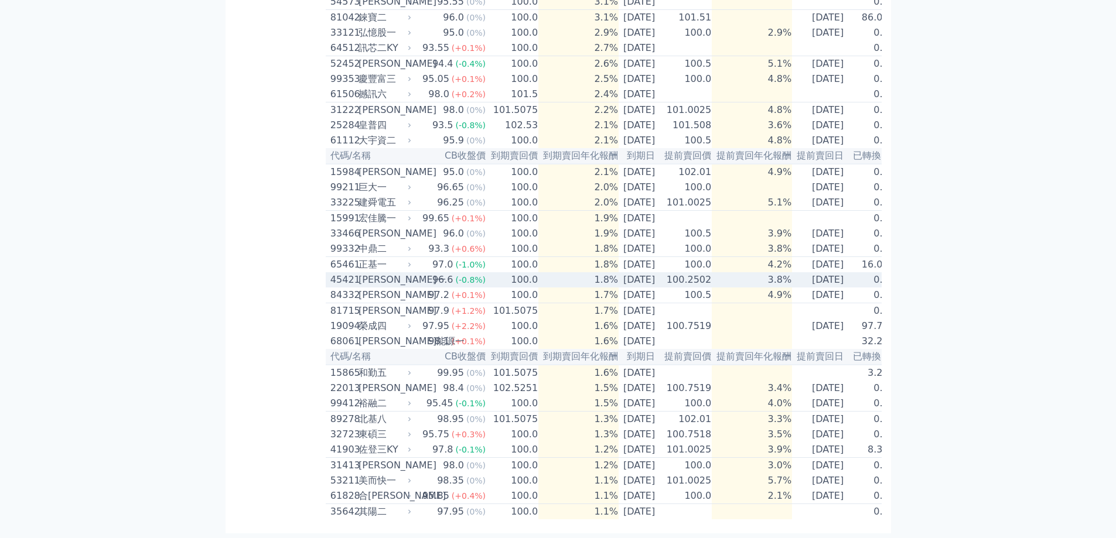
click at [401, 273] on div "[PERSON_NAME]一" at bounding box center [383, 280] width 50 height 14
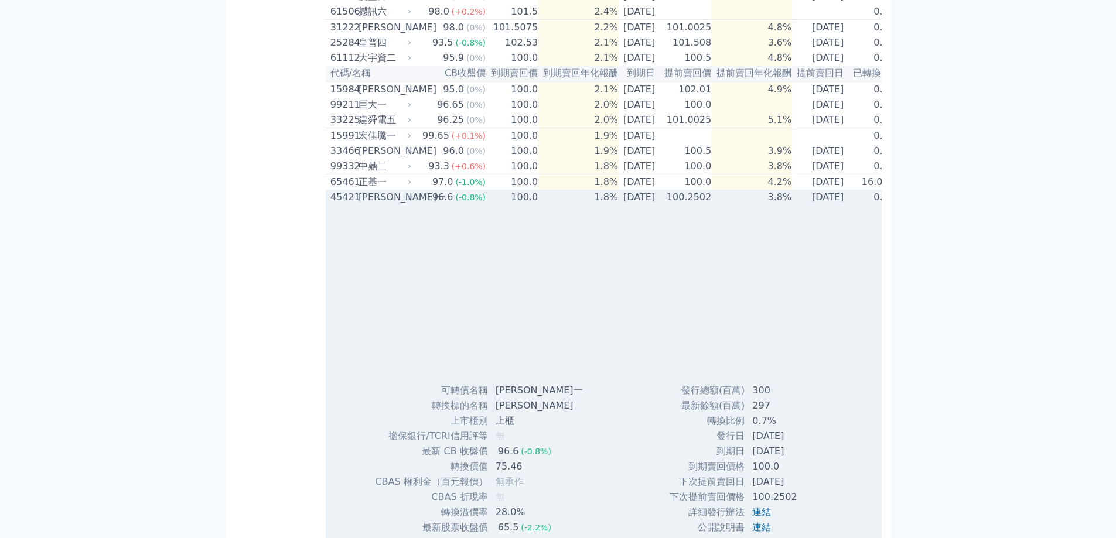
scroll to position [703, 0]
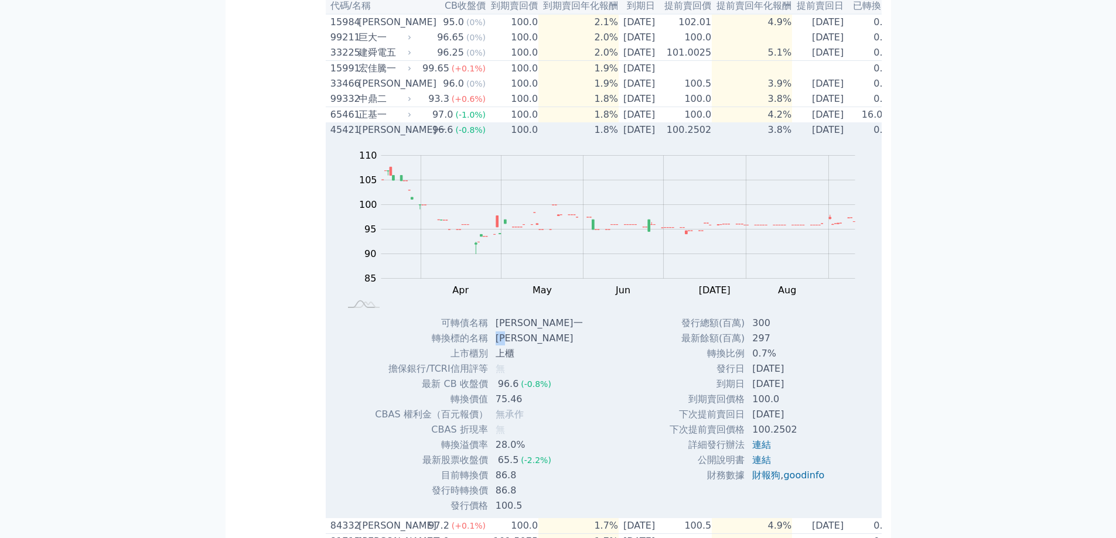
drag, startPoint x: 500, startPoint y: 396, endPoint x: 514, endPoint y: 395, distance: 14.7
click at [514, 346] on td "[PERSON_NAME]" at bounding box center [540, 338] width 104 height 15
copy td "[PERSON_NAME]"
click at [408, 137] on div "45421 [PERSON_NAME]一" at bounding box center [371, 130] width 83 height 14
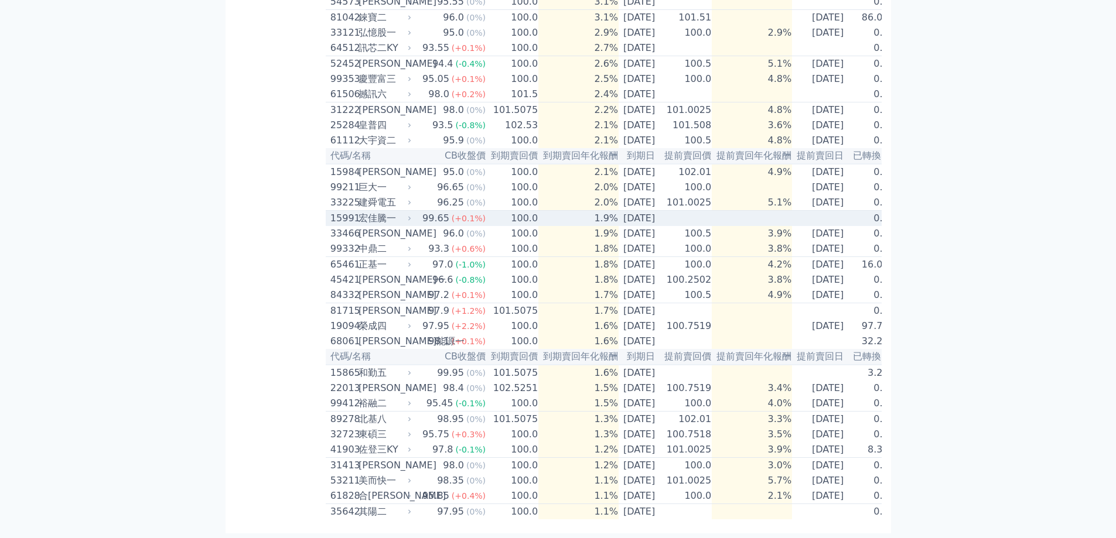
scroll to position [635, 0]
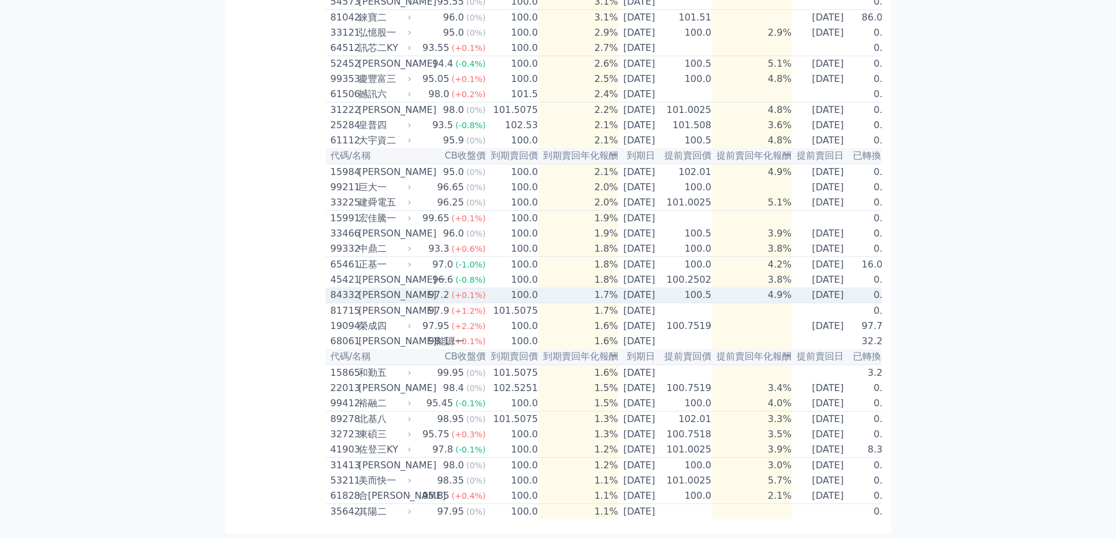
click at [403, 288] on div "[PERSON_NAME]" at bounding box center [383, 295] width 50 height 14
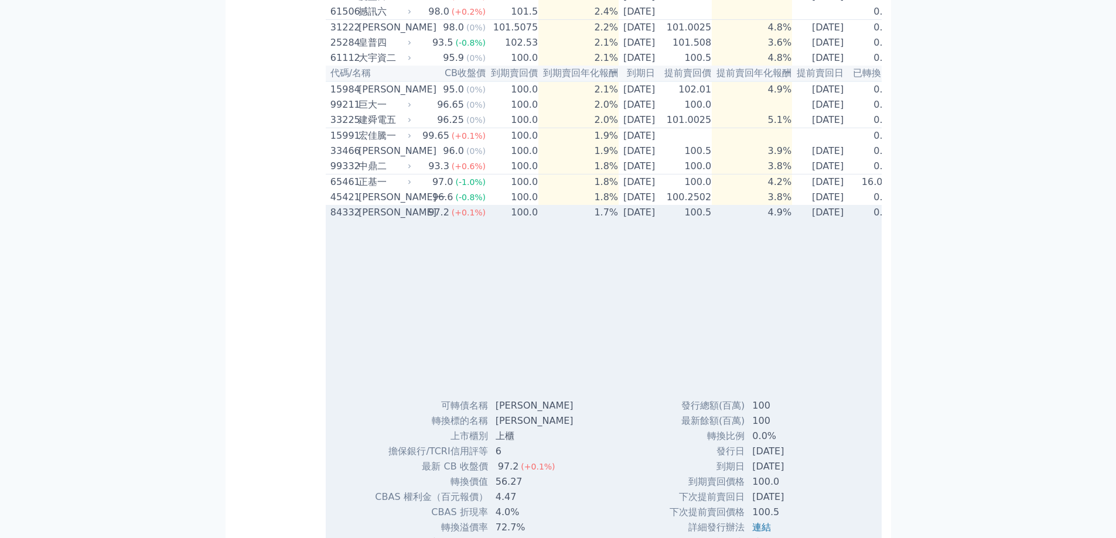
scroll to position [703, 0]
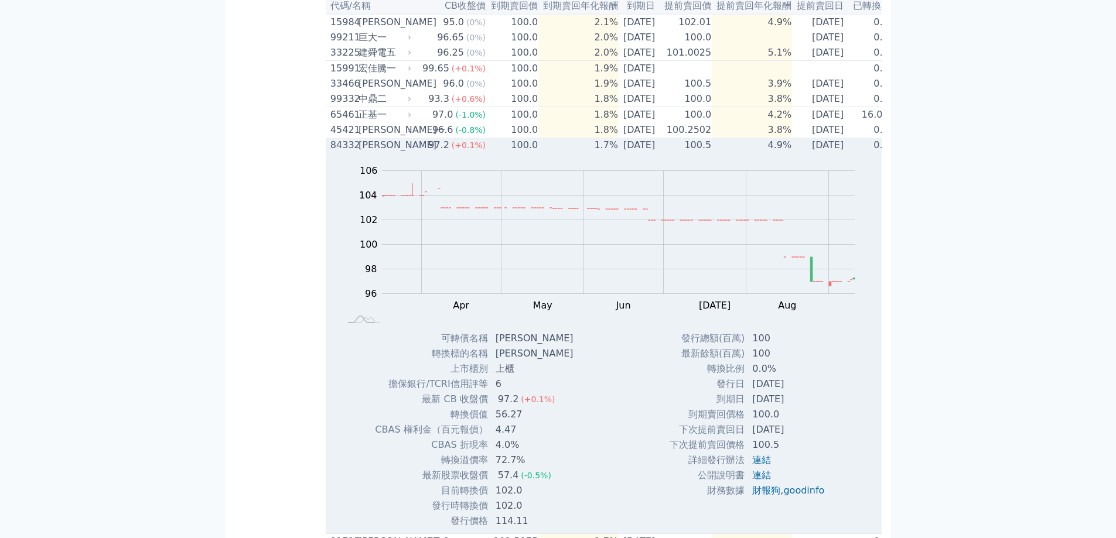
click at [394, 152] on div "[PERSON_NAME]" at bounding box center [383, 145] width 50 height 14
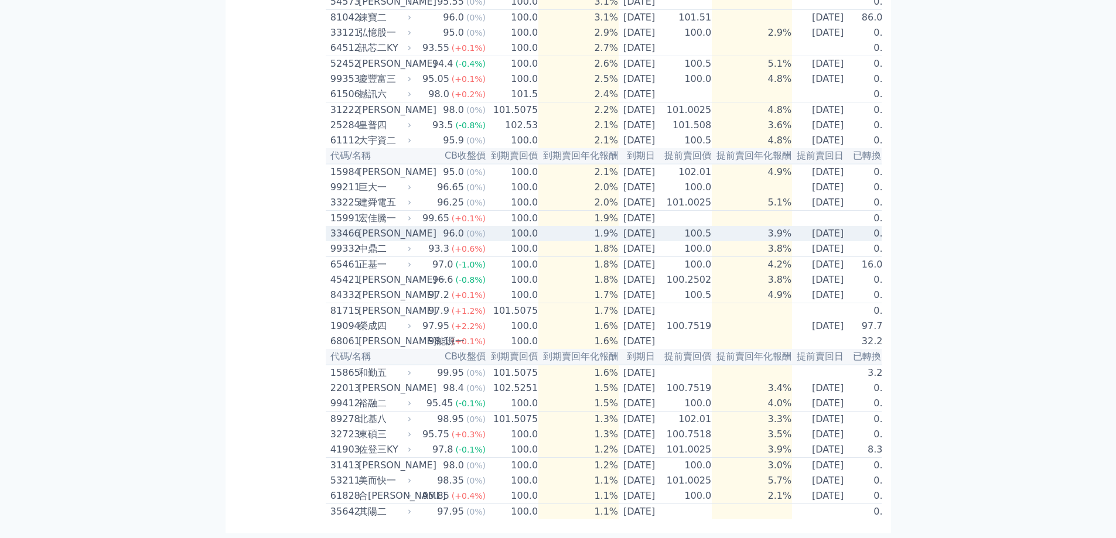
scroll to position [635, 0]
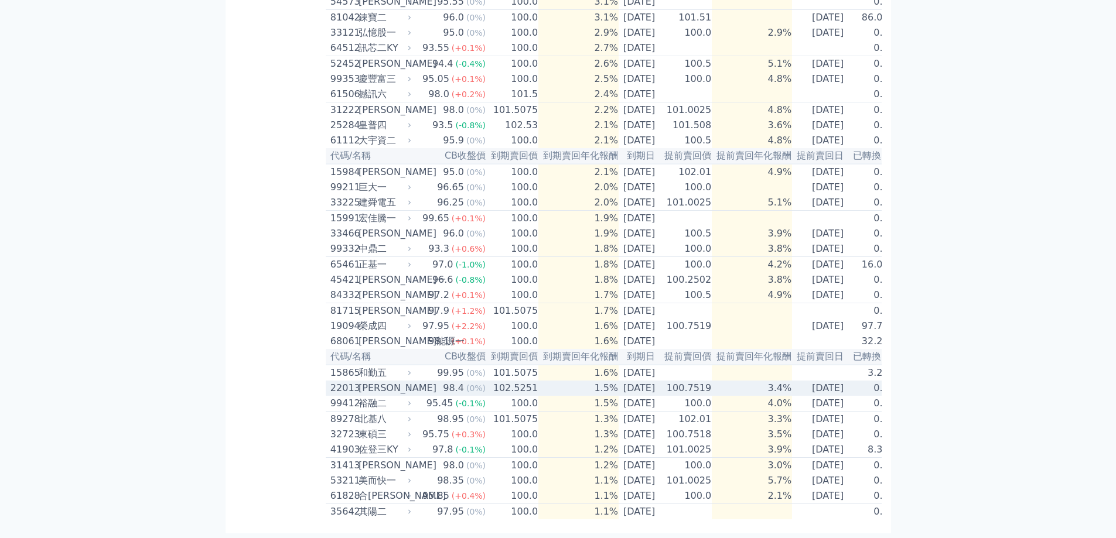
click at [414, 381] on td "98.4 (0%)" at bounding box center [450, 388] width 73 height 15
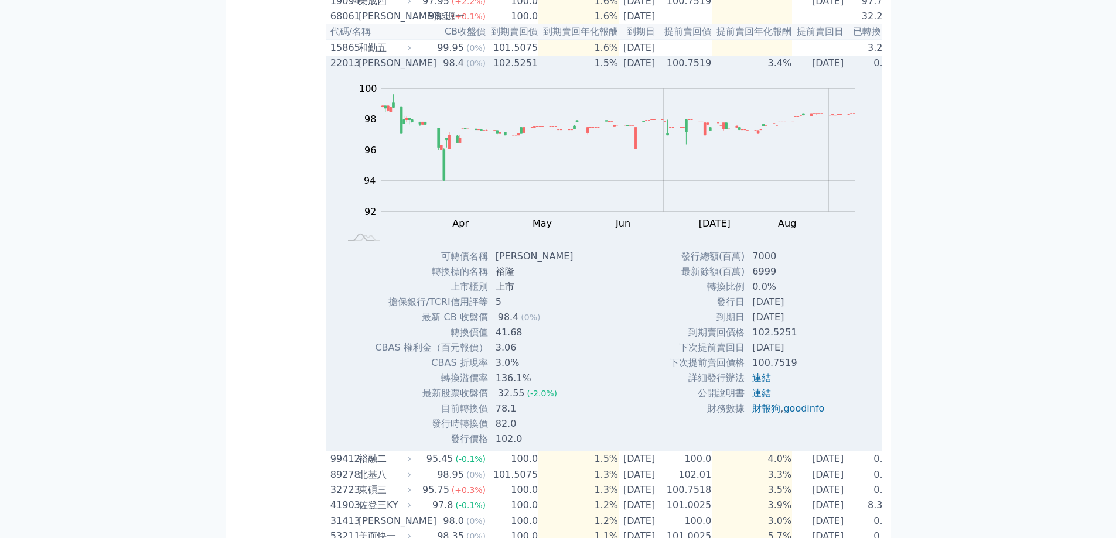
scroll to position [879, 0]
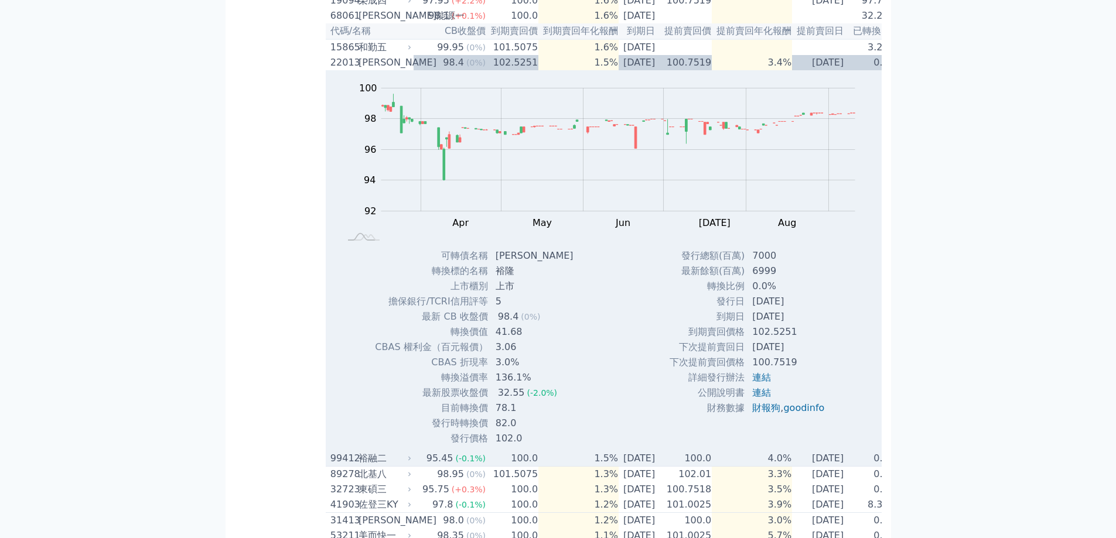
click at [405, 466] on div "裕融二" at bounding box center [383, 459] width 50 height 14
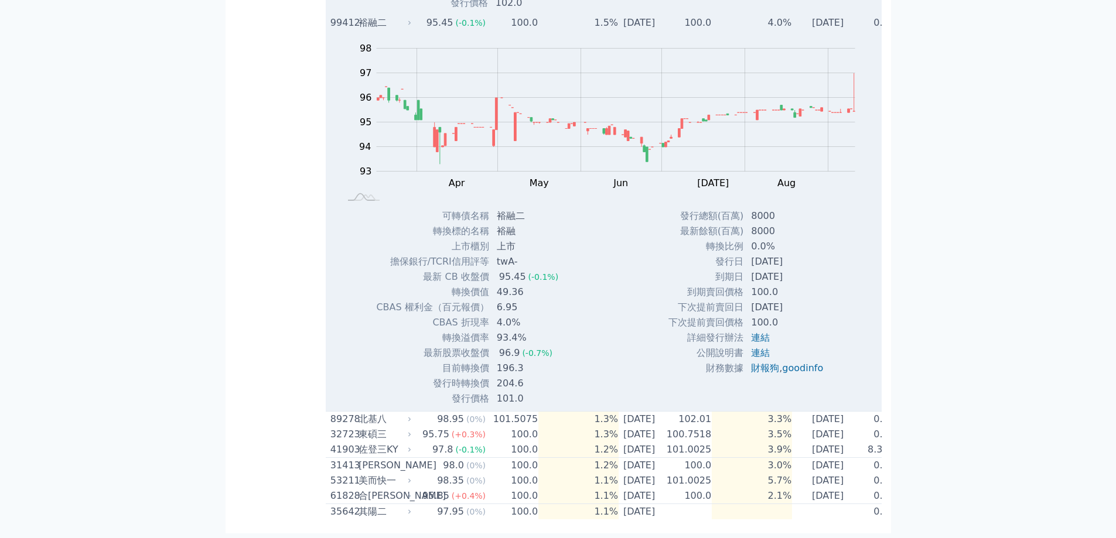
scroll to position [1397, 0]
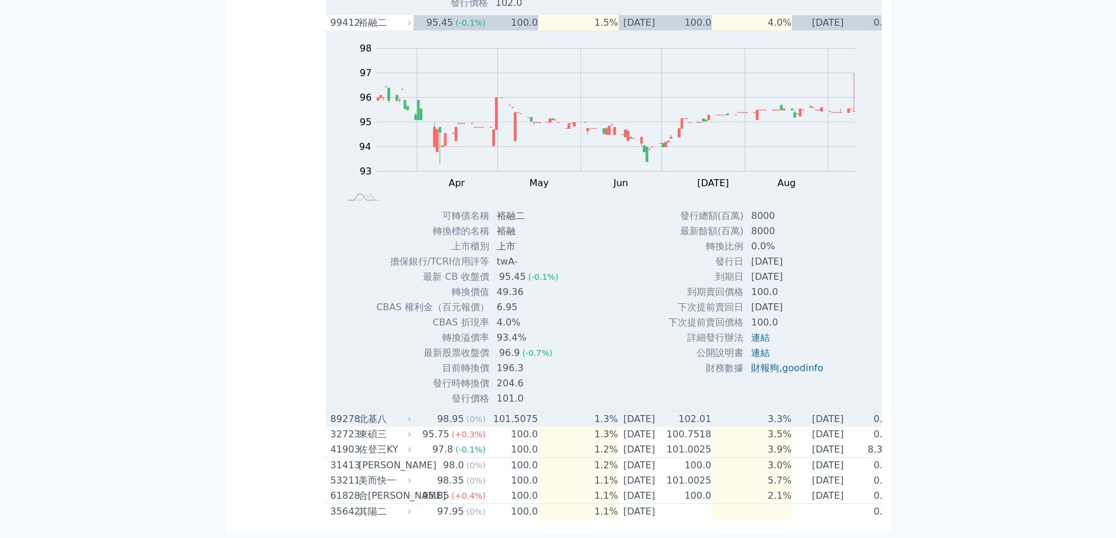
click at [406, 416] on icon at bounding box center [409, 419] width 7 height 7
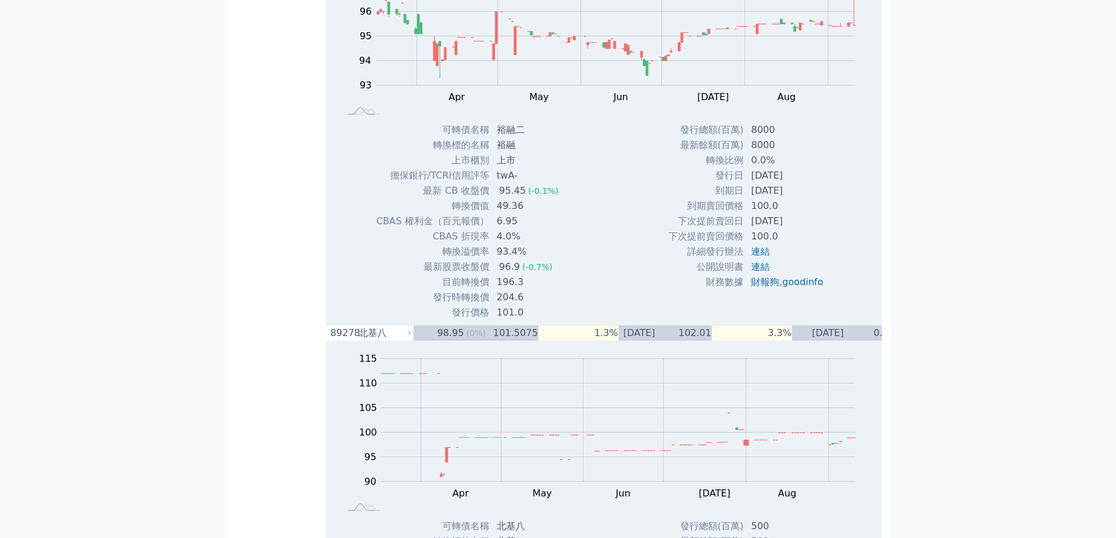
scroll to position [1778, 0]
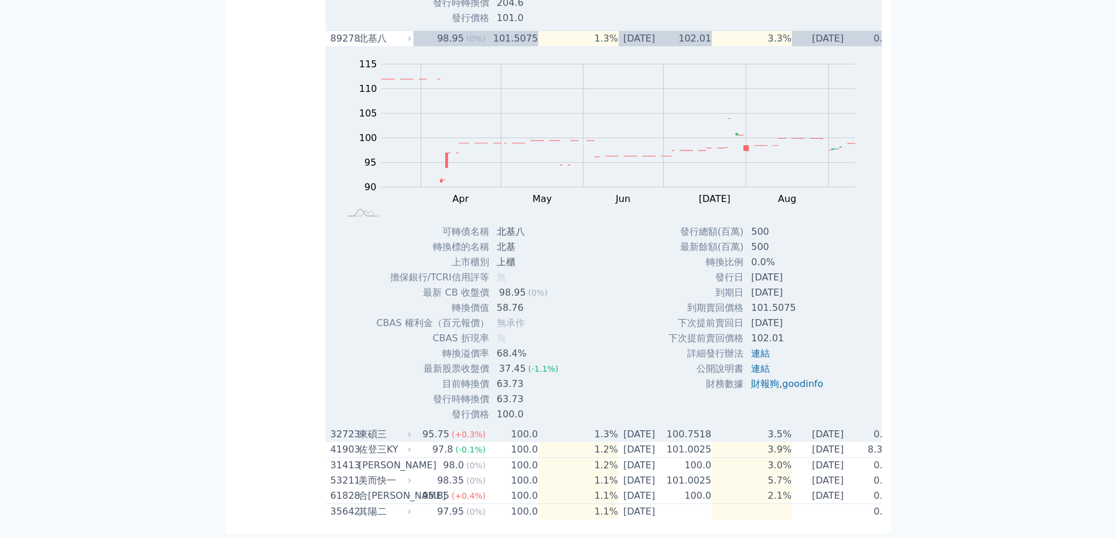
click at [398, 428] on div "東碩三" at bounding box center [383, 435] width 50 height 14
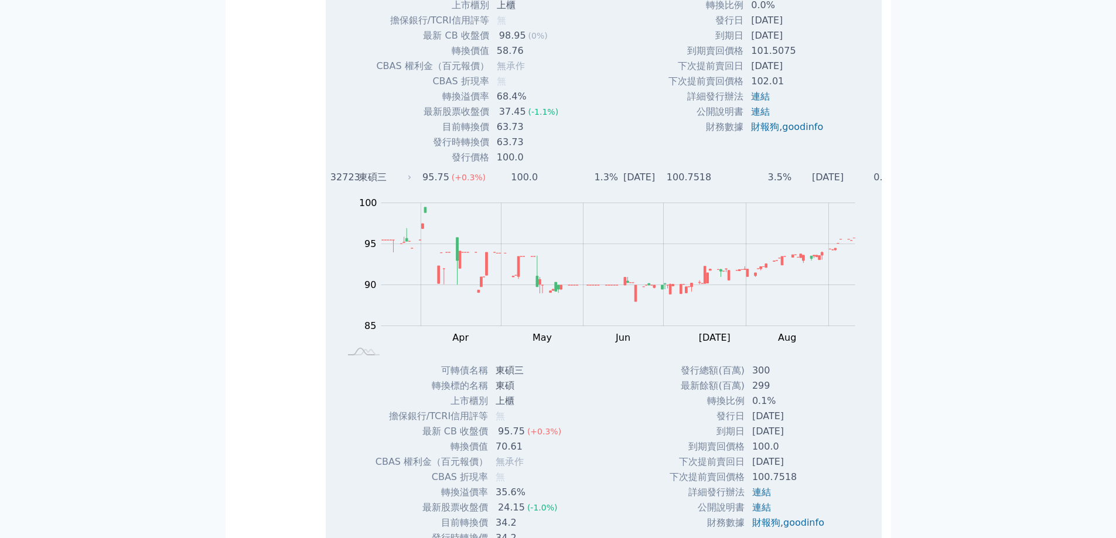
scroll to position [2158, 0]
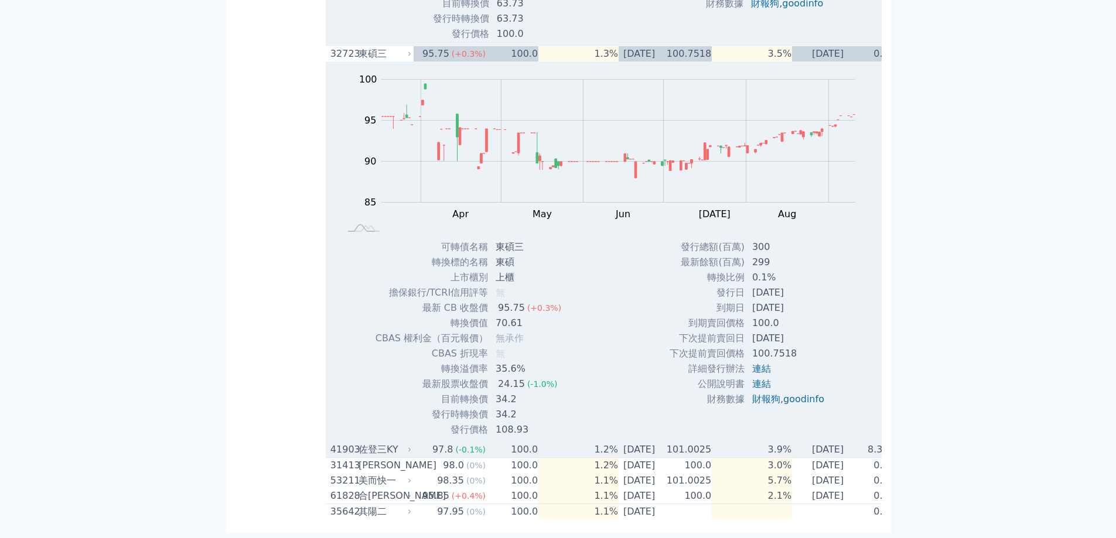
click at [415, 442] on td "97.8 (-0.1%)" at bounding box center [450, 450] width 73 height 16
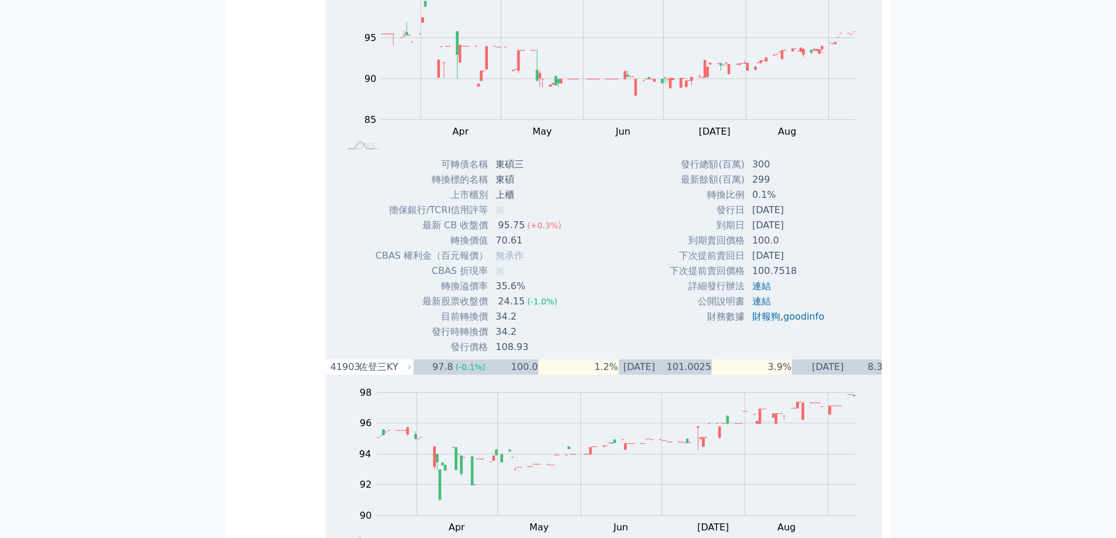
scroll to position [2539, 0]
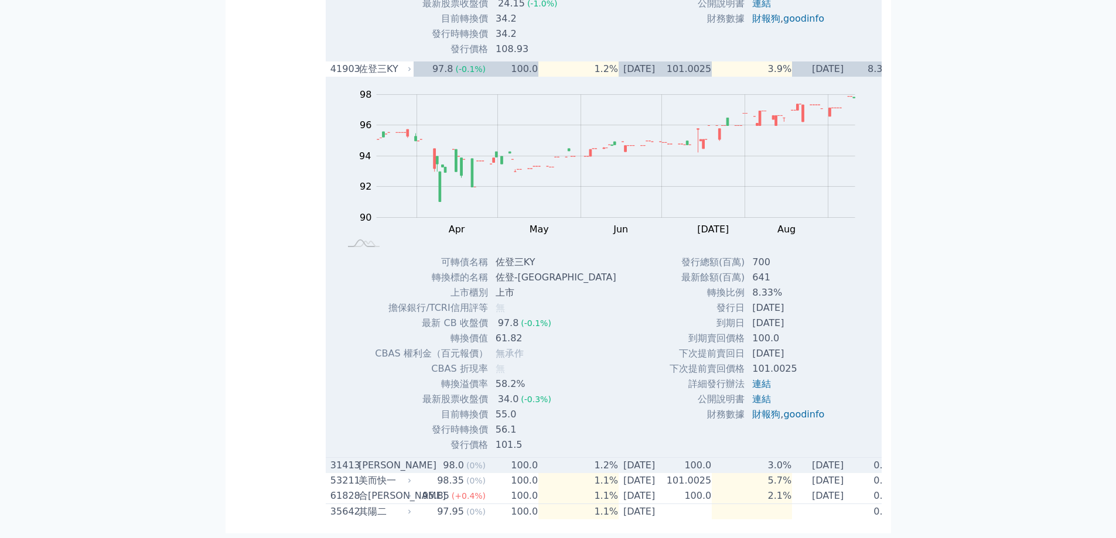
click at [409, 462] on icon at bounding box center [409, 465] width 7 height 7
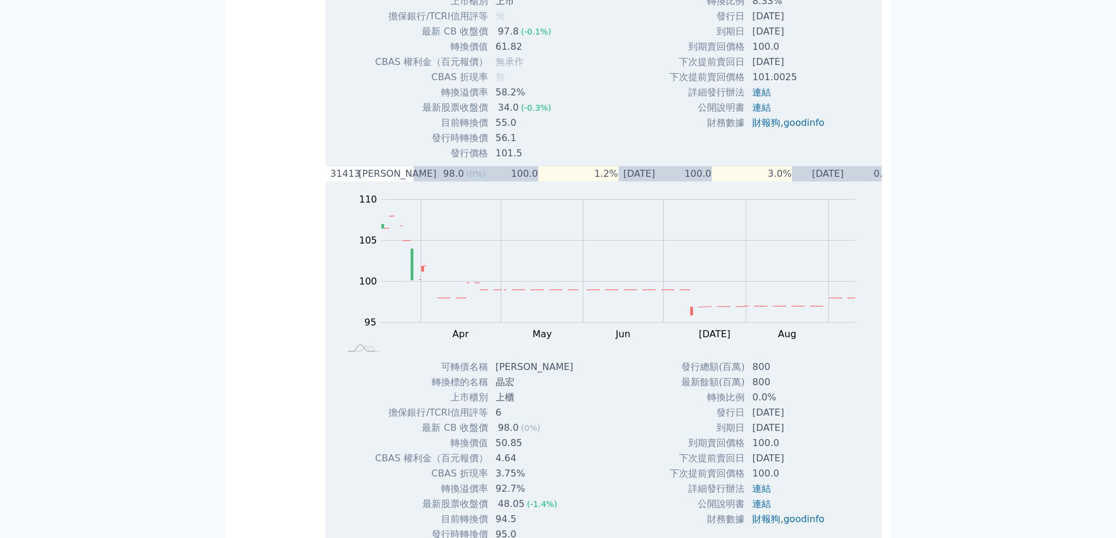
scroll to position [2920, 0]
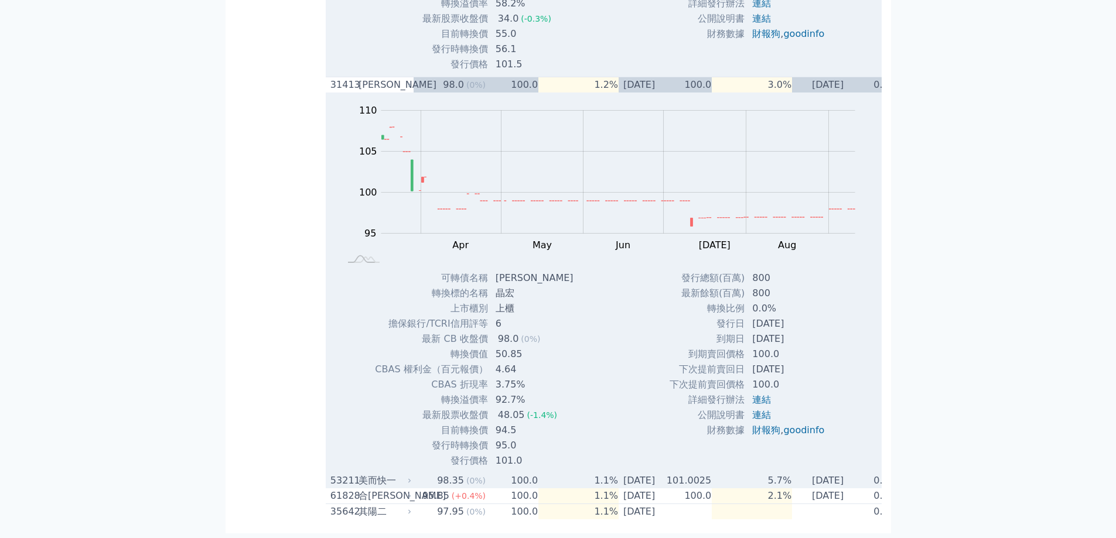
click at [414, 473] on td "98.35 (0%)" at bounding box center [450, 480] width 73 height 15
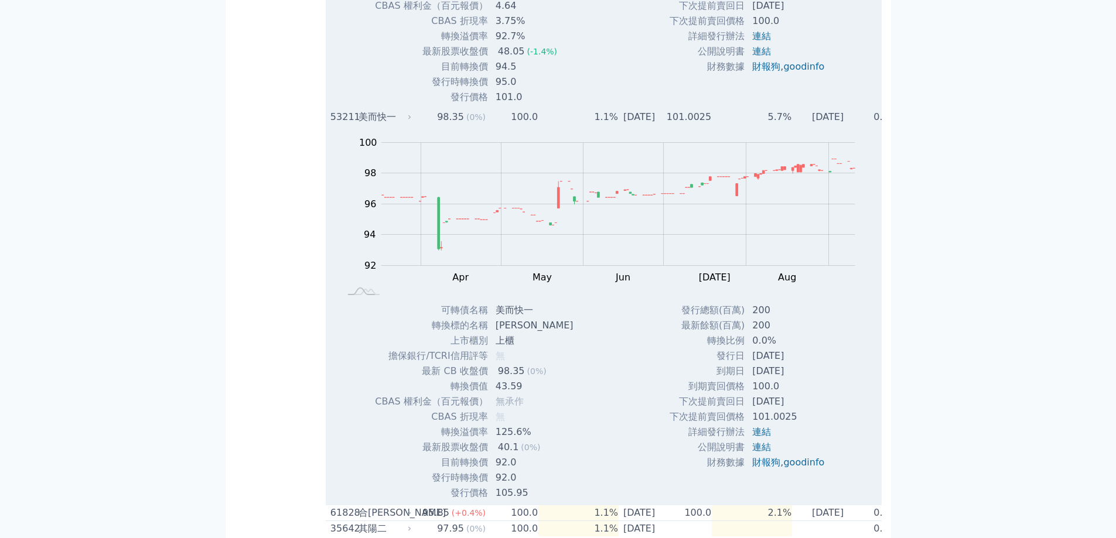
scroll to position [3300, 0]
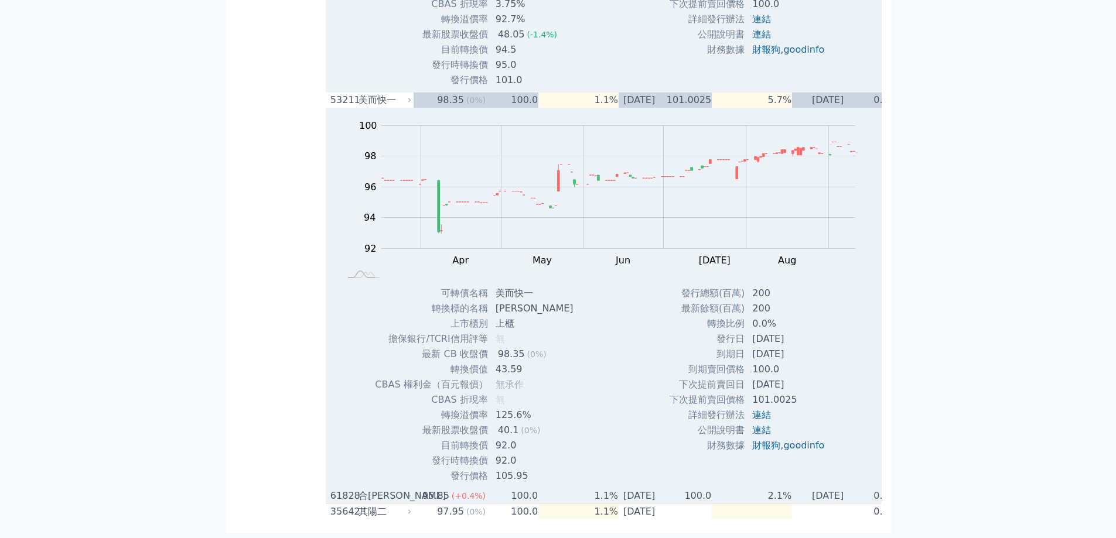
click at [397, 489] on div "合[PERSON_NAME]" at bounding box center [383, 496] width 50 height 14
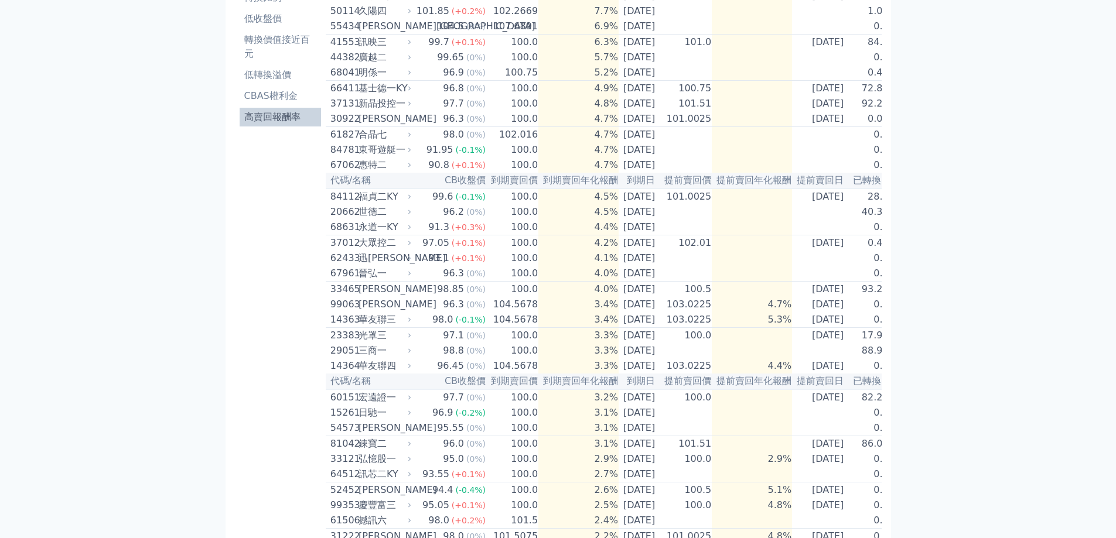
scroll to position [0, 0]
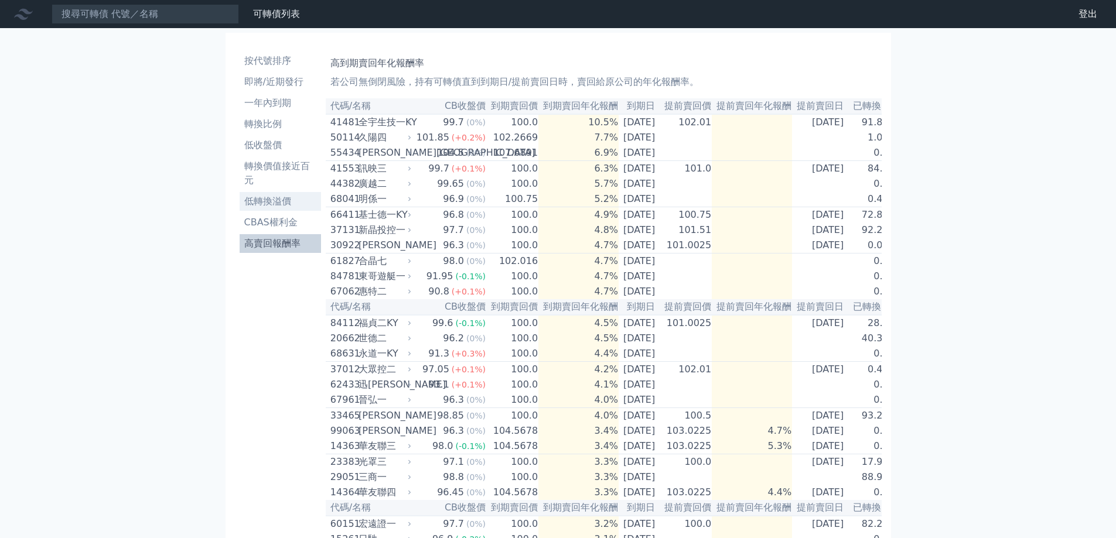
click at [288, 204] on li "低轉換溢價" at bounding box center [280, 201] width 81 height 14
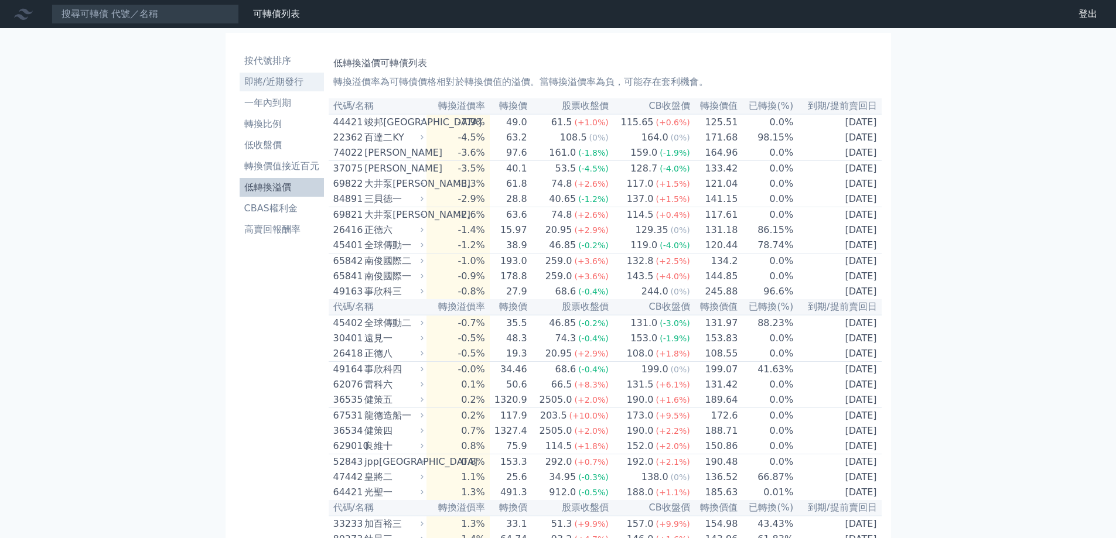
click at [296, 84] on li "即將/近期發行" at bounding box center [282, 82] width 84 height 14
